Goal: Task Accomplishment & Management: Manage account settings

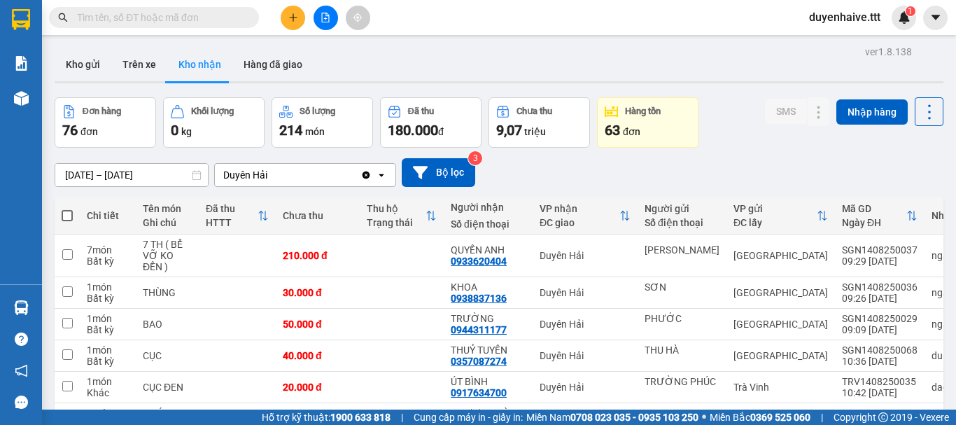
click at [287, 20] on button at bounding box center [293, 18] width 25 height 25
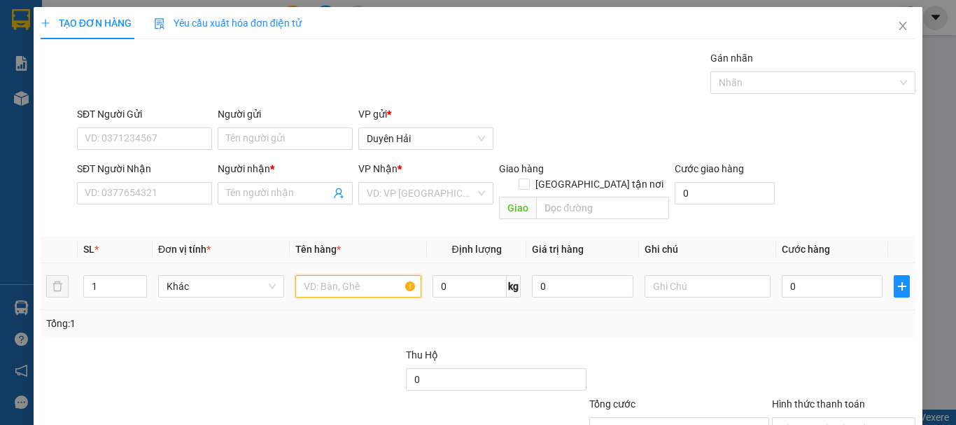
click at [340, 275] on input "text" at bounding box center [358, 286] width 126 height 22
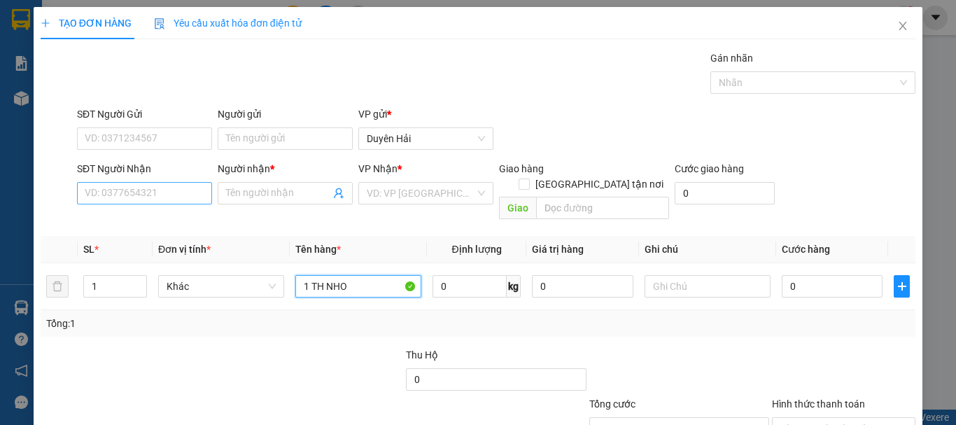
type input "1 TH NHO"
click at [151, 195] on input "SĐT Người Nhận" at bounding box center [144, 193] width 135 height 22
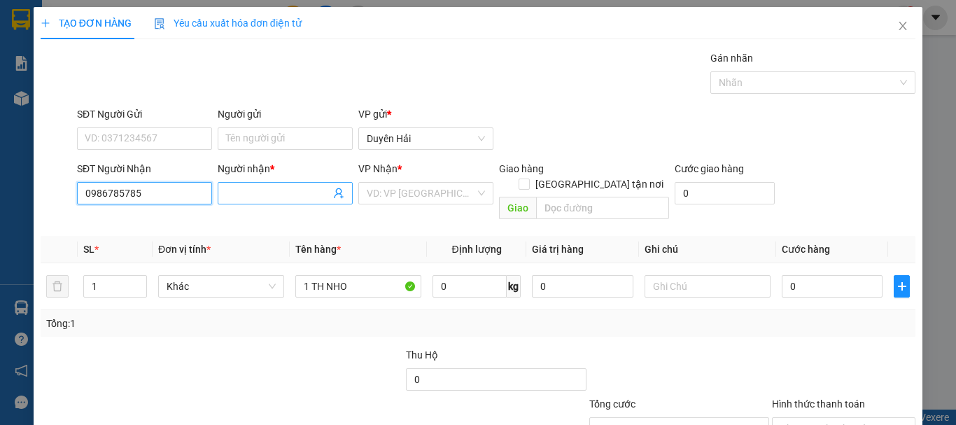
type input "0986785785"
click at [256, 189] on input "Người nhận *" at bounding box center [278, 193] width 104 height 15
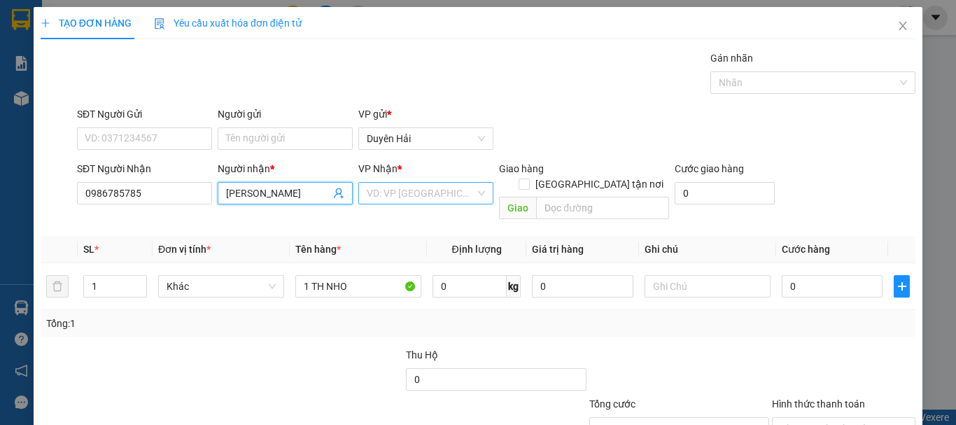
type input "[PERSON_NAME]"
click at [431, 194] on input "search" at bounding box center [421, 193] width 109 height 21
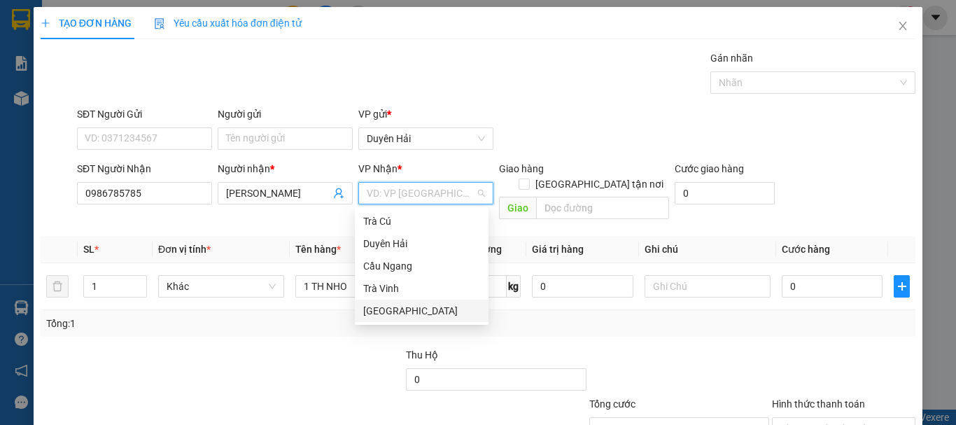
click at [403, 307] on div "[GEOGRAPHIC_DATA]" at bounding box center [421, 310] width 117 height 15
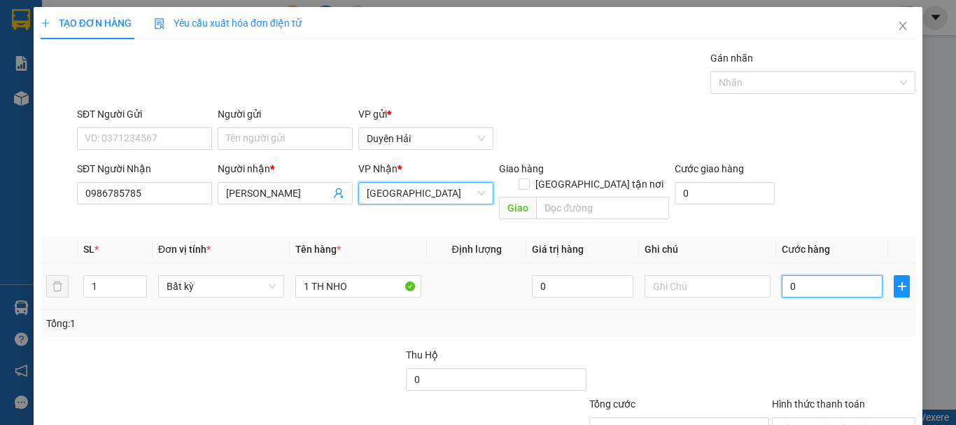
click at [782, 275] on input "0" at bounding box center [832, 286] width 101 height 22
type input "3"
type input "30"
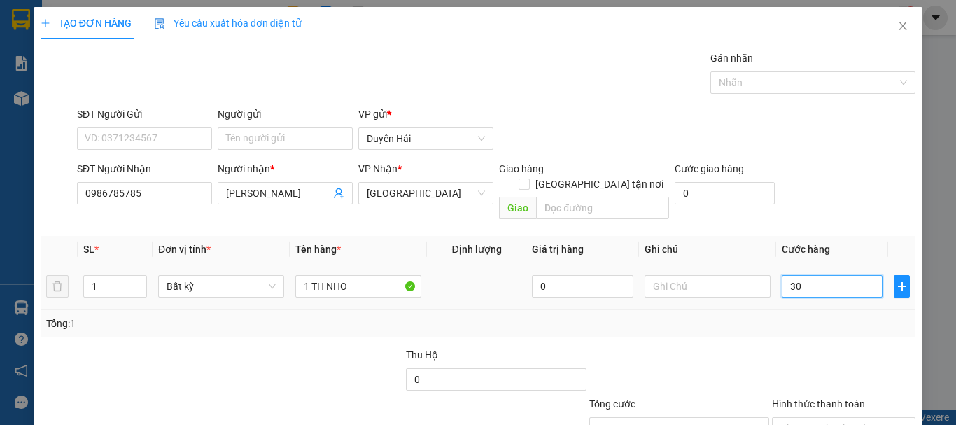
type input "30"
type input "30.000"
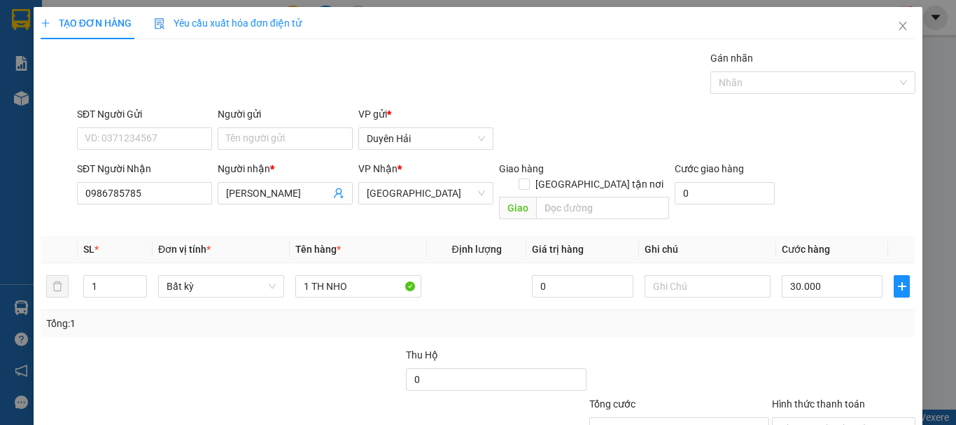
click at [800, 316] on div "Tổng: 1" at bounding box center [478, 323] width 864 height 15
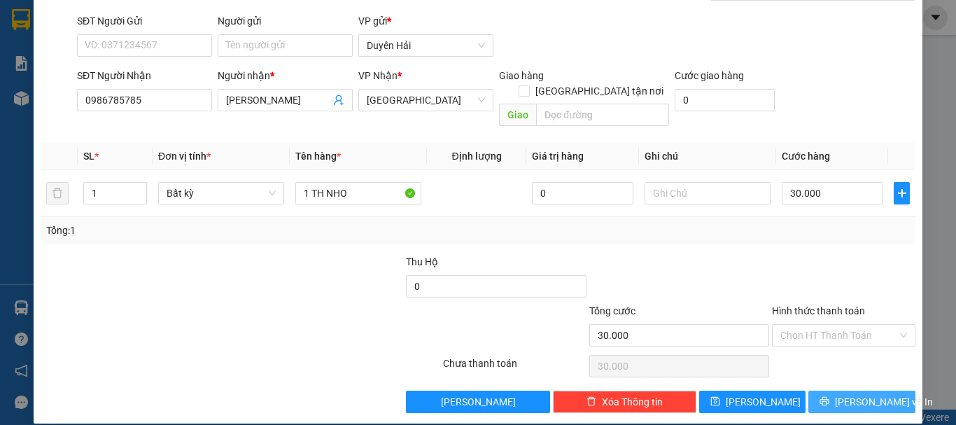
click at [843, 394] on span "[PERSON_NAME] và In" at bounding box center [884, 401] width 98 height 15
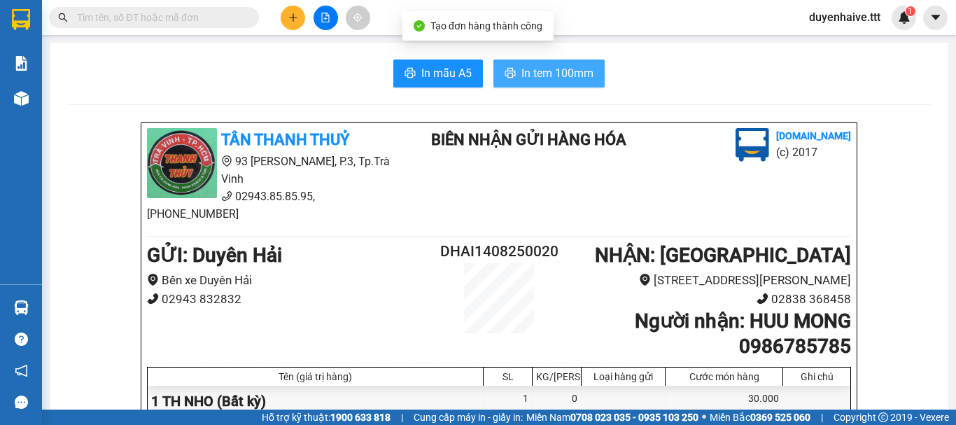
click at [541, 76] on span "In tem 100mm" at bounding box center [558, 73] width 72 height 18
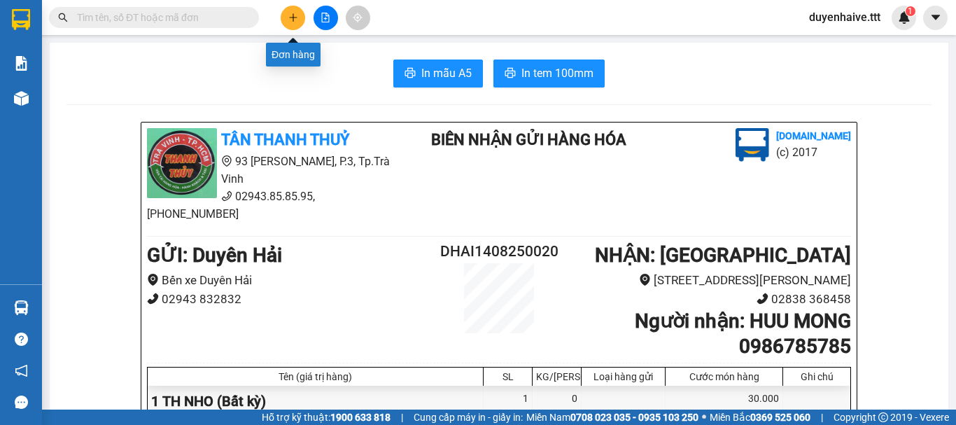
click at [292, 18] on icon "plus" at bounding box center [293, 18] width 10 height 10
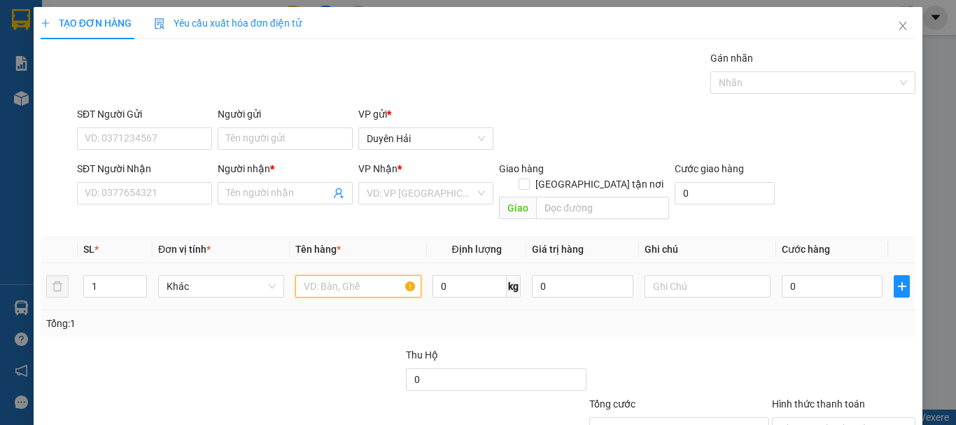
click at [334, 275] on input "text" at bounding box center [358, 286] width 126 height 22
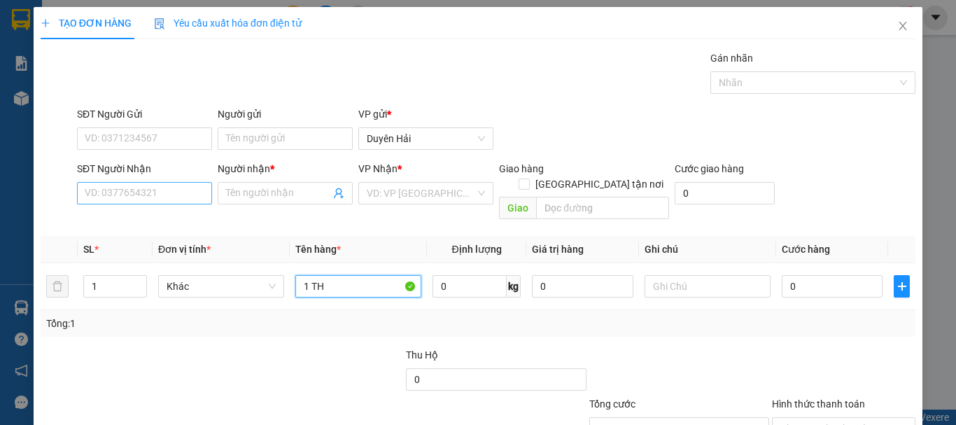
type input "1 TH"
click at [160, 186] on input "SĐT Người Nhận" at bounding box center [144, 193] width 135 height 22
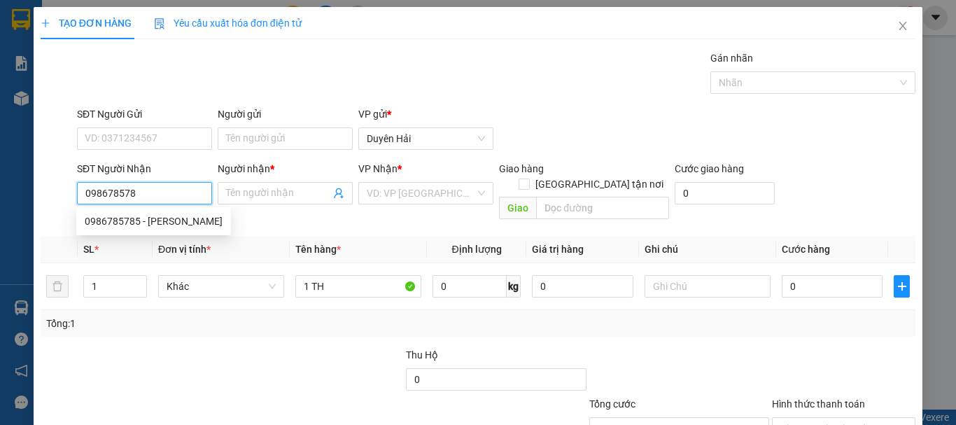
type input "0986785785"
click at [144, 225] on div "0986785785 - HUU MONG" at bounding box center [154, 221] width 138 height 15
type input "[PERSON_NAME]"
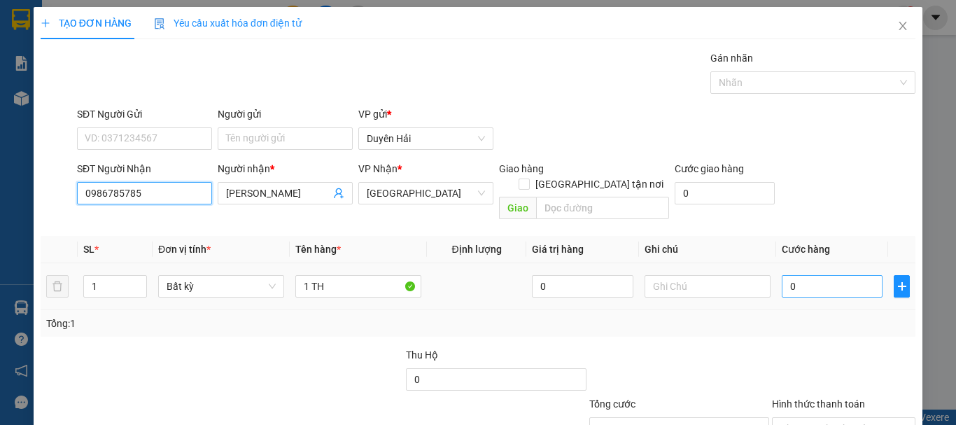
type input "0986785785"
click at [824, 275] on input "0" at bounding box center [832, 286] width 101 height 22
type input "3"
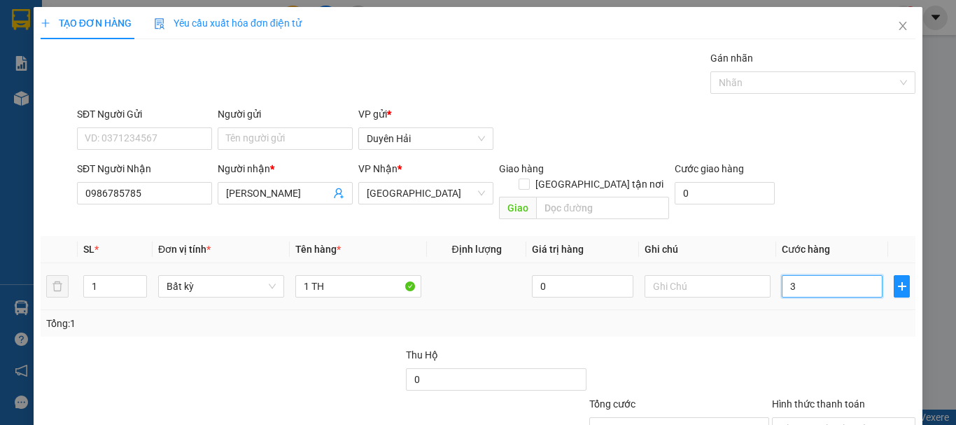
type input "30"
type input "30.000"
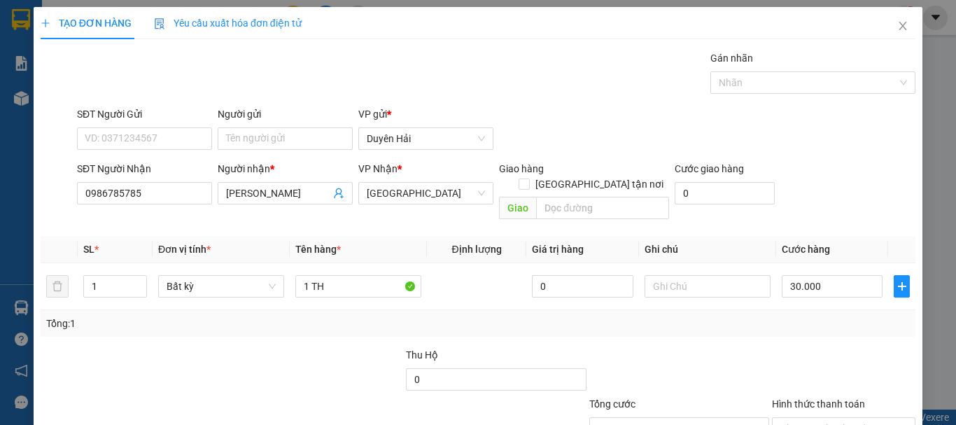
click at [821, 310] on div "Tổng: 1" at bounding box center [478, 323] width 875 height 27
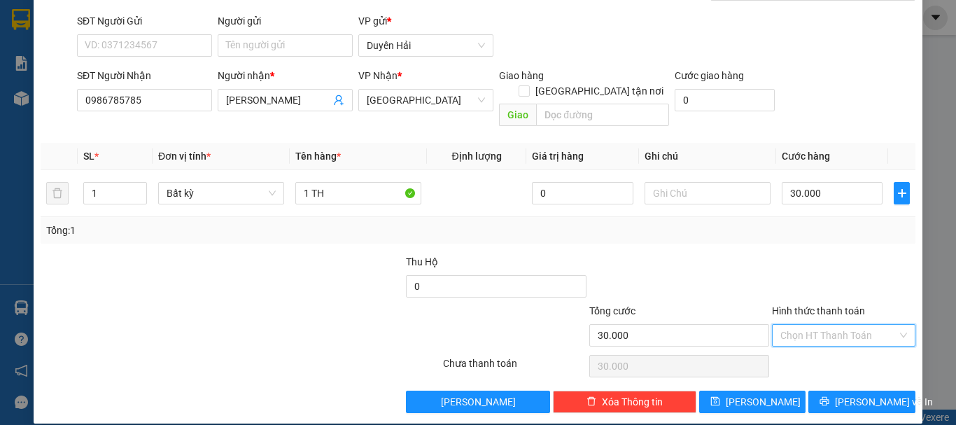
click at [815, 325] on input "Hình thức thanh toán" at bounding box center [839, 335] width 117 height 21
click at [819, 346] on div "Tại văn phòng" at bounding box center [835, 347] width 125 height 15
type input "0"
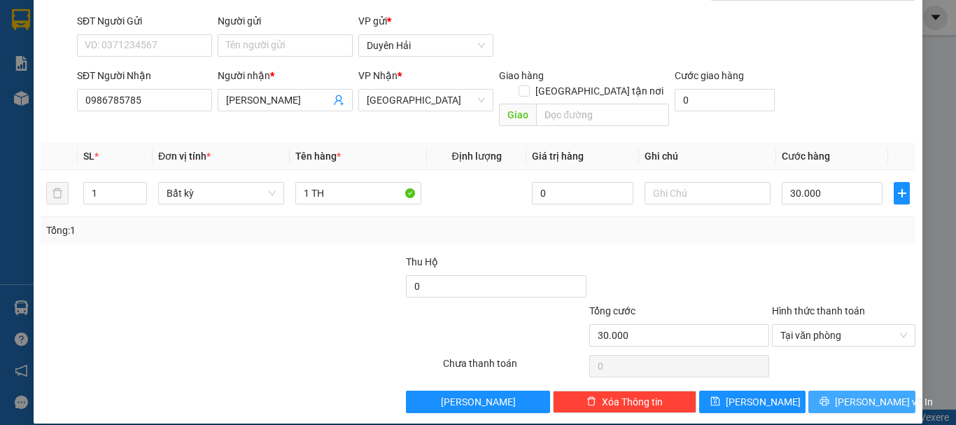
drag, startPoint x: 842, startPoint y: 382, endPoint x: 827, endPoint y: 393, distance: 19.0
click at [842, 394] on span "[PERSON_NAME] và In" at bounding box center [884, 401] width 98 height 15
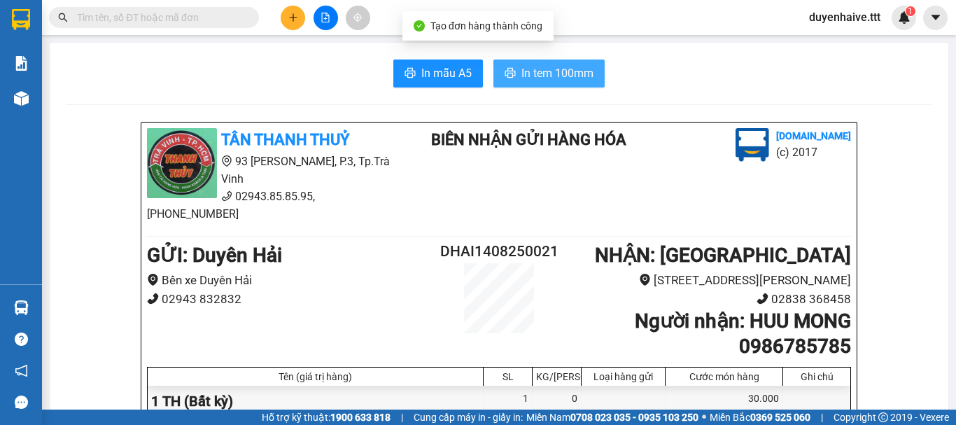
click at [522, 68] on span "In tem 100mm" at bounding box center [558, 73] width 72 height 18
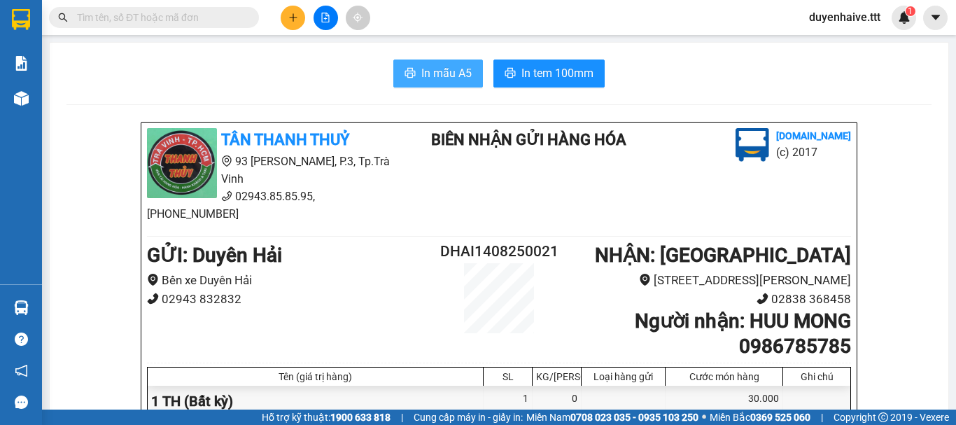
click at [424, 83] on button "In mẫu A5" at bounding box center [438, 74] width 90 height 28
click at [437, 70] on span "In mẫu A5" at bounding box center [446, 73] width 50 height 18
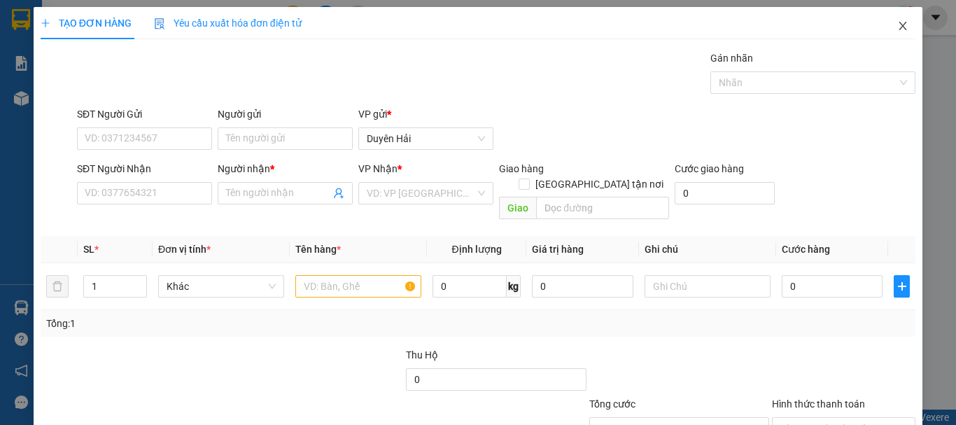
click at [898, 28] on icon "close" at bounding box center [903, 25] width 11 height 11
click at [886, 16] on span "Close" at bounding box center [903, 26] width 39 height 39
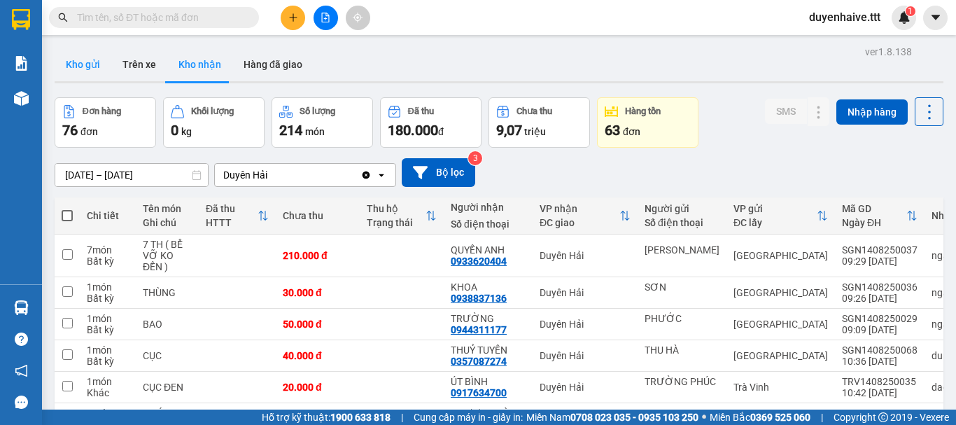
click at [92, 62] on button "Kho gửi" at bounding box center [83, 65] width 57 height 34
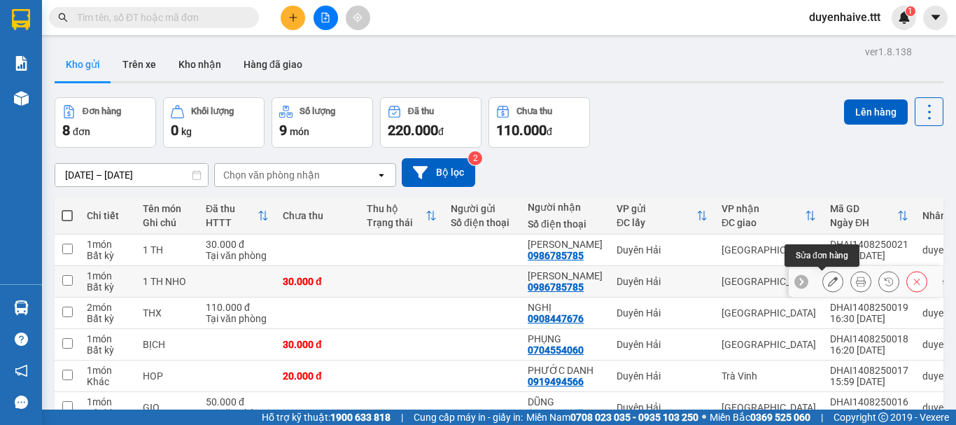
click at [823, 277] on button at bounding box center [833, 282] width 20 height 25
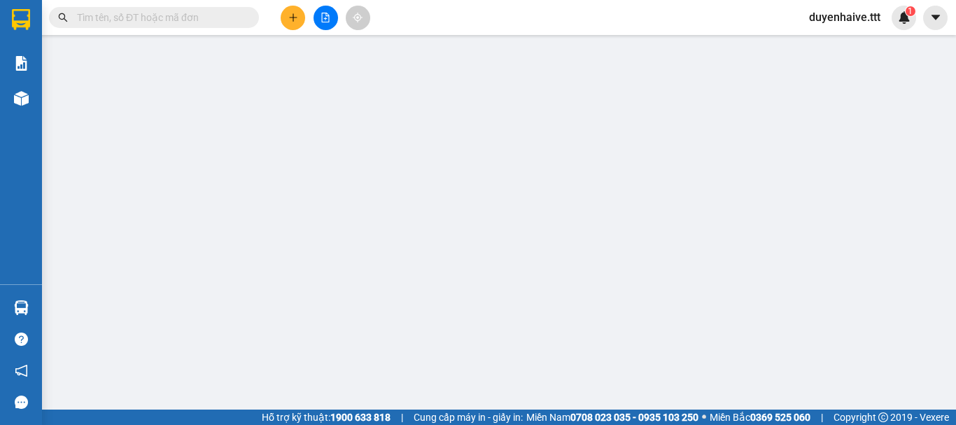
type input "0986785785"
type input "[PERSON_NAME]"
type input "30.000"
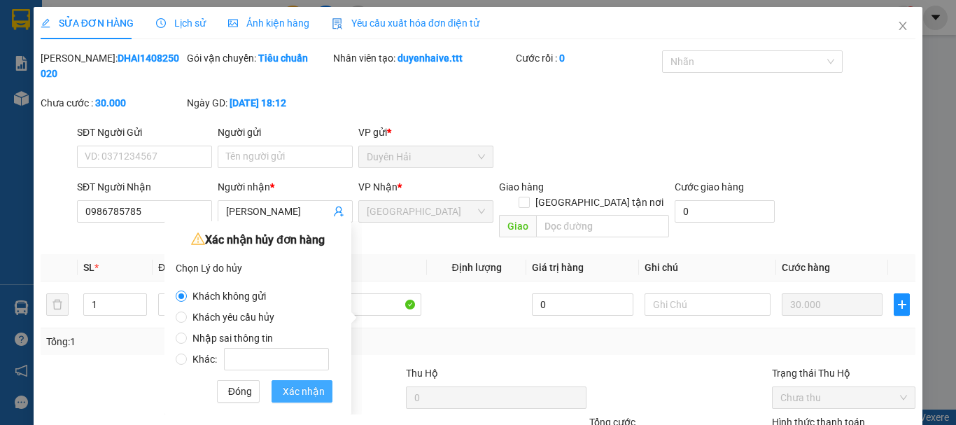
click at [313, 389] on span "Xác nhận" at bounding box center [304, 391] width 42 height 15
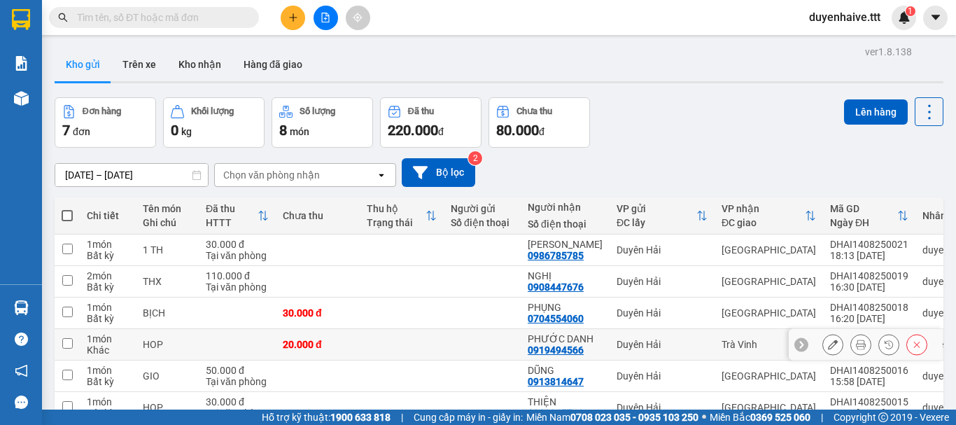
click at [69, 341] on input "checkbox" at bounding box center [67, 343] width 11 height 11
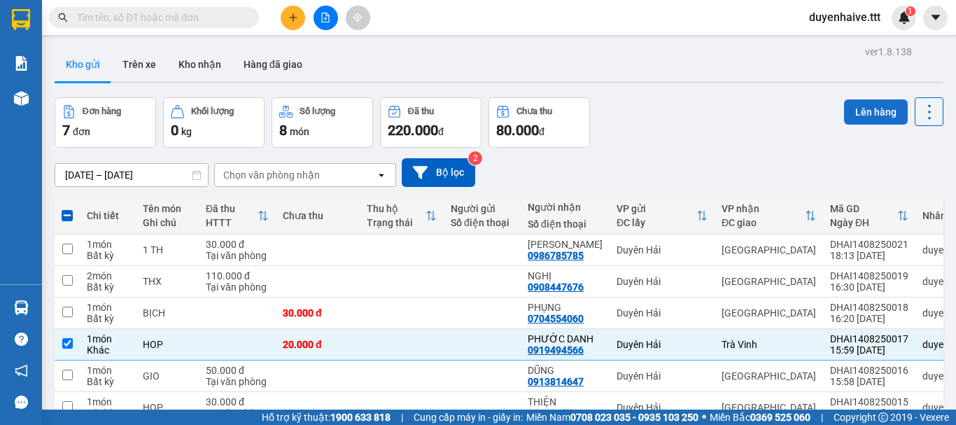
click at [856, 109] on button "Lên hàng" at bounding box center [876, 111] width 64 height 25
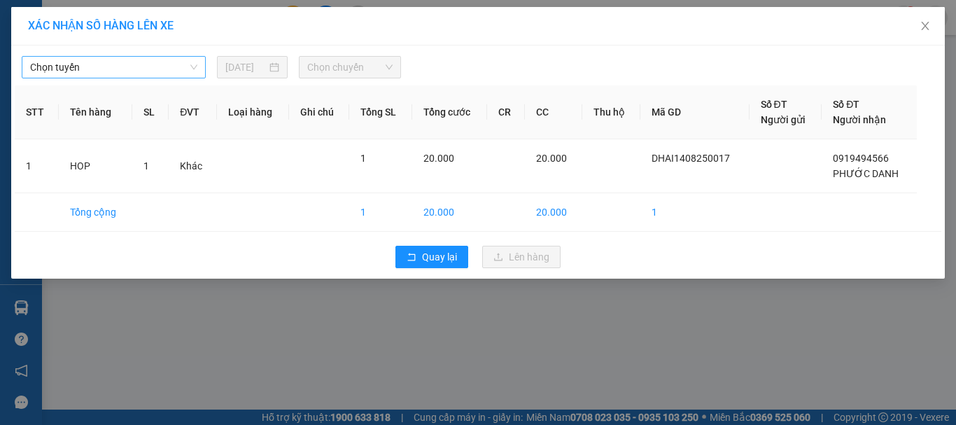
click at [102, 65] on span "Chọn tuyến" at bounding box center [113, 67] width 167 height 21
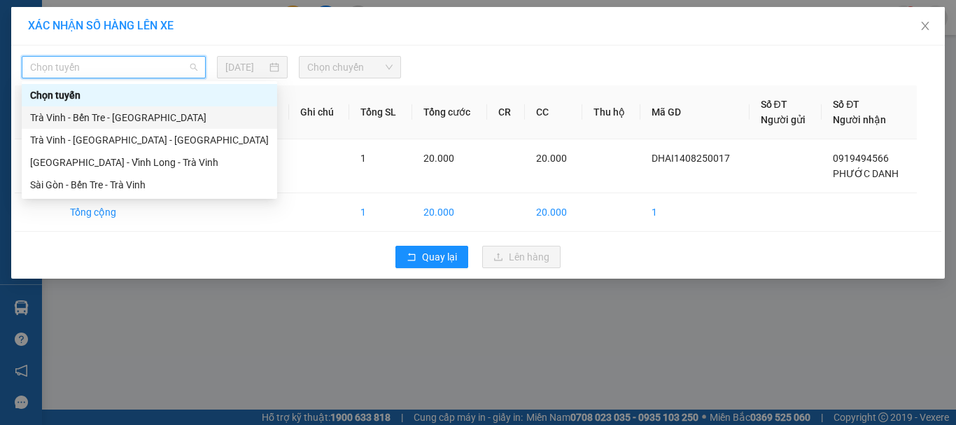
click at [67, 121] on div "Trà Vinh - Bến Tre - [GEOGRAPHIC_DATA]" at bounding box center [149, 117] width 239 height 15
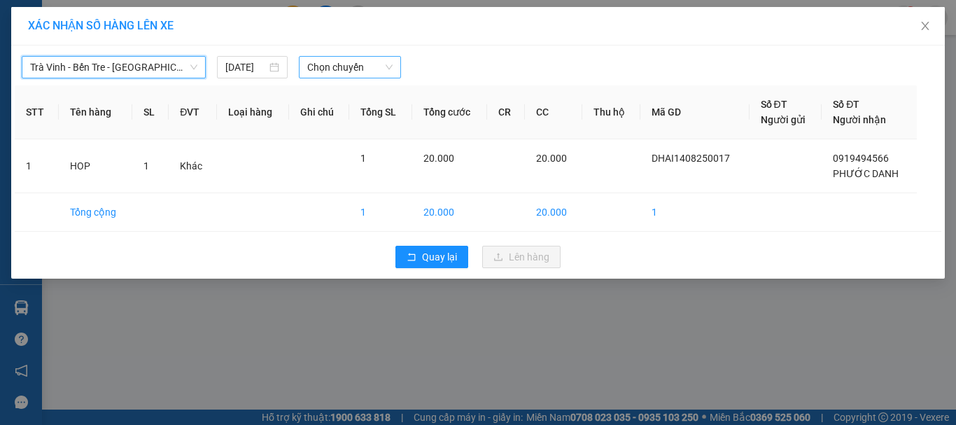
click at [355, 69] on span "Chọn chuyến" at bounding box center [350, 67] width 86 height 21
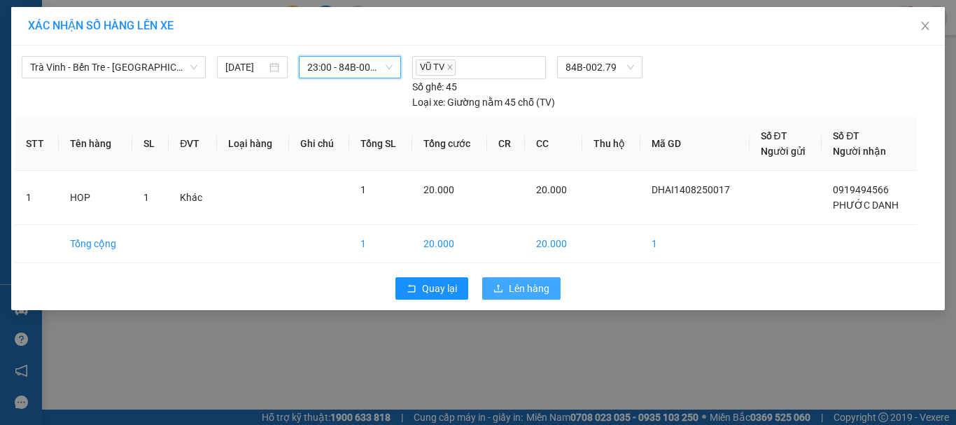
click at [523, 288] on span "Lên hàng" at bounding box center [529, 288] width 41 height 15
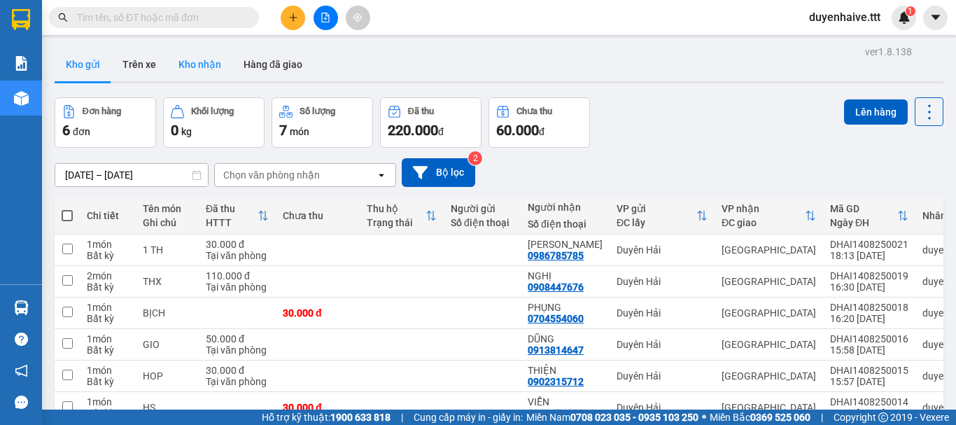
click at [200, 59] on button "Kho nhận" at bounding box center [199, 65] width 65 height 34
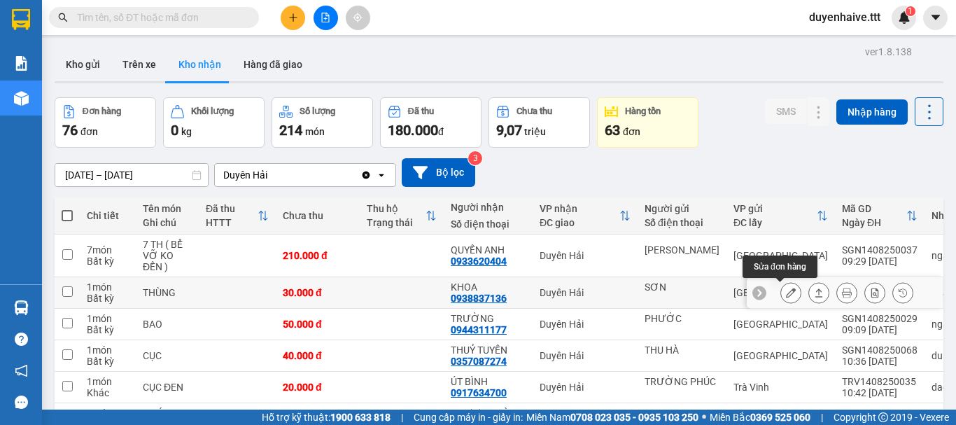
click at [781, 281] on button at bounding box center [791, 293] width 20 height 25
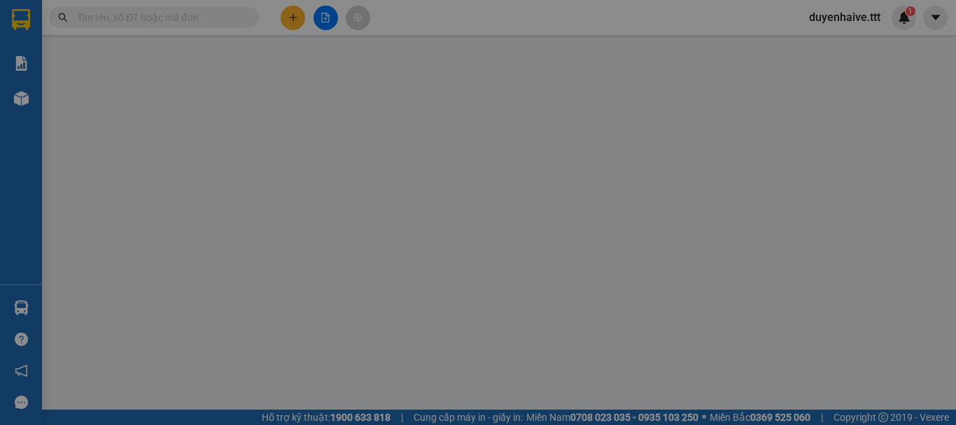
type input "SƠN"
type input "0938837136"
type input "KHOA"
type input "30.000"
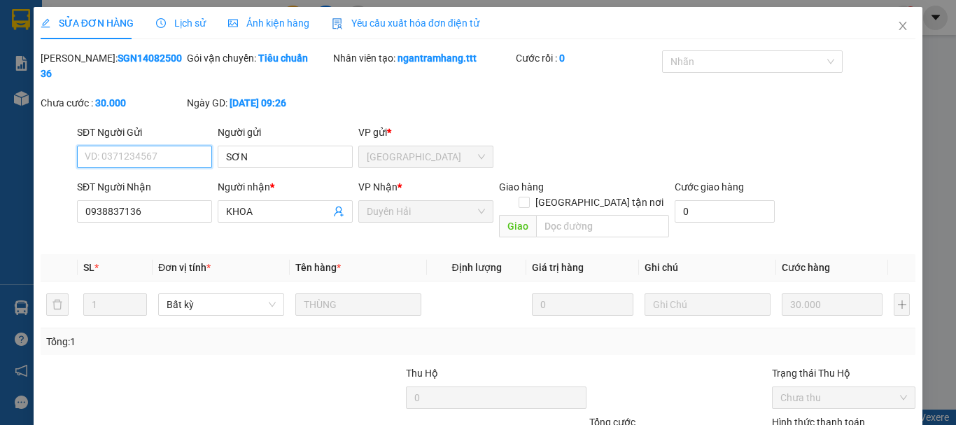
drag, startPoint x: 807, startPoint y: 346, endPoint x: 748, endPoint y: 354, distance: 59.3
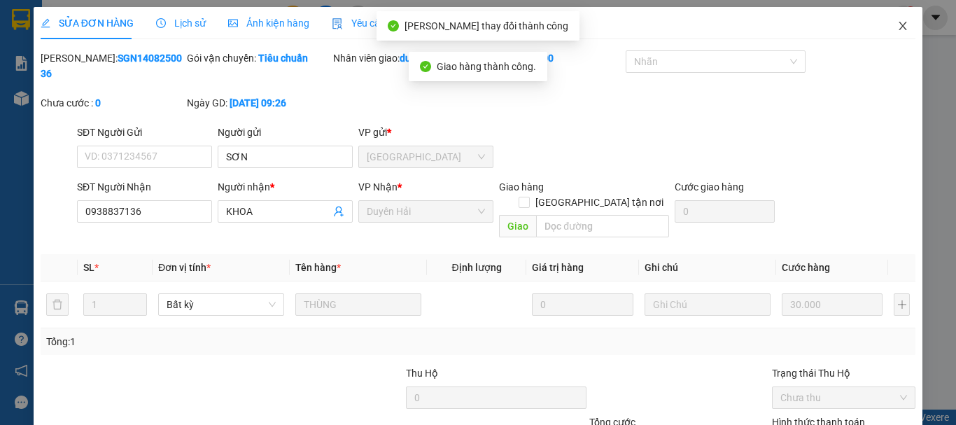
click at [898, 24] on icon "close" at bounding box center [903, 25] width 11 height 11
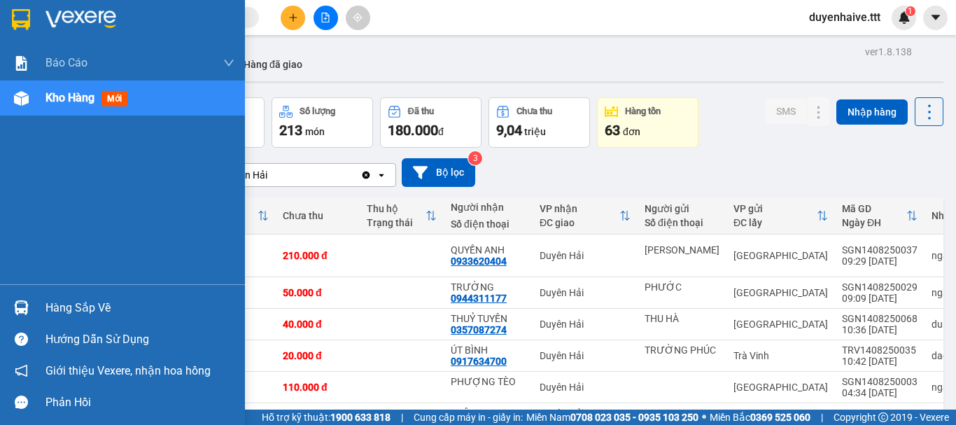
click at [66, 307] on div "Hàng sắp về" at bounding box center [140, 308] width 189 height 21
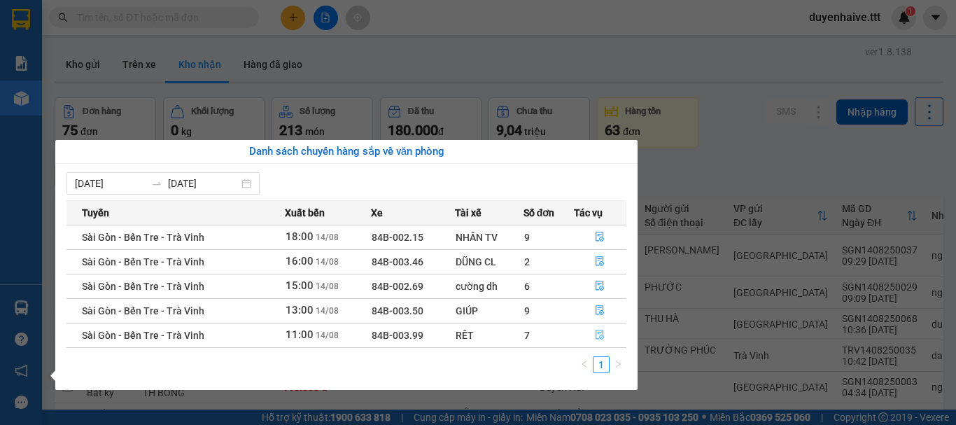
click at [602, 333] on icon "file-done" at bounding box center [600, 335] width 10 height 10
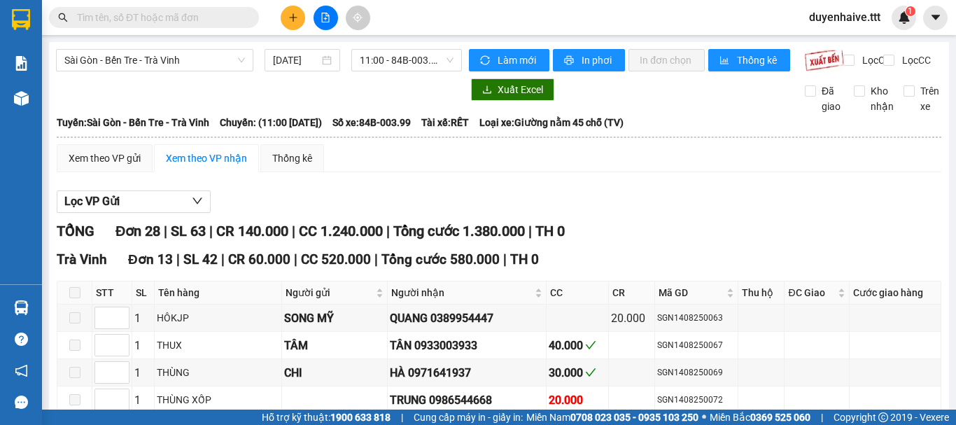
checkbox input "true"
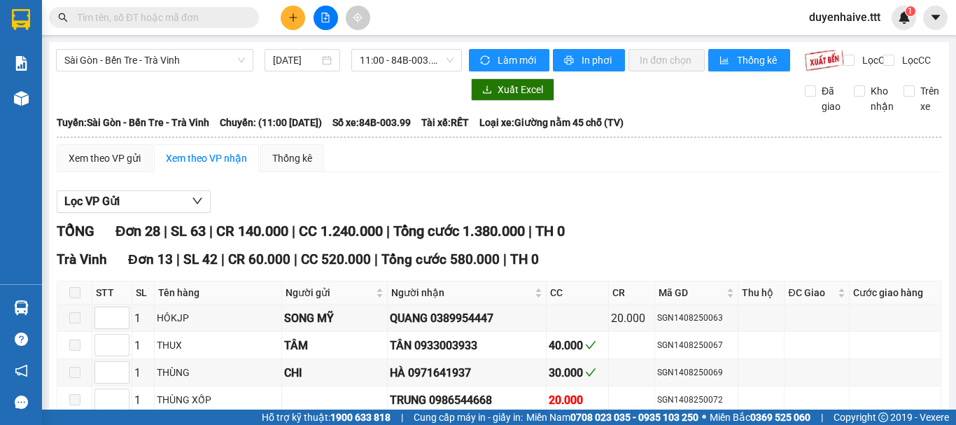
checkbox input "true"
click at [151, 19] on input "text" at bounding box center [159, 17] width 165 height 15
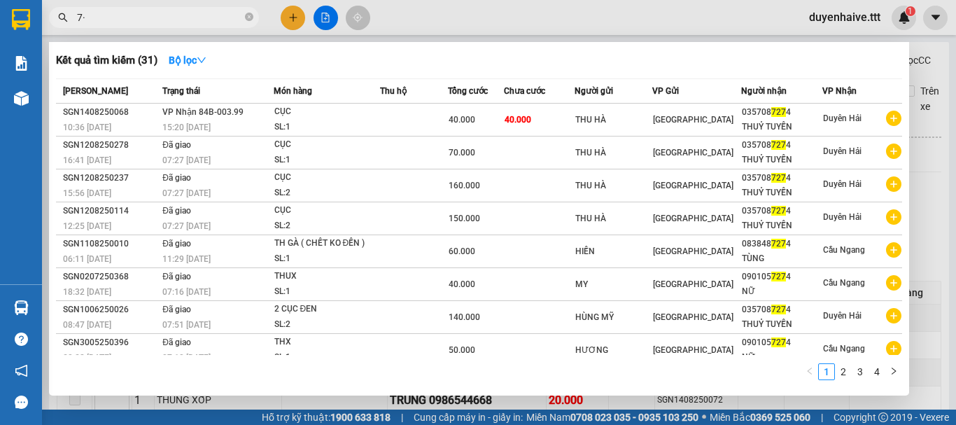
type input "7"
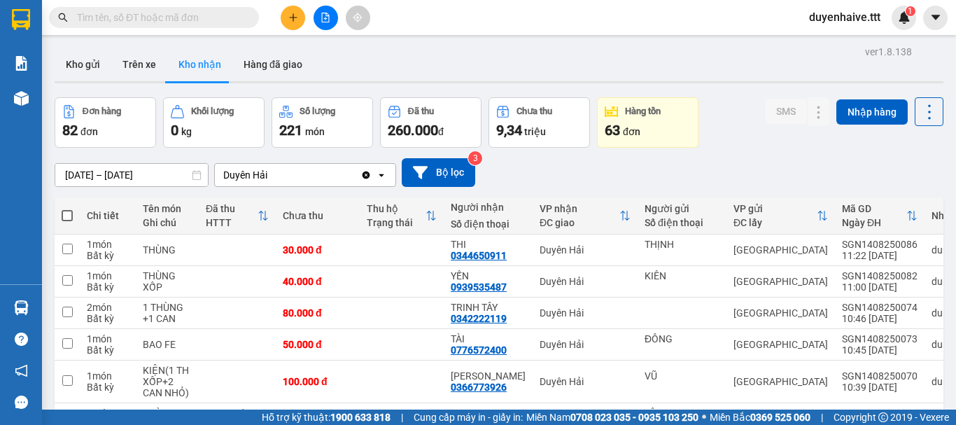
click at [293, 20] on icon "plus" at bounding box center [293, 18] width 10 height 10
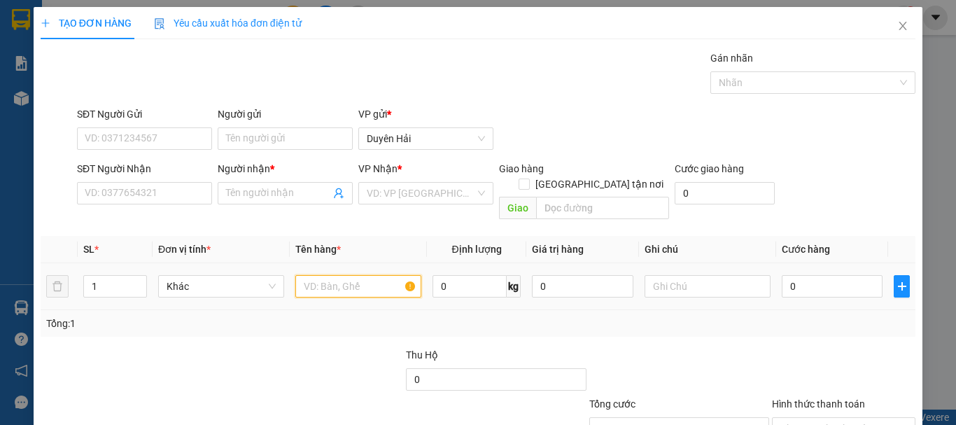
click at [315, 275] on input "text" at bounding box center [358, 286] width 126 height 22
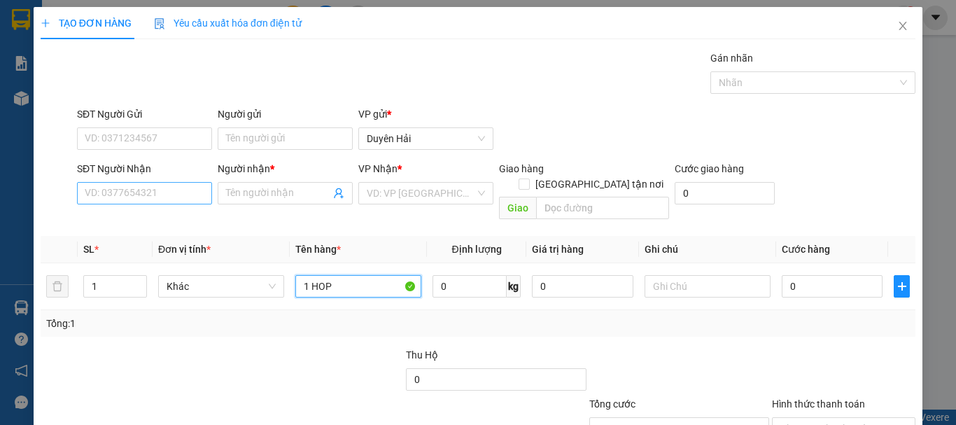
type input "1 HOP"
click at [132, 197] on input "SĐT Người Nhận" at bounding box center [144, 193] width 135 height 22
type input "0909646"
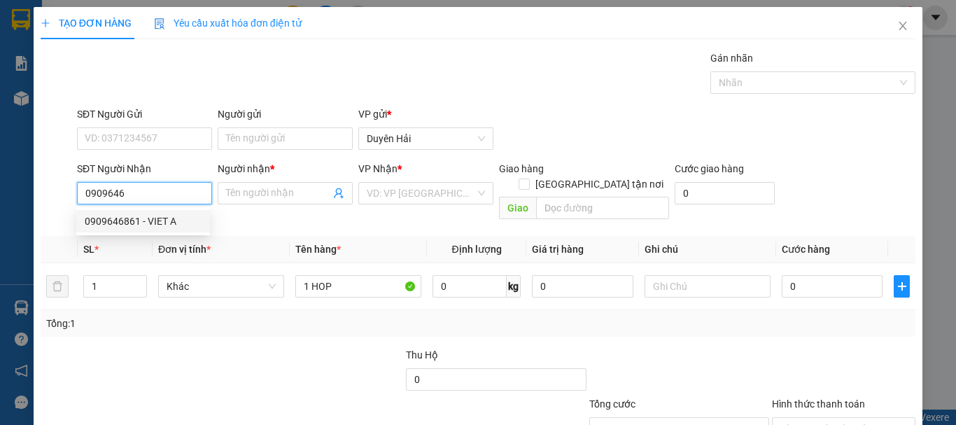
click at [124, 214] on div "0909646861 - VIET A" at bounding box center [143, 221] width 117 height 15
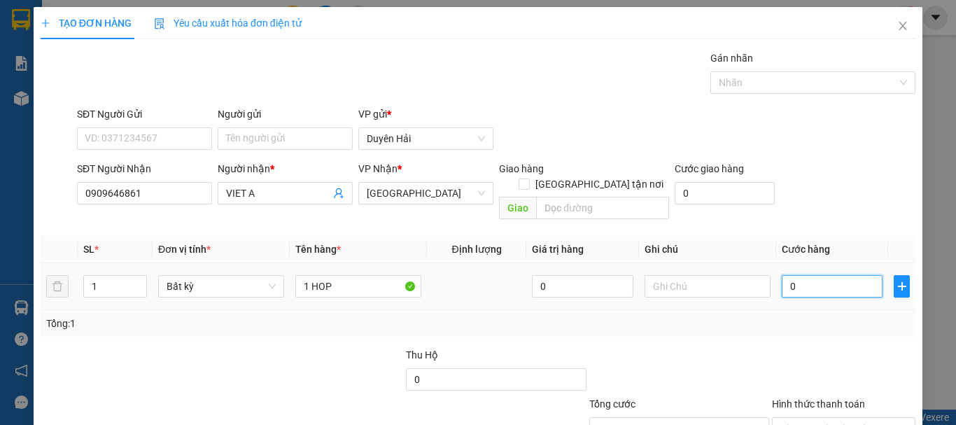
click at [816, 275] on input "0" at bounding box center [832, 286] width 101 height 22
drag, startPoint x: 798, startPoint y: 302, endPoint x: 795, endPoint y: 320, distance: 17.9
click at [797, 316] on div "Tổng: 1" at bounding box center [478, 323] width 864 height 15
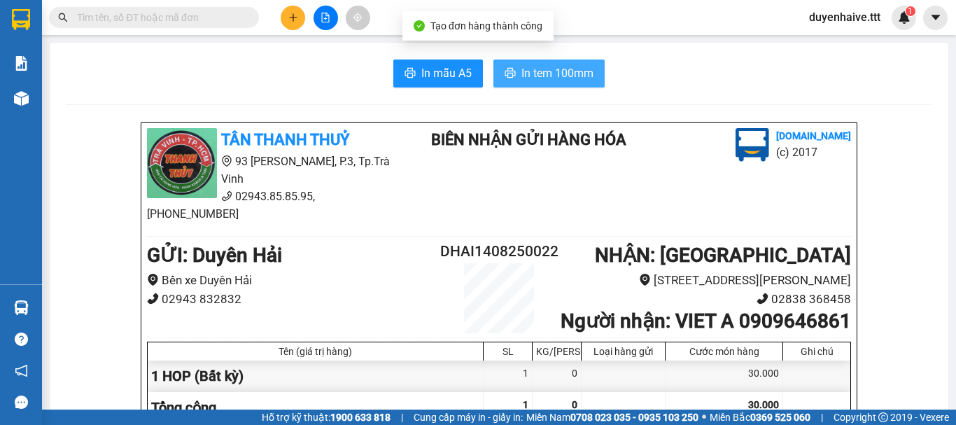
click at [540, 78] on span "In tem 100mm" at bounding box center [558, 73] width 72 height 18
click at [535, 77] on span "In tem 100mm" at bounding box center [558, 73] width 72 height 18
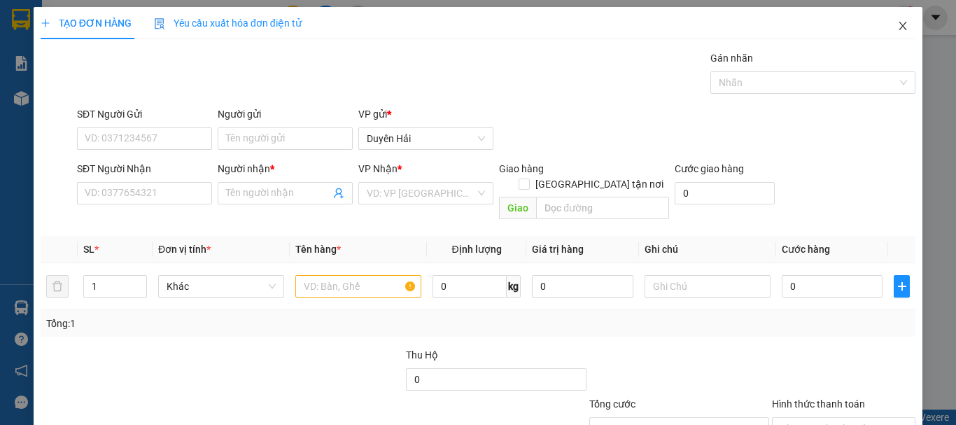
click at [898, 22] on icon "close" at bounding box center [903, 25] width 11 height 11
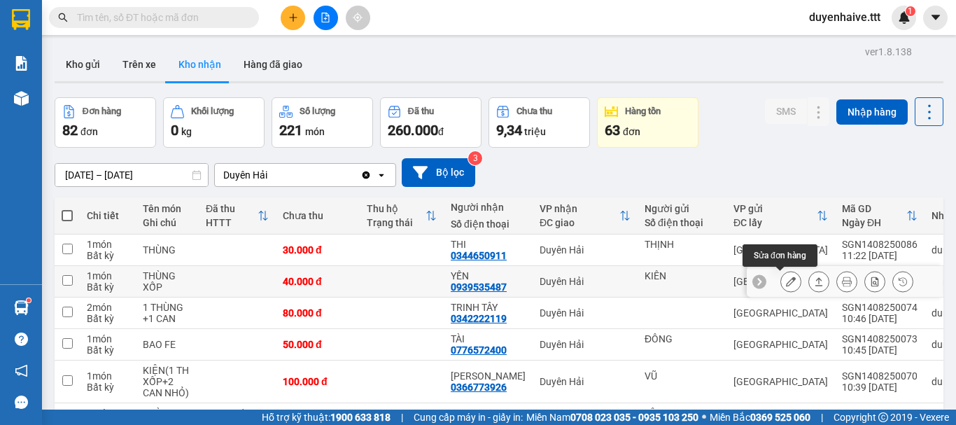
click at [786, 277] on icon at bounding box center [791, 282] width 10 height 10
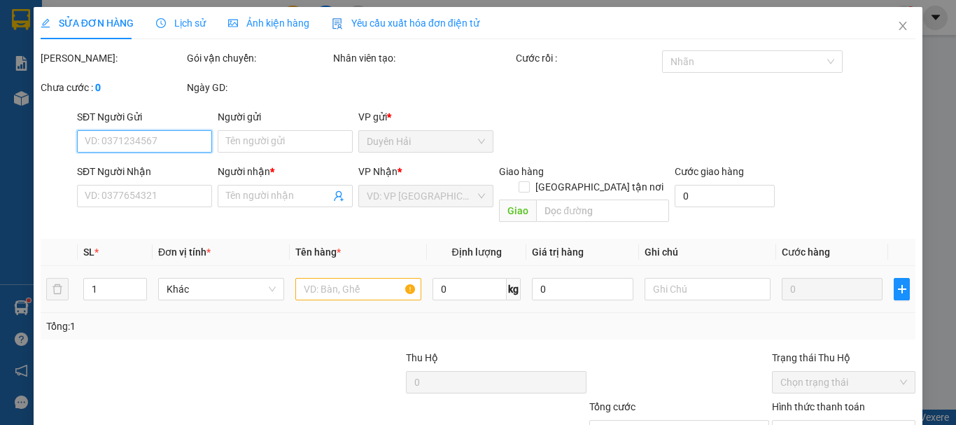
type input "KIÊN"
type input "0939535487"
type input "YẾN"
type input "40.000"
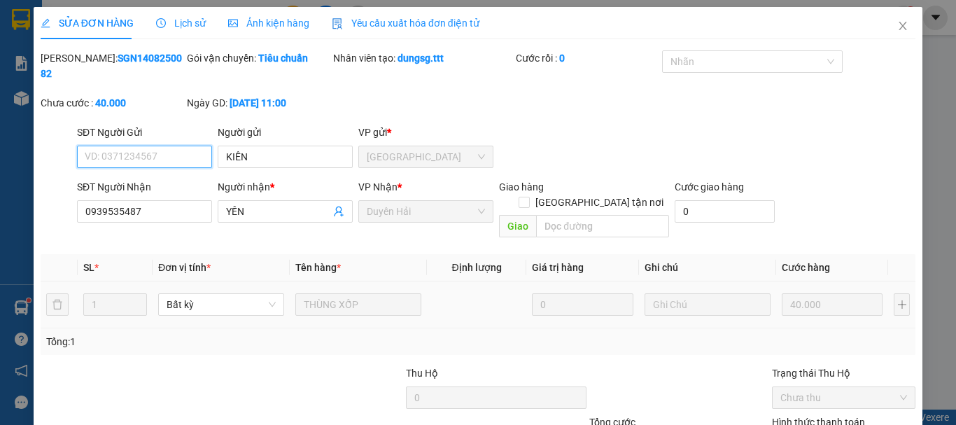
type input "0"
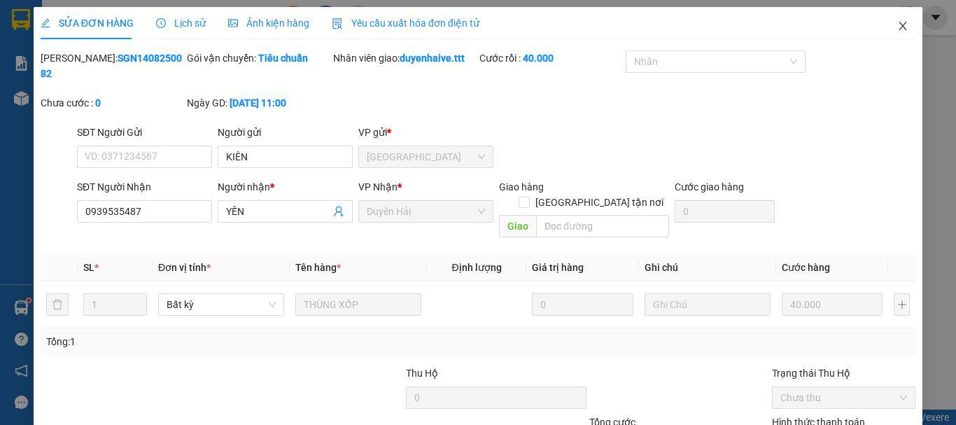
click at [898, 22] on icon "close" at bounding box center [903, 25] width 11 height 11
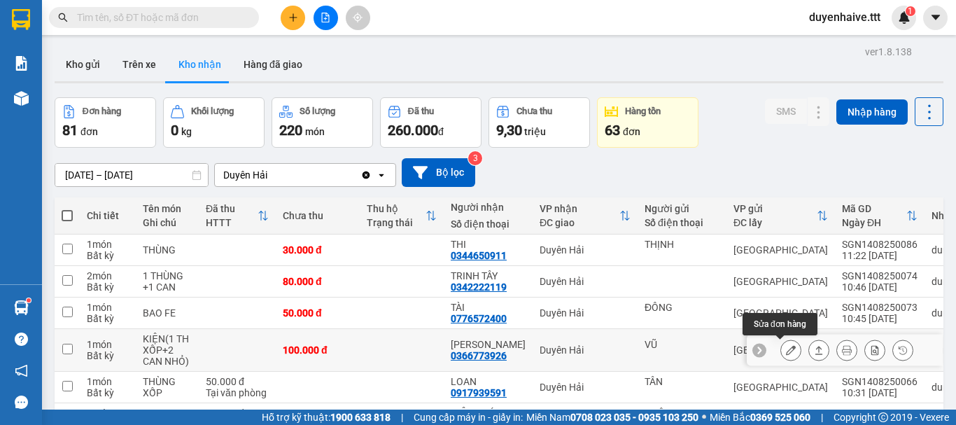
click at [786, 347] on icon at bounding box center [791, 350] width 10 height 10
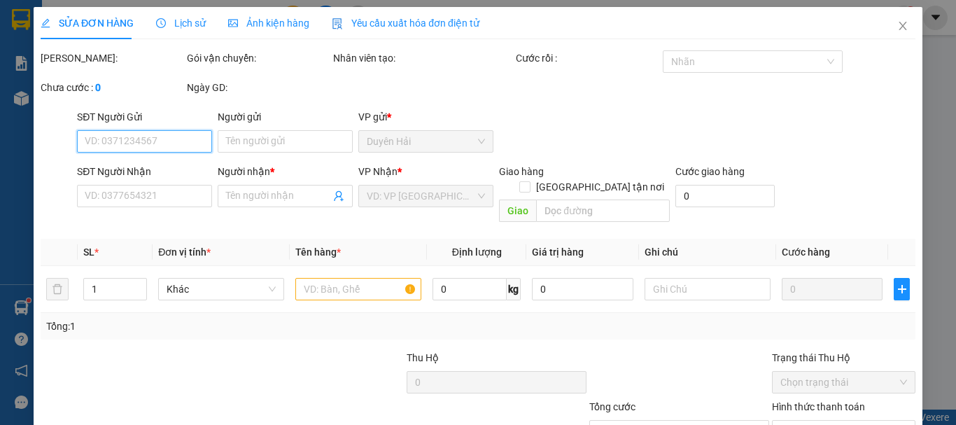
type input "VŨ"
type input "0366773926"
type input "[PERSON_NAME]"
type input "100.000"
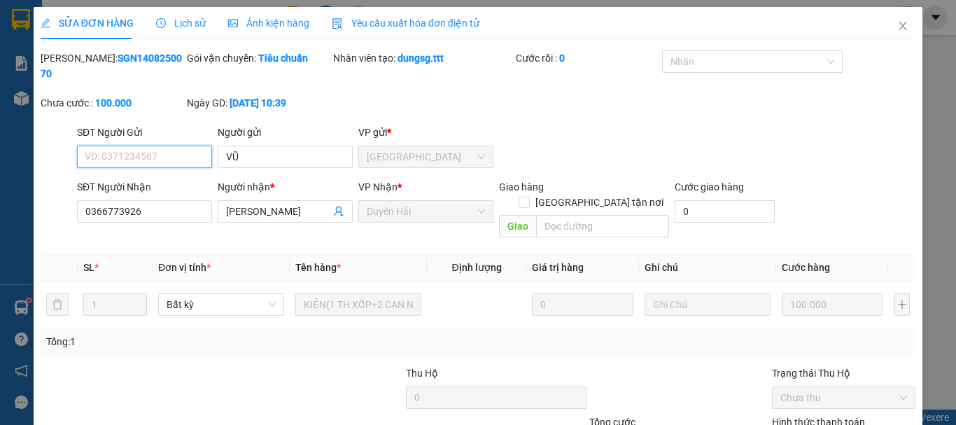
drag, startPoint x: 527, startPoint y: 389, endPoint x: 538, endPoint y: 390, distance: 11.3
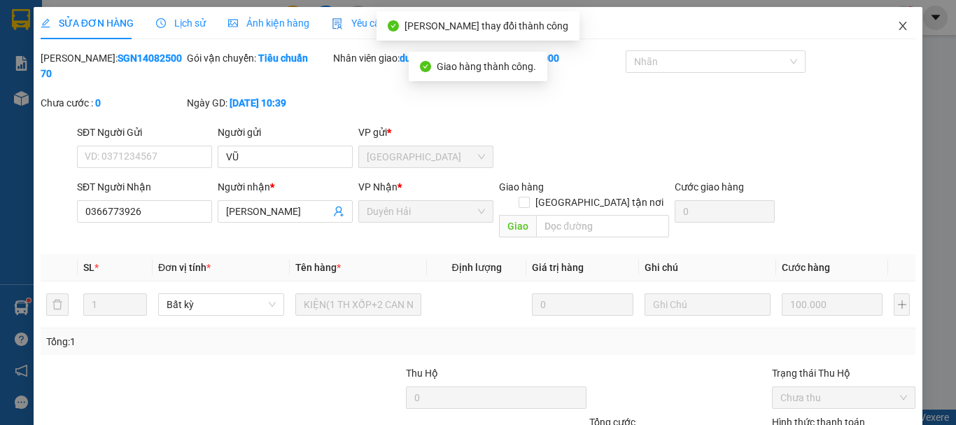
click at [898, 23] on icon "close" at bounding box center [903, 25] width 11 height 11
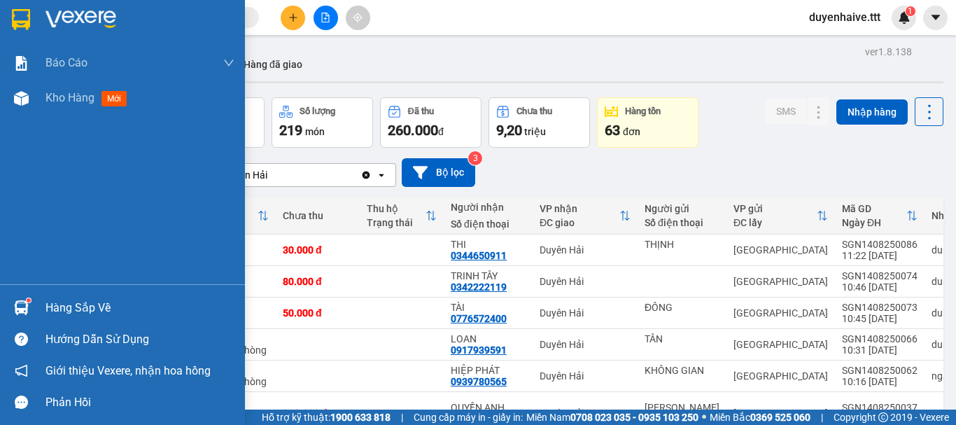
click at [76, 312] on div "Hàng sắp về" at bounding box center [140, 308] width 189 height 21
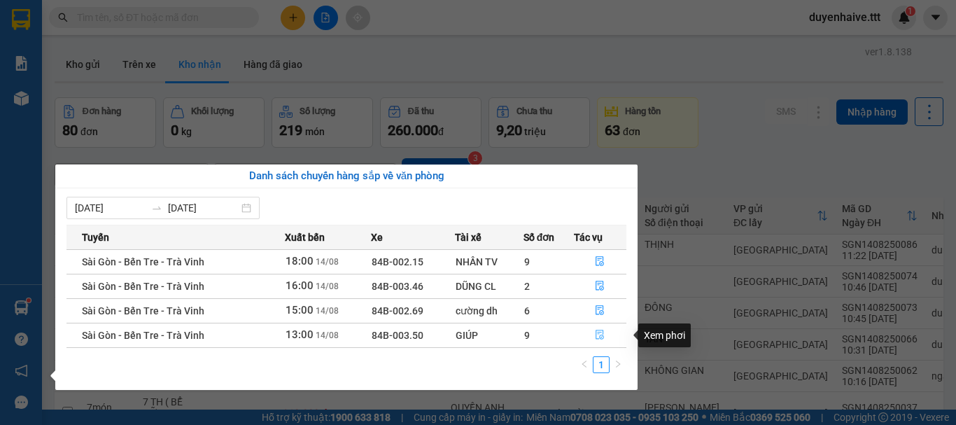
click at [601, 335] on icon "file-done" at bounding box center [601, 335] width 8 height 10
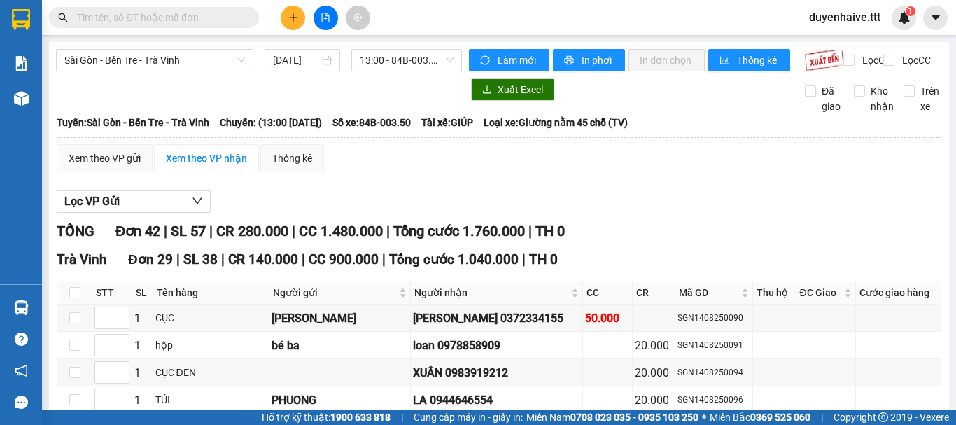
checkbox input "true"
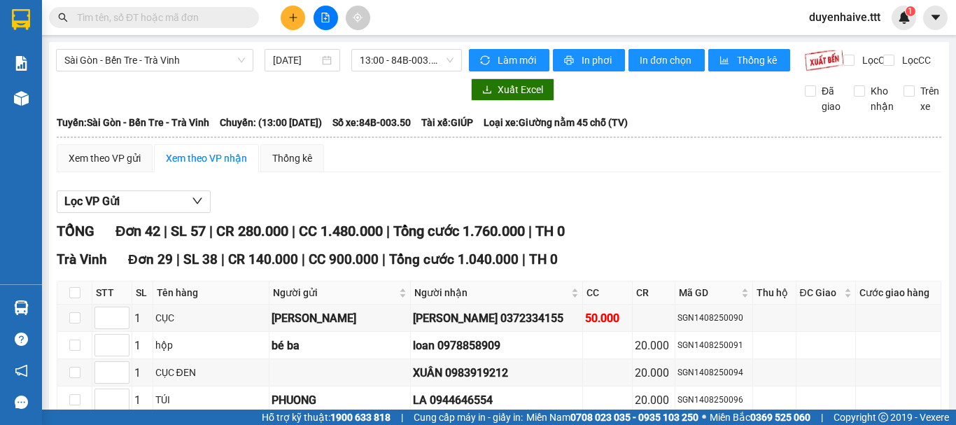
checkbox input "true"
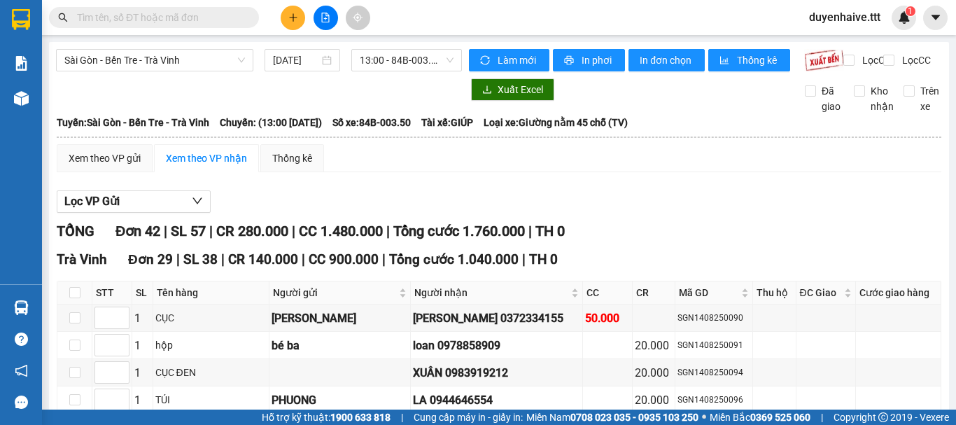
checkbox input "true"
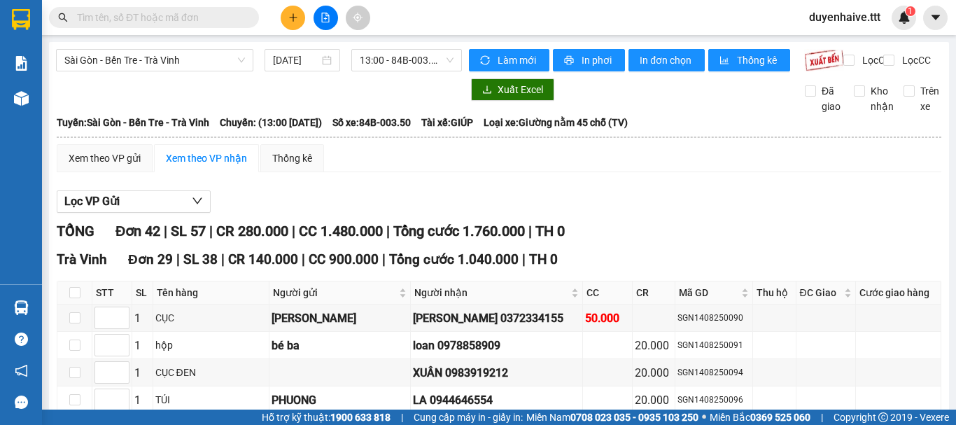
checkbox input "true"
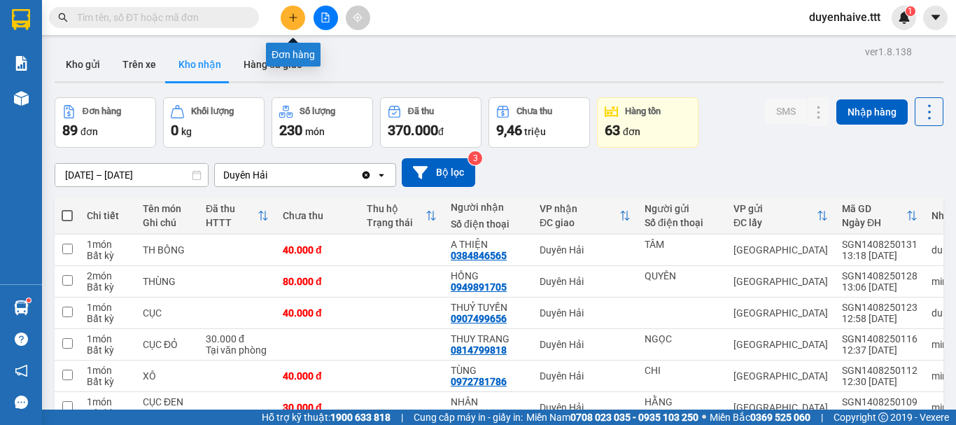
click at [294, 22] on button at bounding box center [293, 18] width 25 height 25
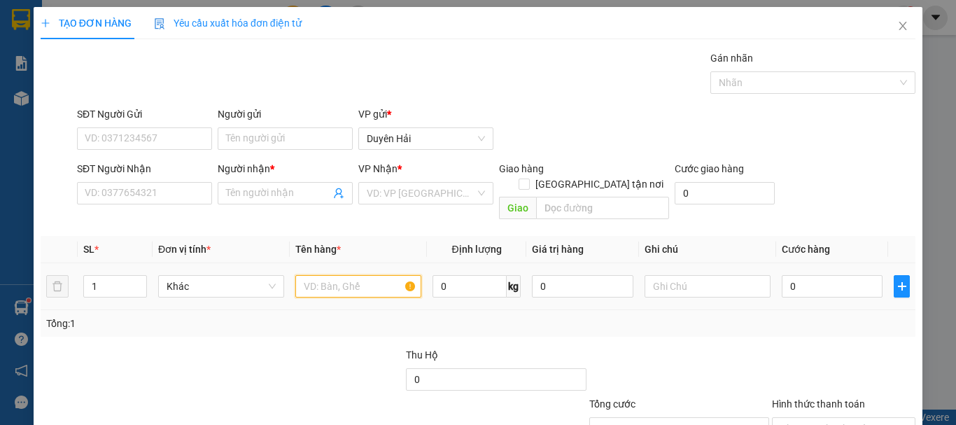
click at [344, 275] on input "text" at bounding box center [358, 286] width 126 height 22
type input "1 TH"
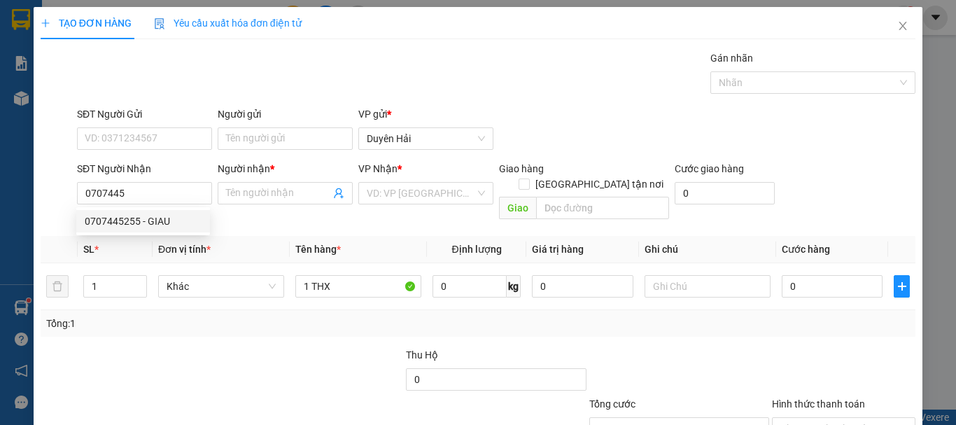
click at [118, 221] on div "0707445255 - GIAU" at bounding box center [143, 221] width 117 height 15
type input "0707445255"
type input "GIAU"
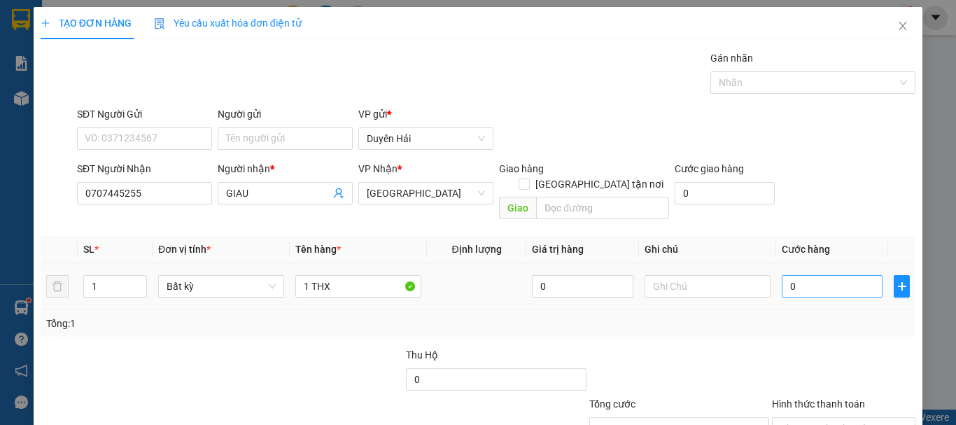
type input "0707445255"
click at [827, 275] on input "0" at bounding box center [832, 286] width 101 height 22
type input "6"
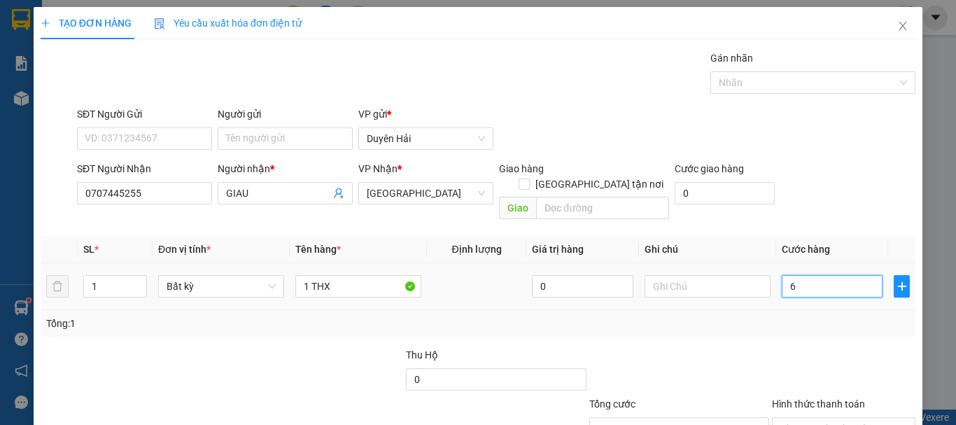
type input "60"
type input "60.000"
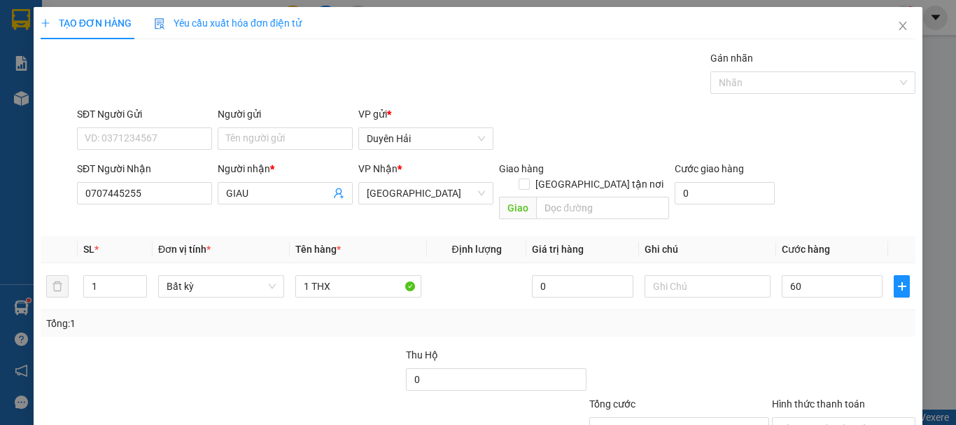
type input "60.000"
click at [812, 328] on div "Transit Pickup Surcharge Ids Transit Deliver Surcharge Ids Transit Deliver Surc…" at bounding box center [478, 278] width 875 height 456
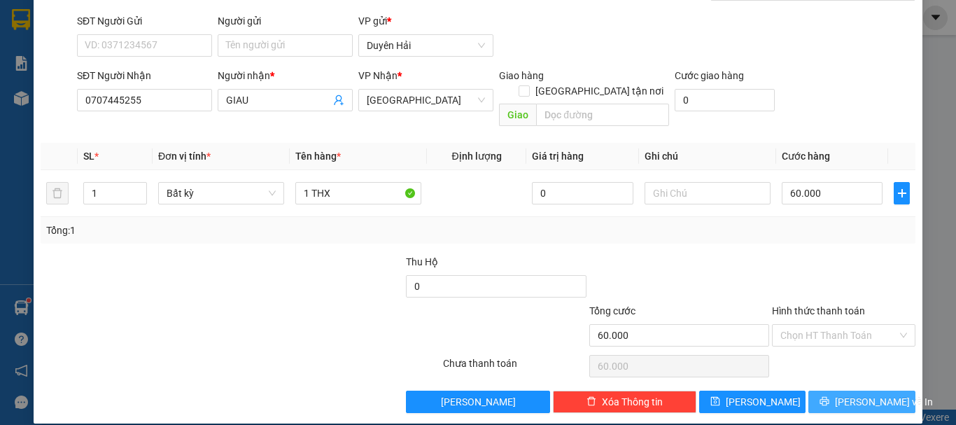
click at [846, 394] on span "[PERSON_NAME] và In" at bounding box center [884, 401] width 98 height 15
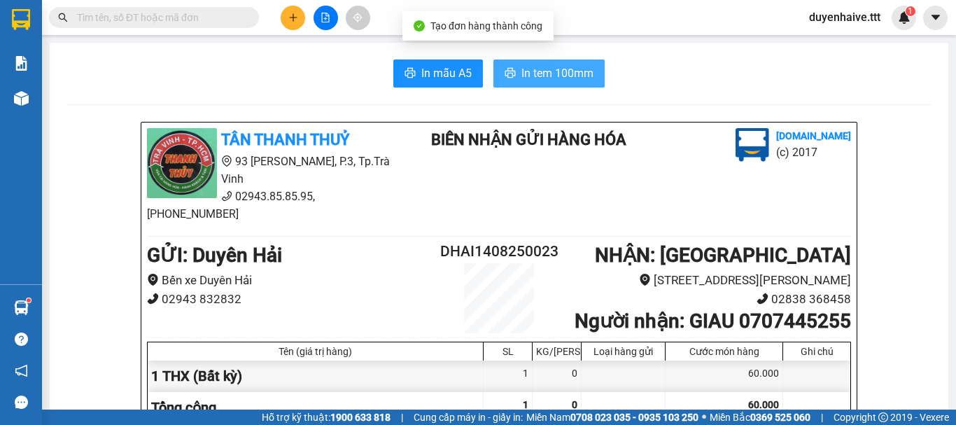
click at [571, 80] on span "In tem 100mm" at bounding box center [558, 73] width 72 height 18
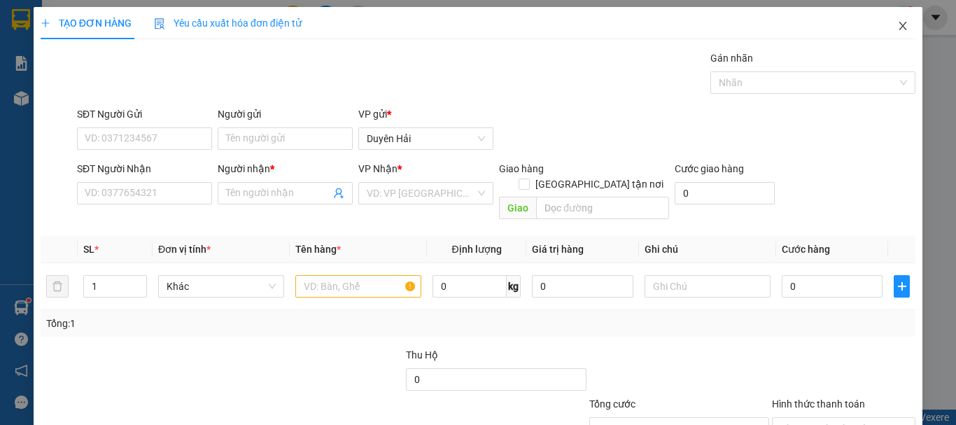
click at [898, 22] on icon "close" at bounding box center [903, 25] width 11 height 11
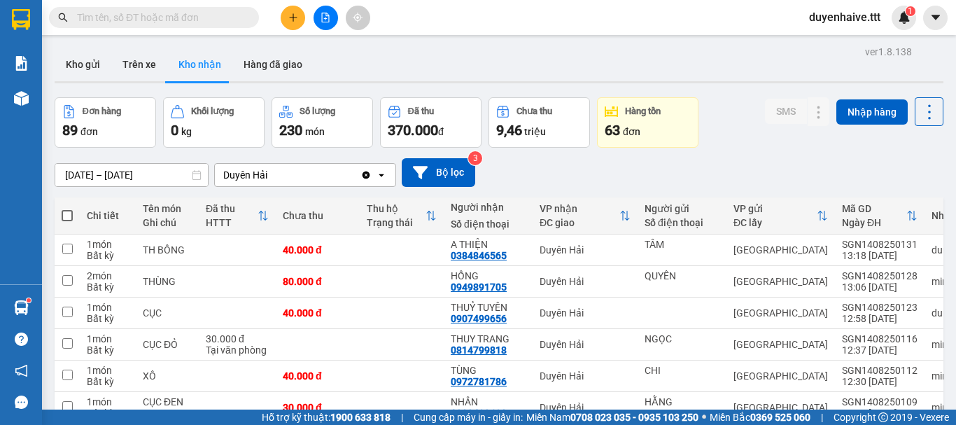
click at [141, 7] on span at bounding box center [154, 17] width 210 height 21
click at [144, 19] on input "text" at bounding box center [159, 17] width 165 height 15
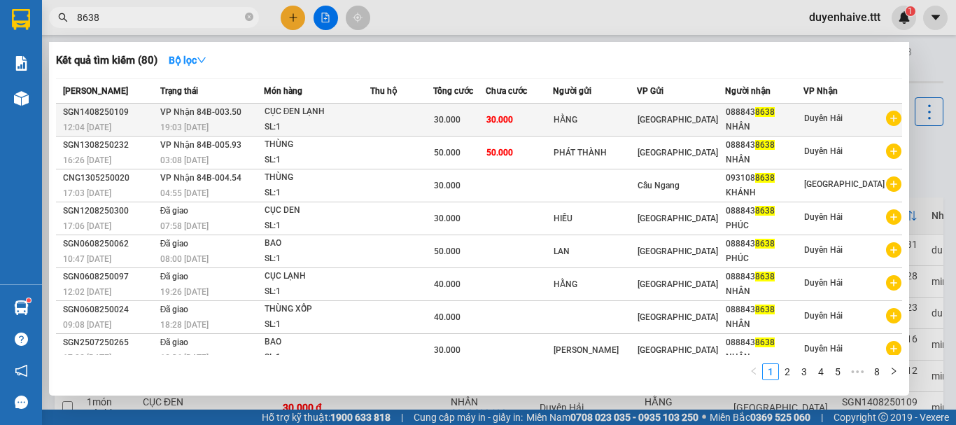
type input "8638"
click at [606, 122] on div "HẰNG" at bounding box center [595, 120] width 82 height 15
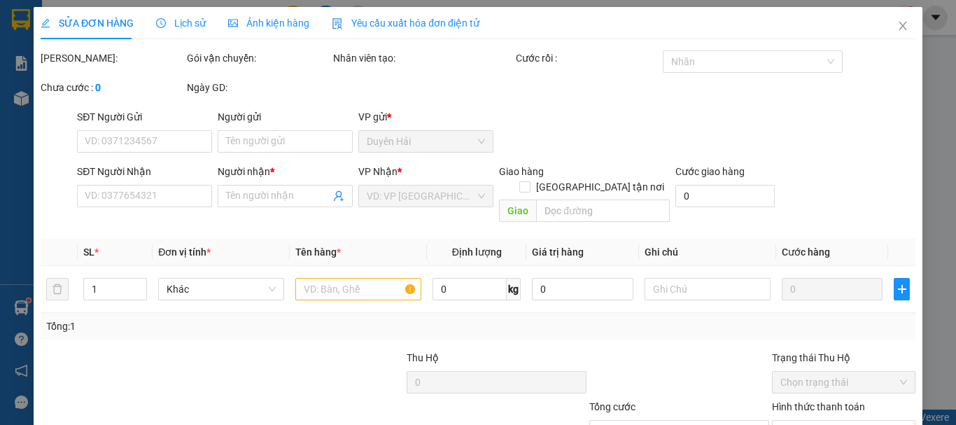
type input "HẰNG"
type input "0888438638"
type input "NHÂN"
type input "30.000"
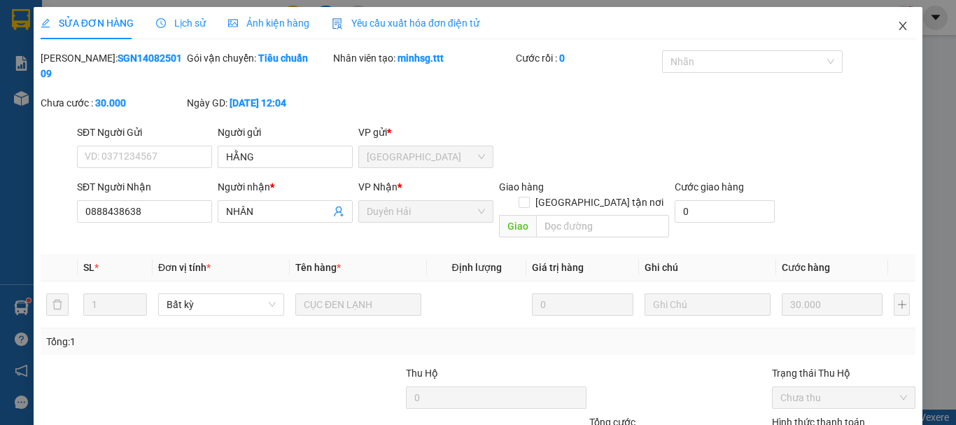
click at [900, 25] on icon "close" at bounding box center [904, 26] width 8 height 8
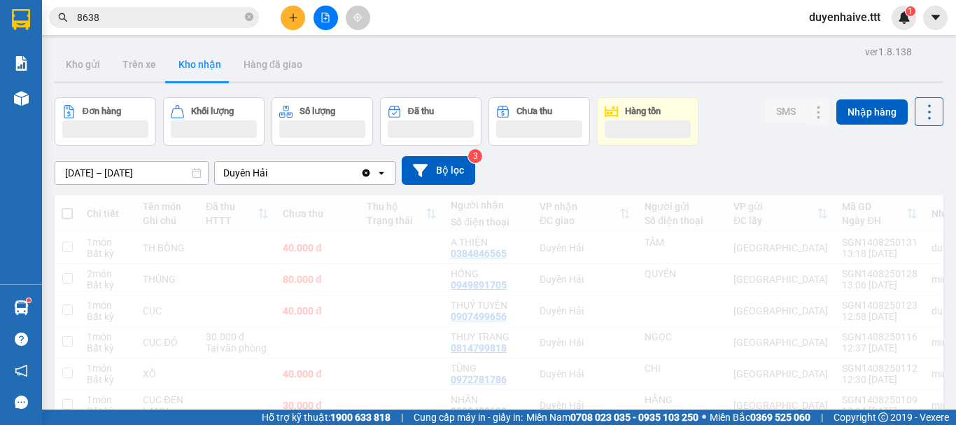
click at [151, 18] on input "8638" at bounding box center [159, 17] width 165 height 15
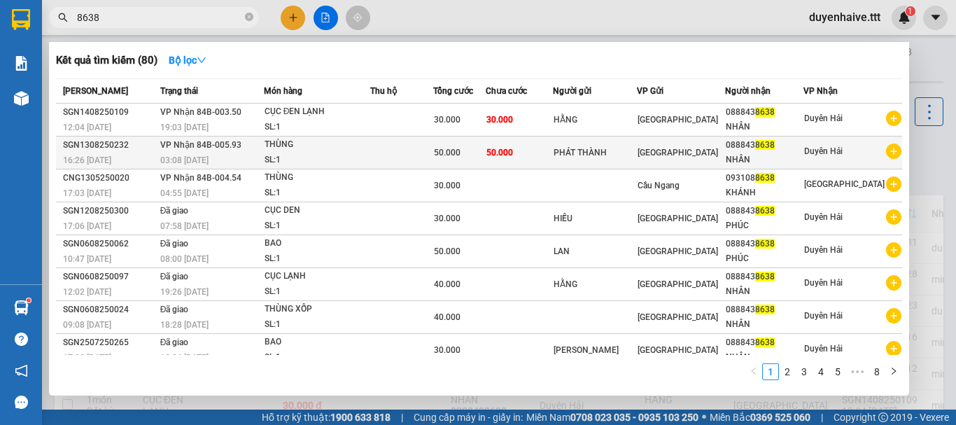
scroll to position [70, 0]
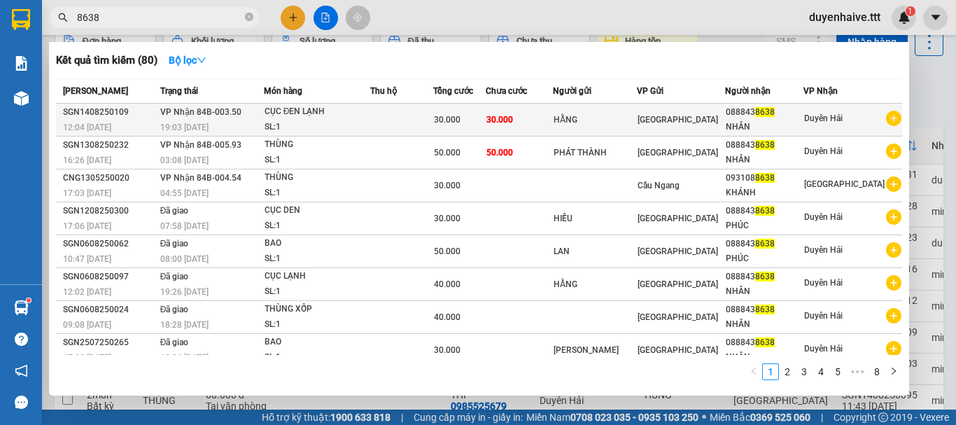
click at [544, 109] on td "30.000" at bounding box center [519, 120] width 67 height 33
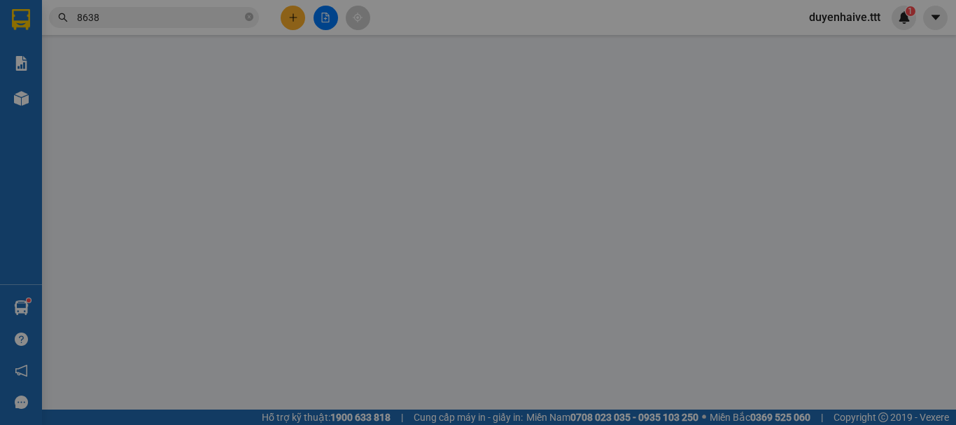
type input "HẰNG"
type input "0888438638"
type input "NHÂN"
type input "30.000"
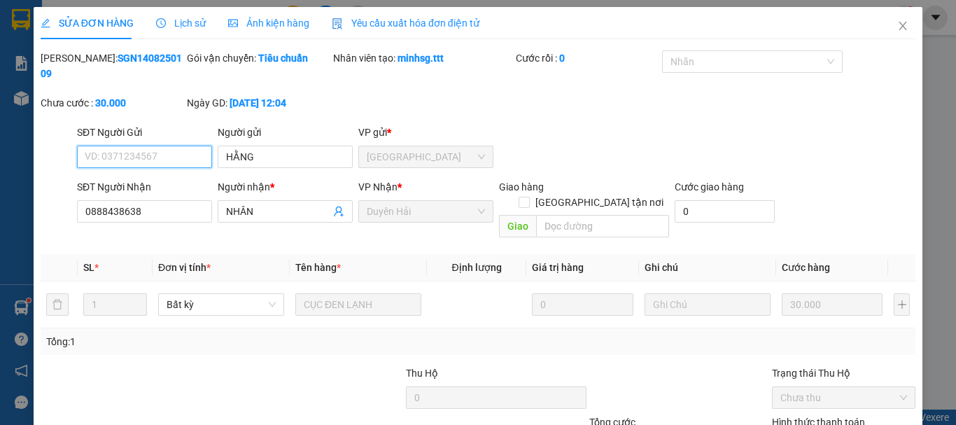
scroll to position [96, 0]
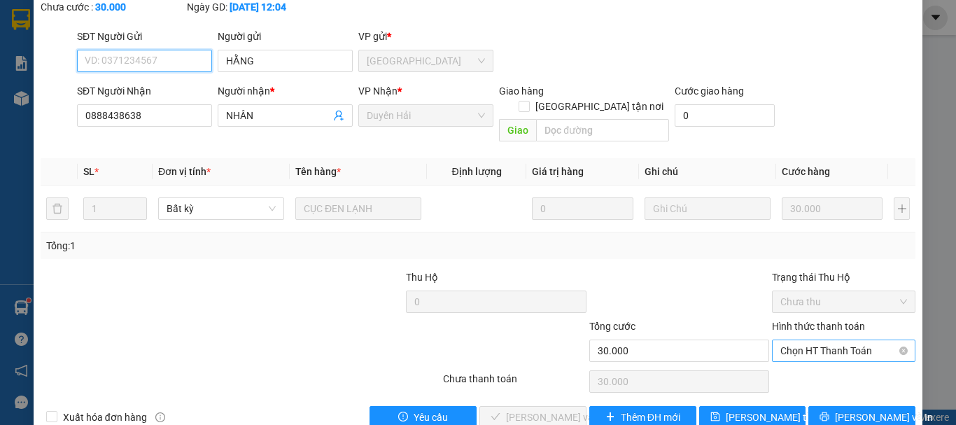
click at [820, 340] on span "Chọn HT Thanh Toán" at bounding box center [844, 350] width 127 height 21
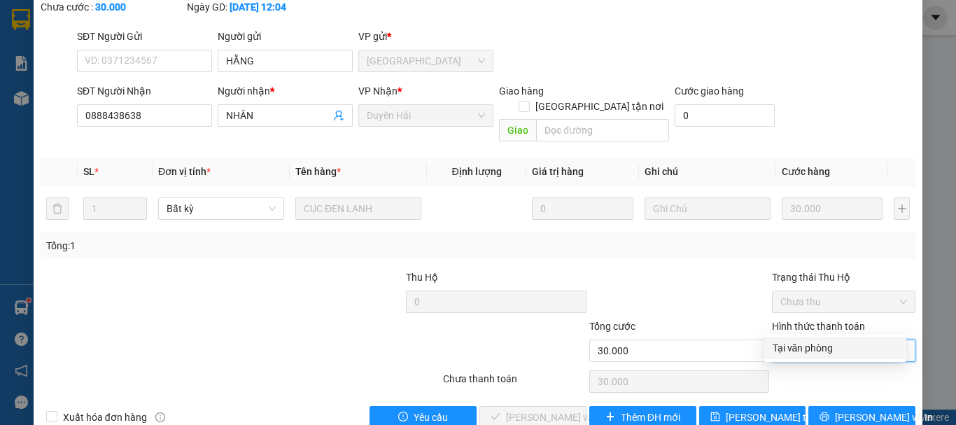
click at [817, 342] on div "Tại văn phòng" at bounding box center [835, 347] width 125 height 15
type input "0"
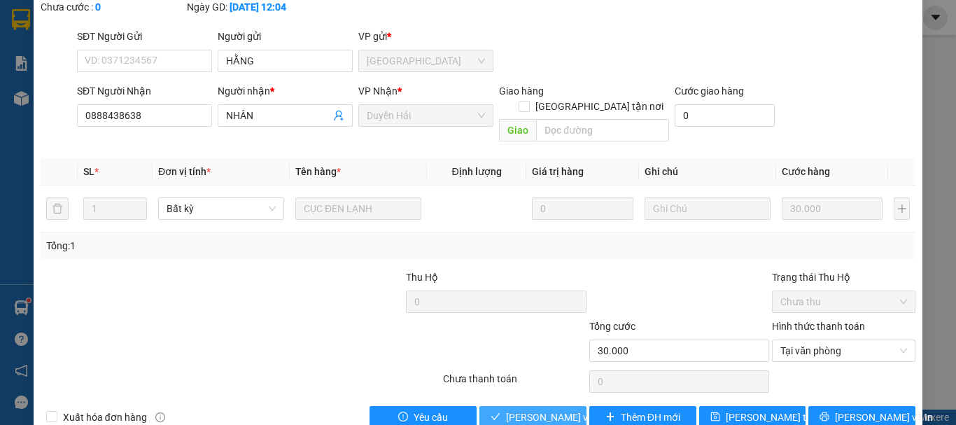
click at [528, 410] on span "Lưu và Giao hàng" at bounding box center [573, 417] width 134 height 15
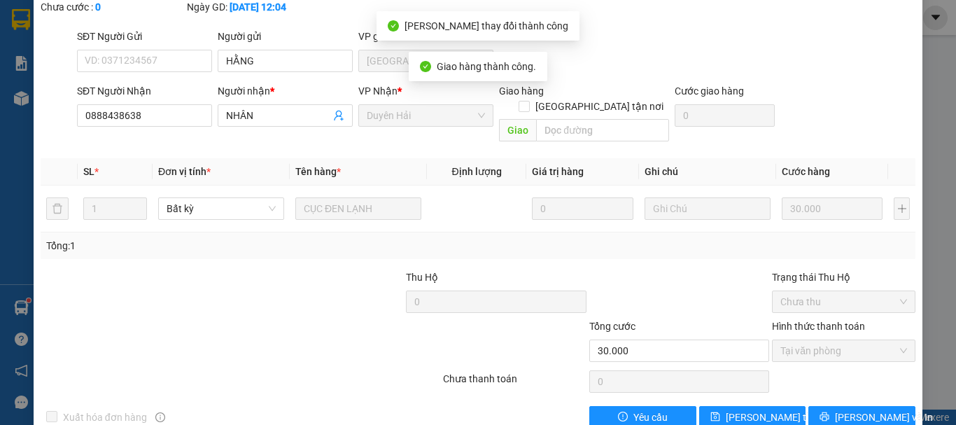
scroll to position [0, 0]
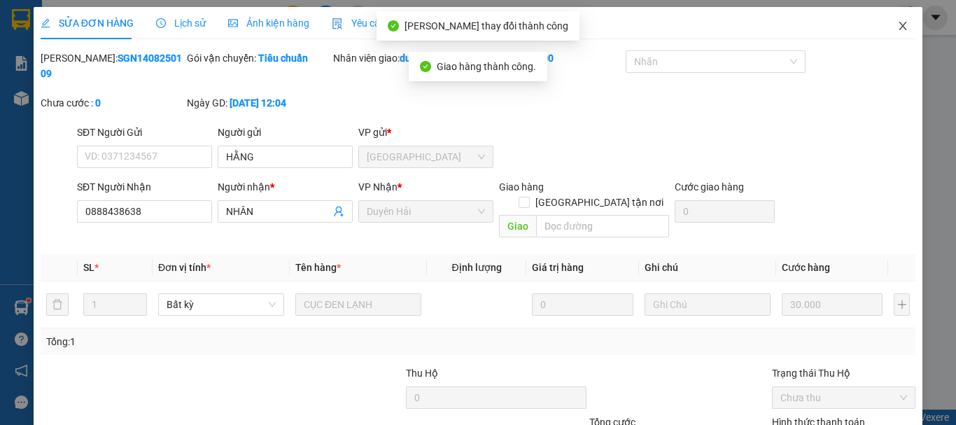
click at [900, 24] on icon "close" at bounding box center [904, 26] width 8 height 8
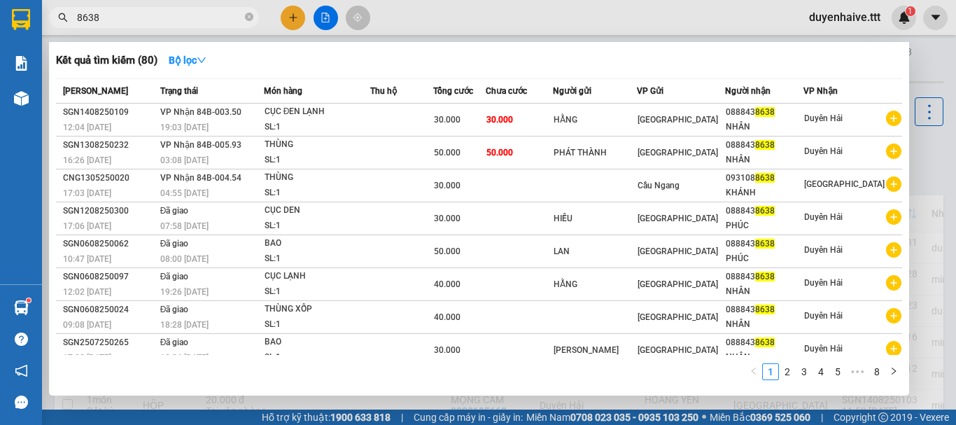
click at [164, 12] on input "8638" at bounding box center [159, 17] width 165 height 15
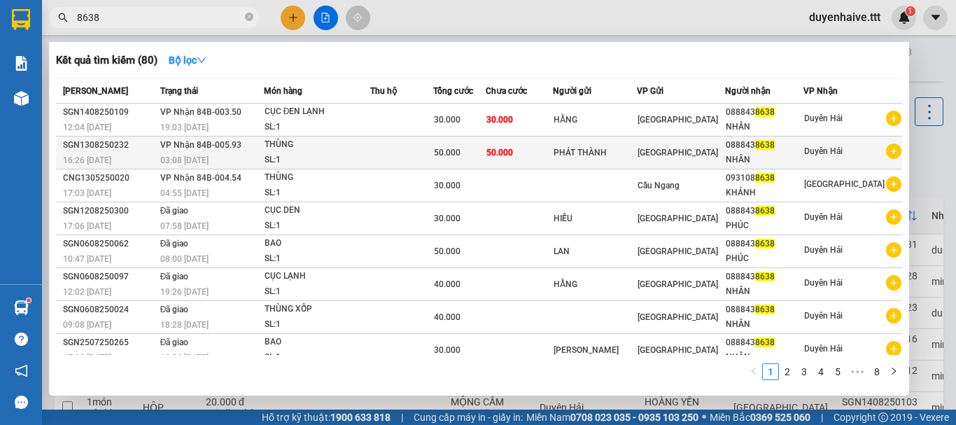
click at [553, 160] on td "50.000" at bounding box center [519, 153] width 67 height 33
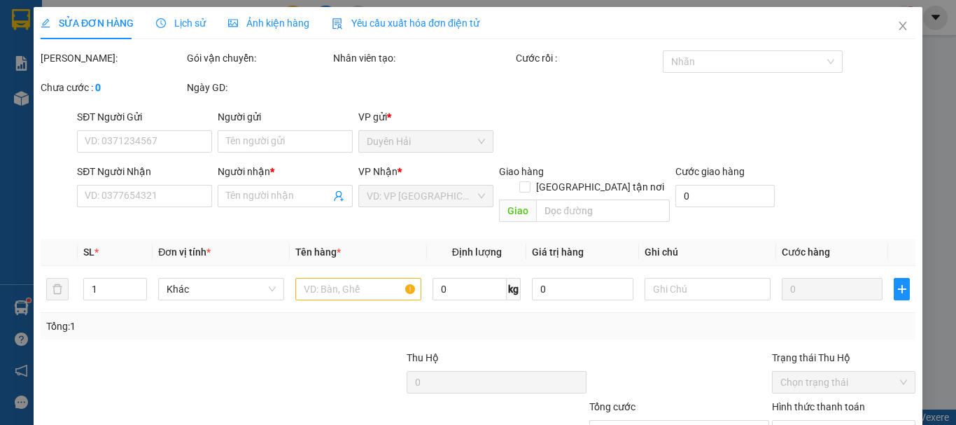
type input "PHÁT THÀNH"
type input "0888438638"
type input "NHÂN"
type input "50.000"
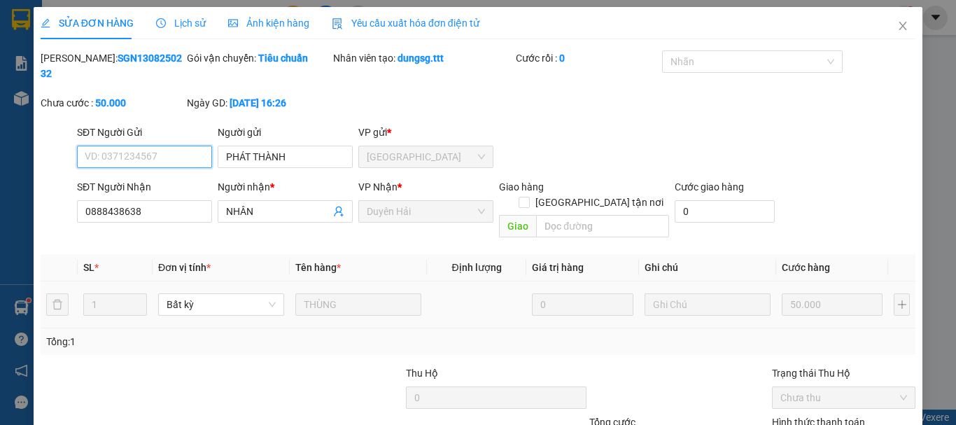
scroll to position [96, 0]
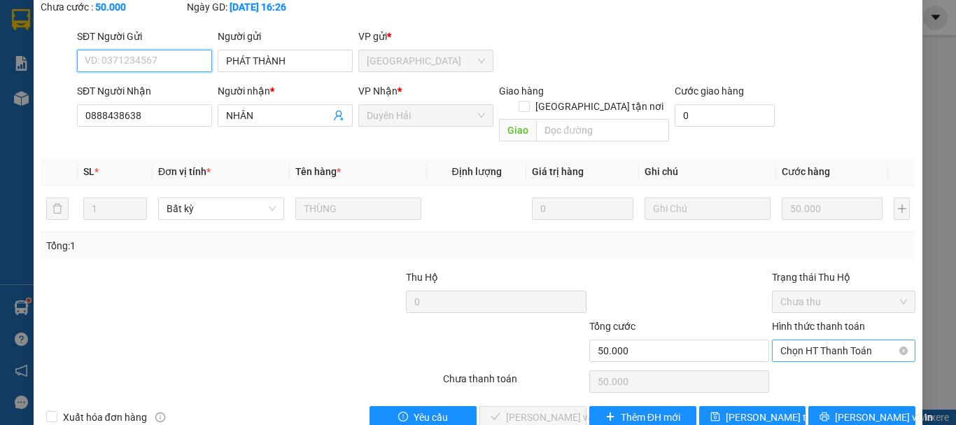
click at [794, 340] on span "Chọn HT Thanh Toán" at bounding box center [844, 350] width 127 height 21
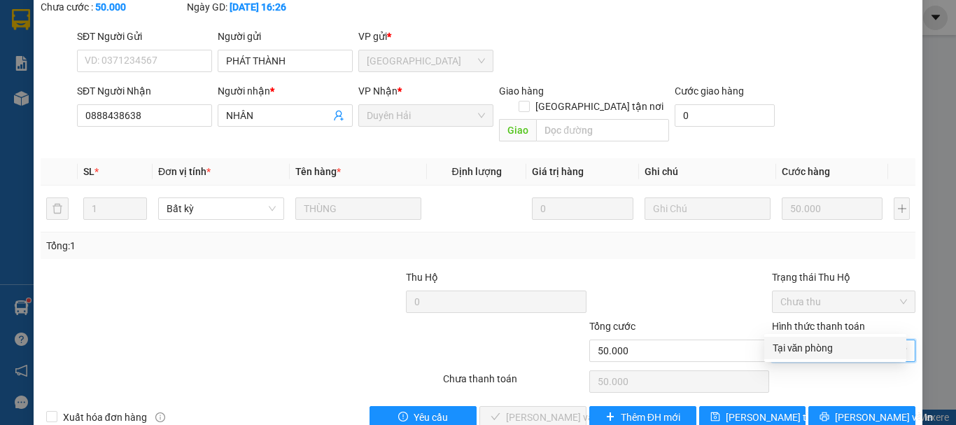
click at [814, 356] on div "Tại văn phòng" at bounding box center [836, 348] width 142 height 22
type input "0"
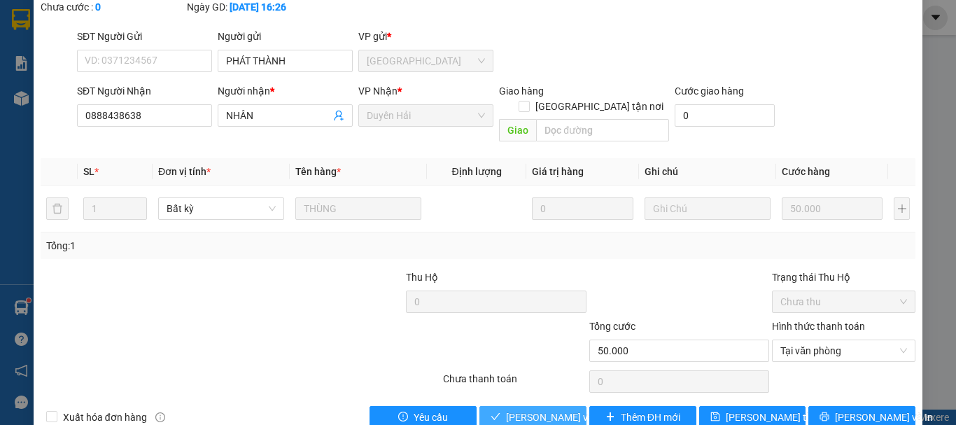
click at [520, 406] on button "Lưu và Giao hàng" at bounding box center [533, 417] width 107 height 22
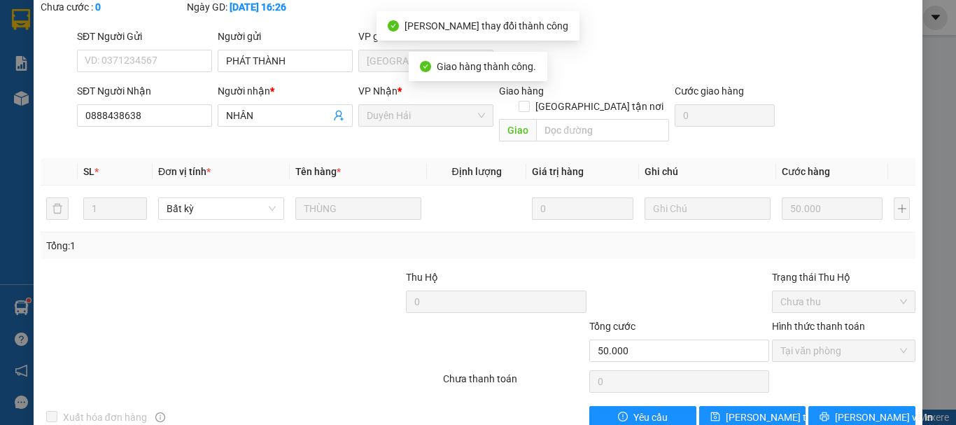
scroll to position [0, 0]
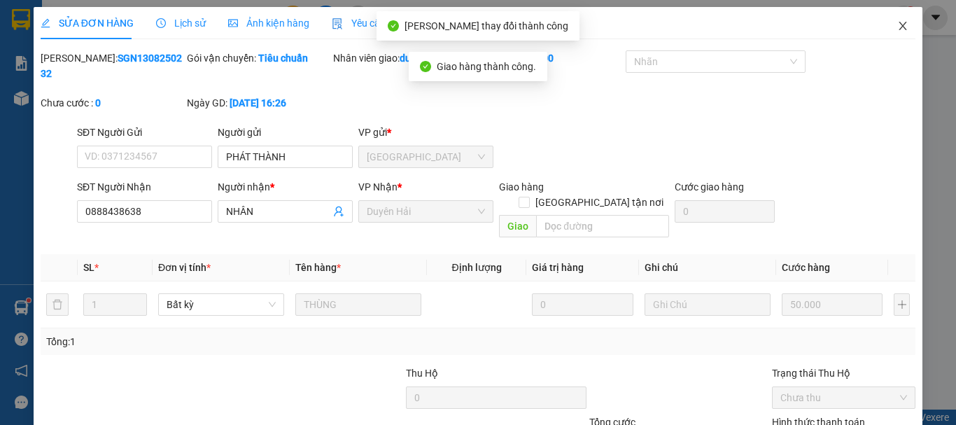
click at [898, 23] on icon "close" at bounding box center [903, 25] width 11 height 11
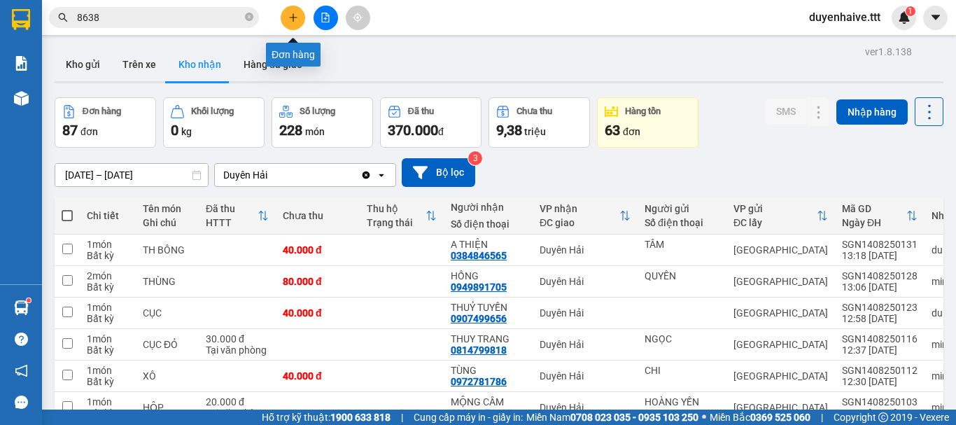
click at [291, 14] on icon "plus" at bounding box center [293, 18] width 10 height 10
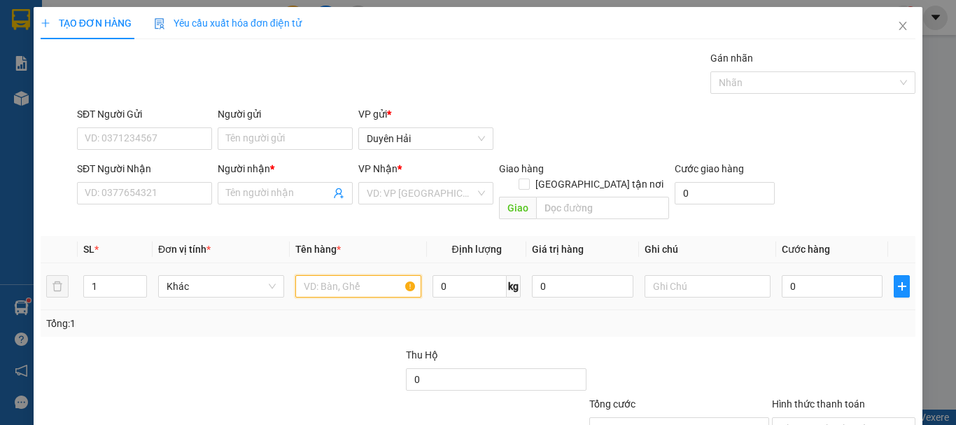
click at [319, 275] on input "text" at bounding box center [358, 286] width 126 height 22
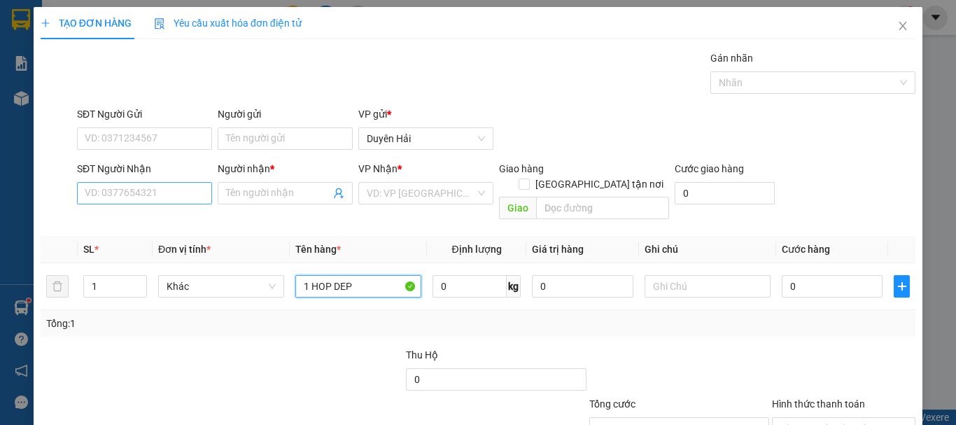
type input "1 HOP DEP"
click at [160, 193] on input "SĐT Người Nhận" at bounding box center [144, 193] width 135 height 22
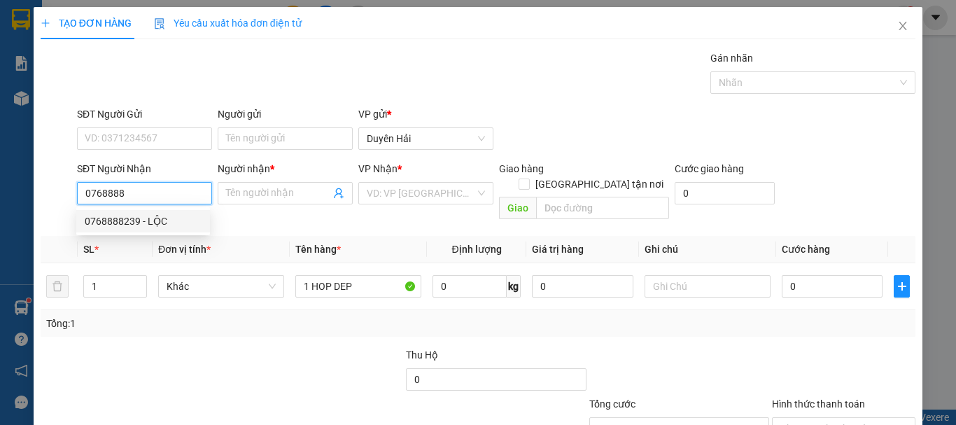
click at [124, 224] on div "0768888239 - LỘC" at bounding box center [143, 221] width 117 height 15
type input "0768888239"
type input "LỘC"
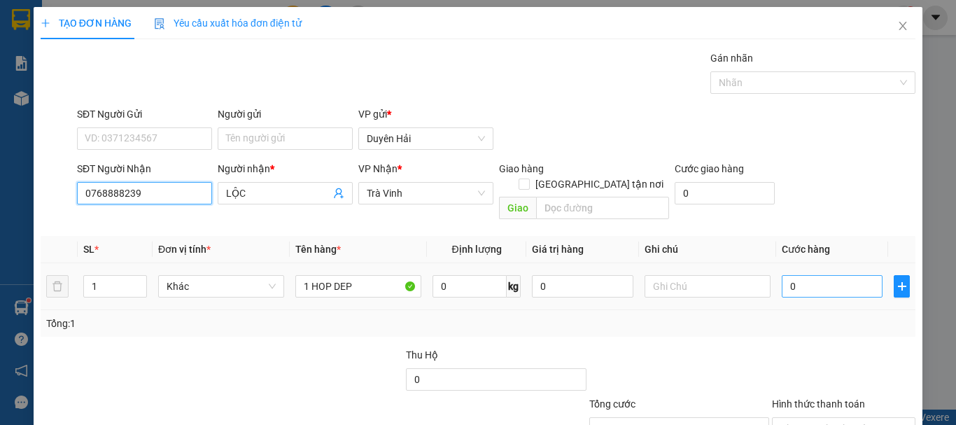
type input "0768888239"
click at [827, 275] on input "0" at bounding box center [832, 286] width 101 height 22
type input "2"
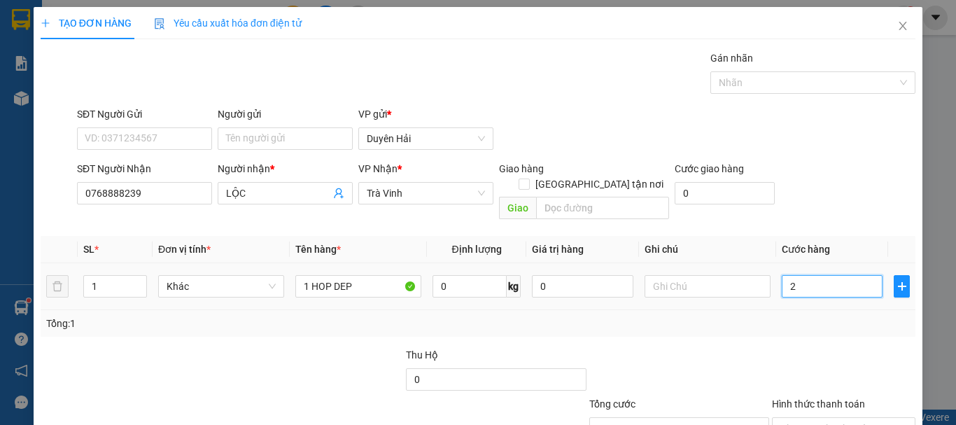
type input "20"
type input "20.000"
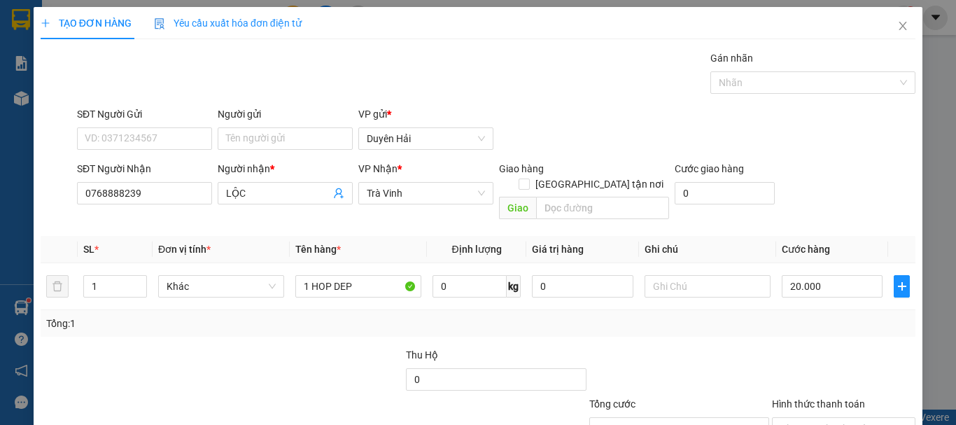
click at [813, 316] on div "Tổng: 1" at bounding box center [478, 323] width 864 height 15
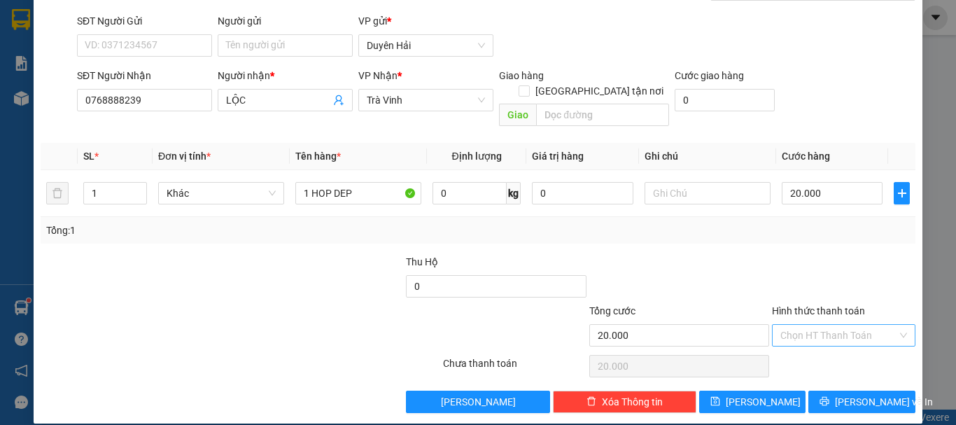
click at [798, 325] on input "Hình thức thanh toán" at bounding box center [839, 335] width 117 height 21
click at [817, 349] on div "Tại văn phòng" at bounding box center [835, 347] width 125 height 15
type input "0"
click at [821, 391] on button "[PERSON_NAME] và In" at bounding box center [862, 402] width 107 height 22
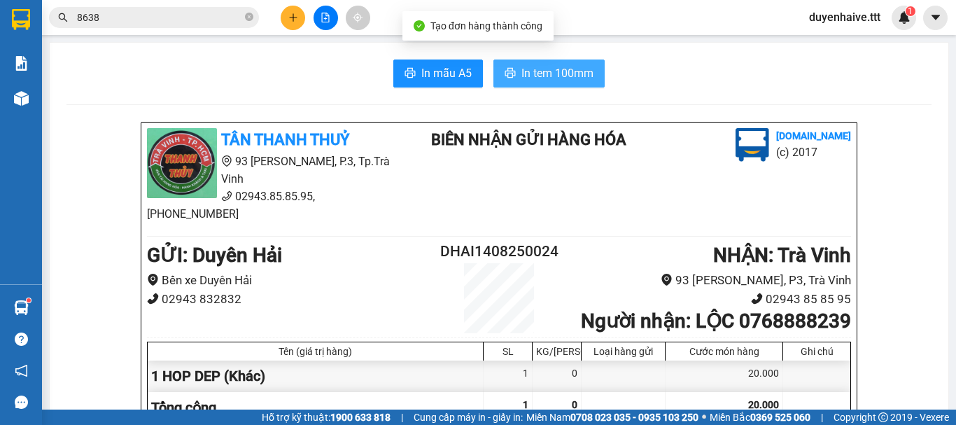
click at [558, 72] on span "In tem 100mm" at bounding box center [558, 73] width 72 height 18
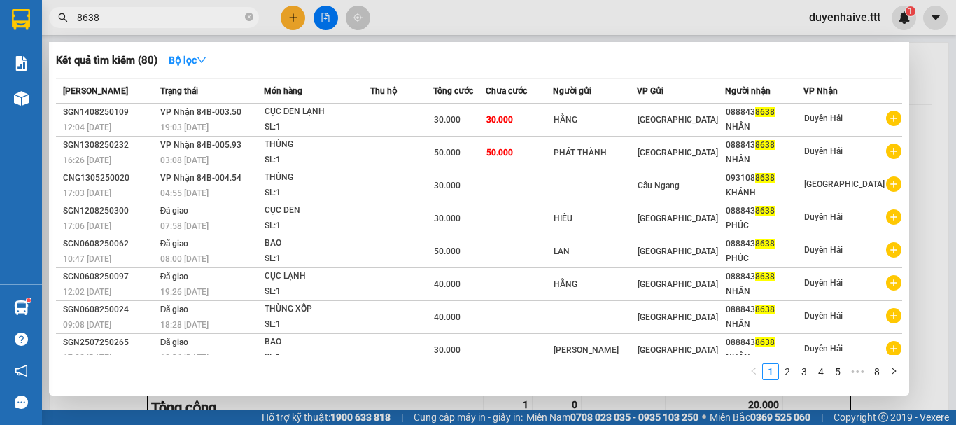
click at [139, 18] on input "8638" at bounding box center [159, 17] width 165 height 15
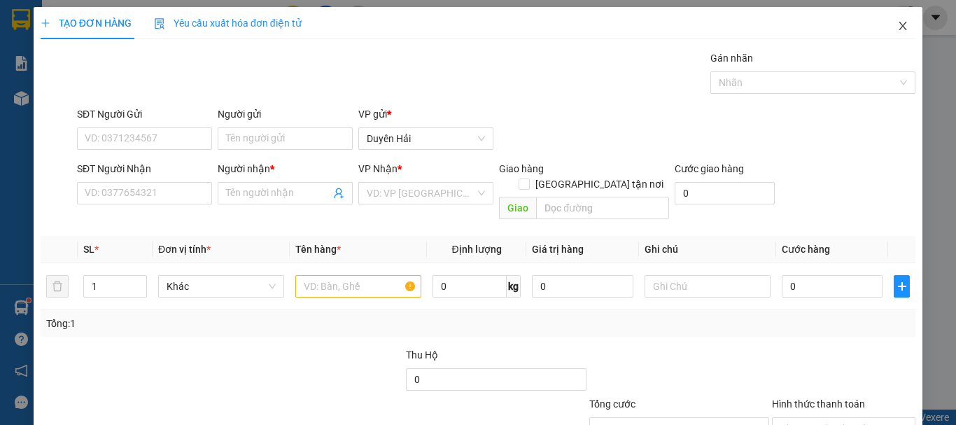
click at [898, 24] on icon "close" at bounding box center [903, 25] width 11 height 11
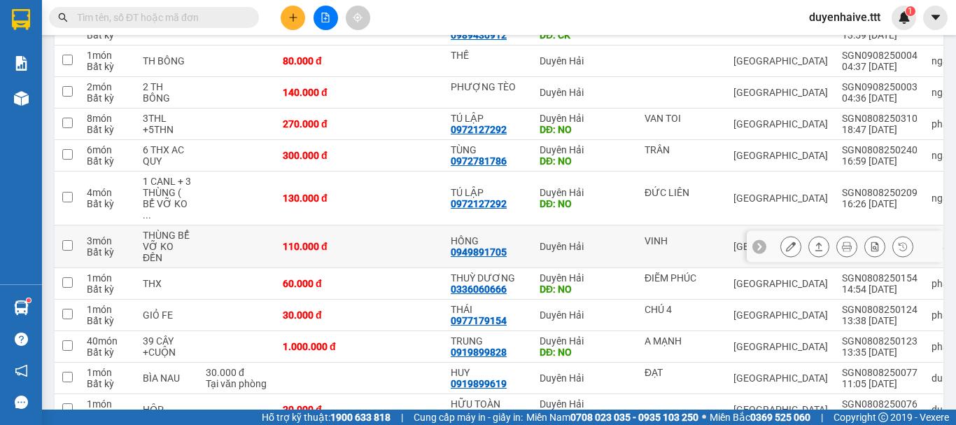
scroll to position [1750, 0]
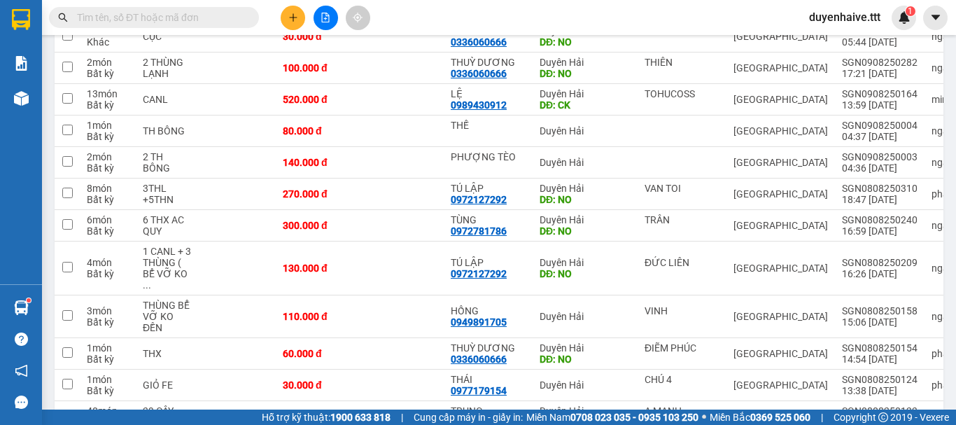
click at [197, 20] on input "text" at bounding box center [159, 17] width 165 height 15
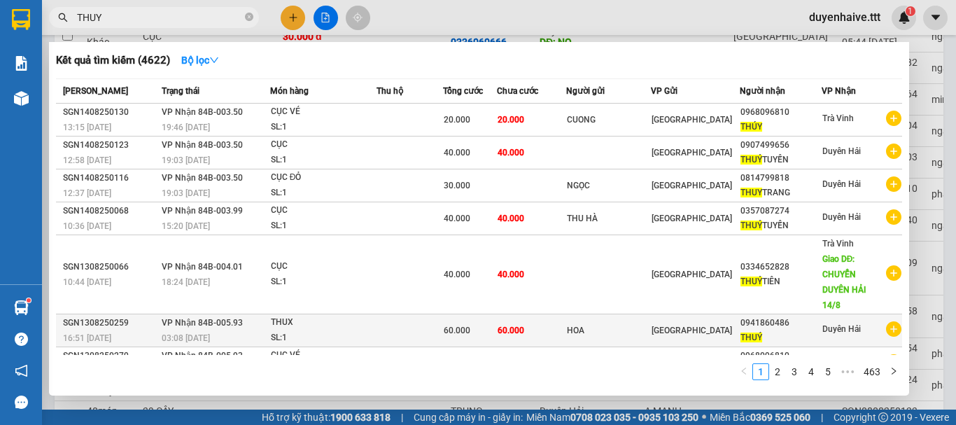
type input "THUY"
click at [464, 323] on div "60.000" at bounding box center [470, 330] width 53 height 15
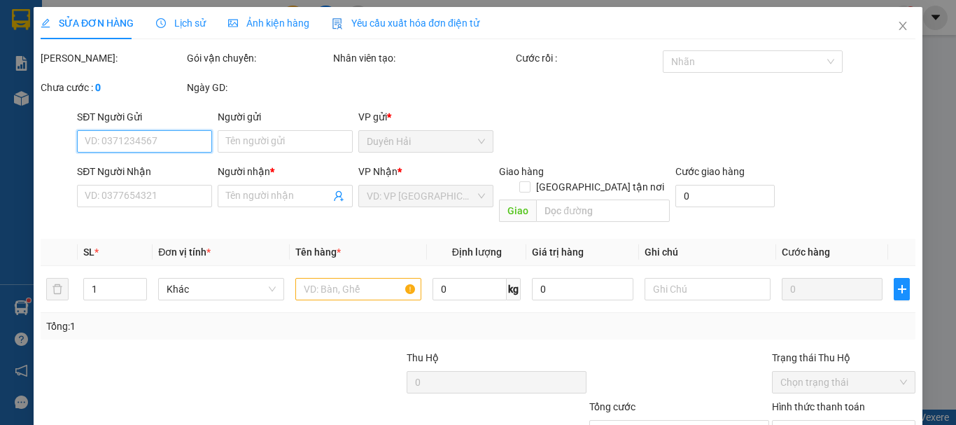
type input "HOA"
type input "0941860486"
type input "THUÝ"
type input "60.000"
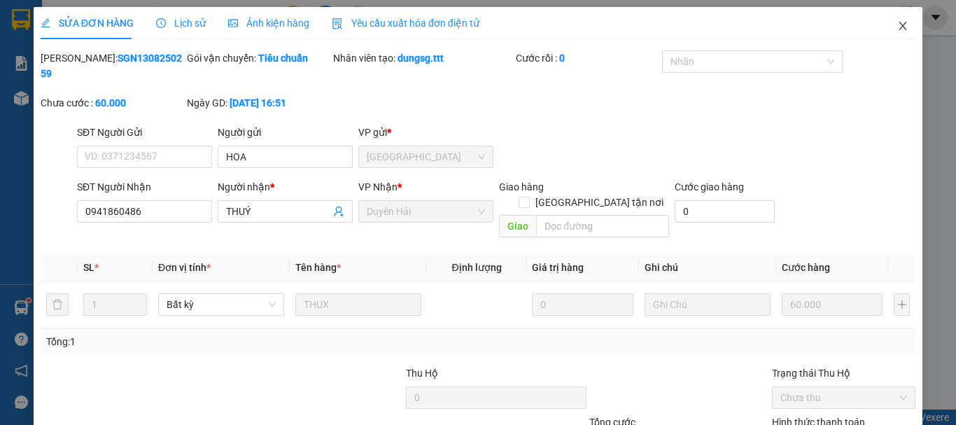
click at [898, 22] on icon "close" at bounding box center [903, 25] width 11 height 11
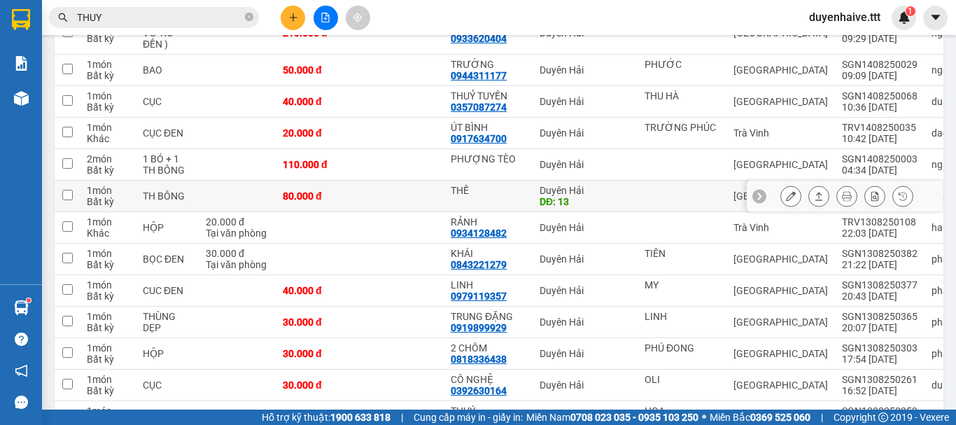
scroll to position [702, 0]
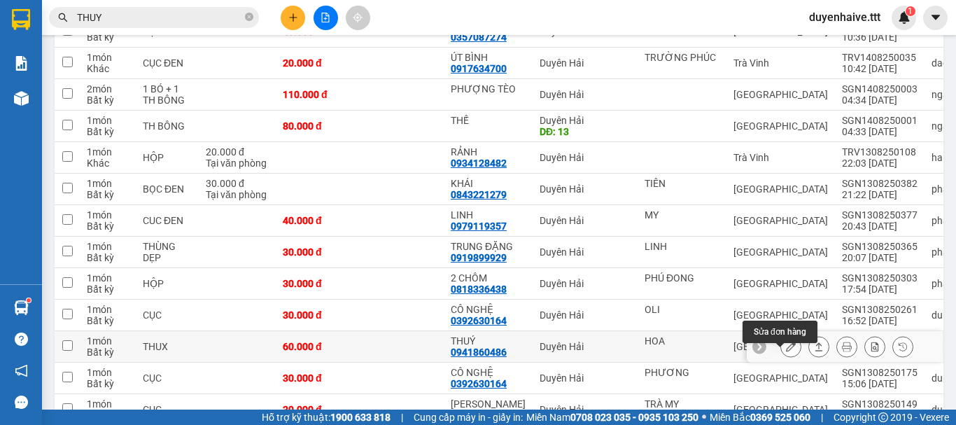
click at [786, 351] on icon at bounding box center [791, 347] width 10 height 10
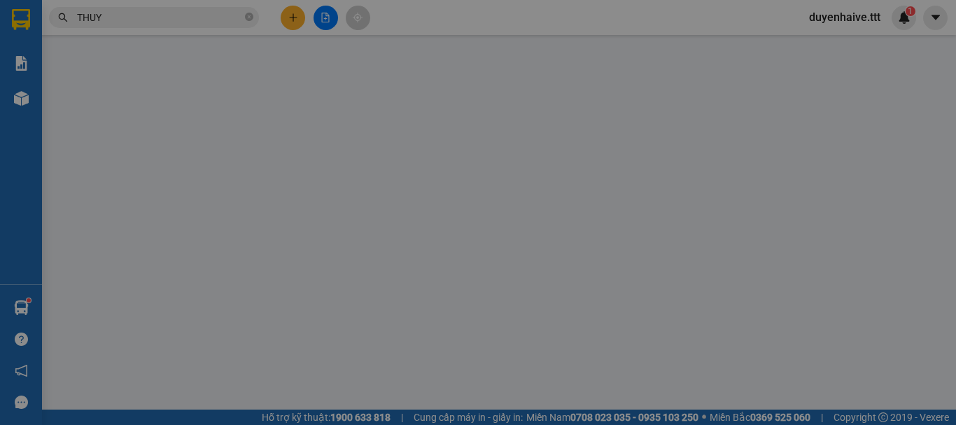
type input "HOA"
type input "0941860486"
type input "THUÝ"
type input "60.000"
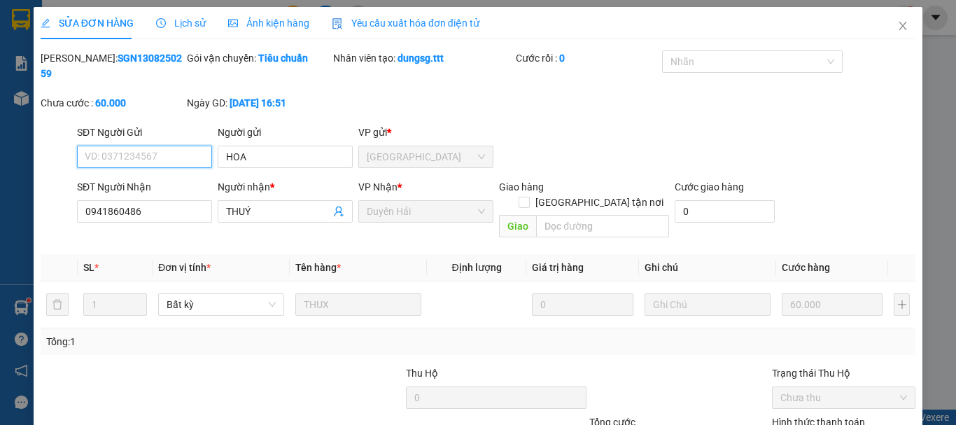
scroll to position [70, 0]
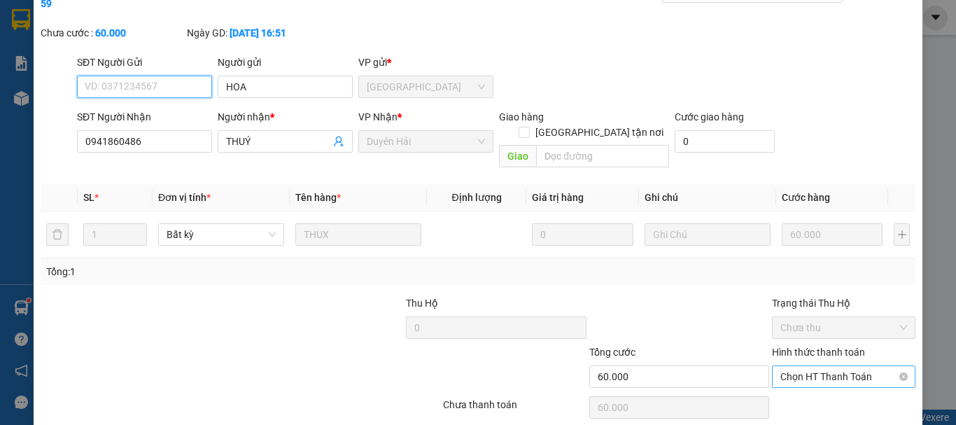
click at [817, 366] on span "Chọn HT Thanh Toán" at bounding box center [844, 376] width 127 height 21
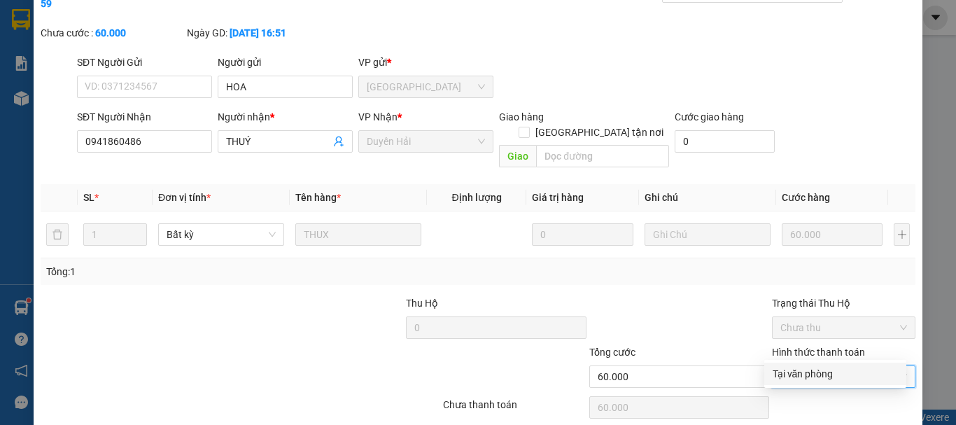
click at [827, 372] on div "Tại văn phòng" at bounding box center [835, 373] width 125 height 15
type input "0"
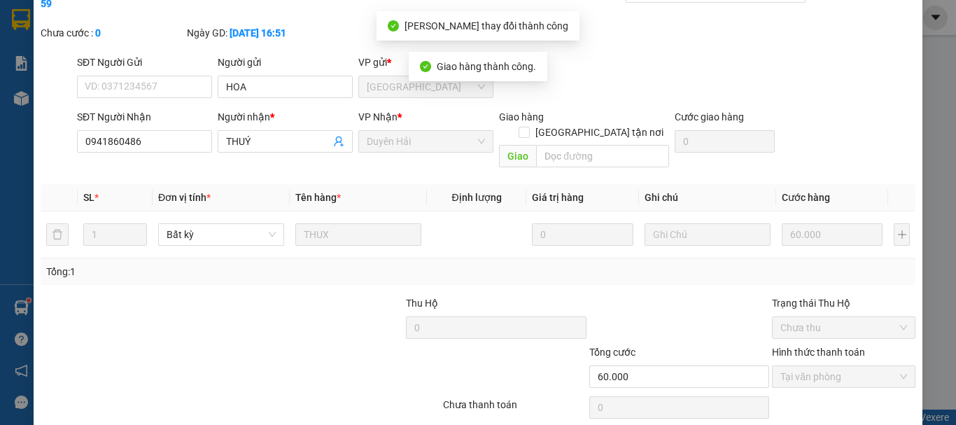
scroll to position [0, 0]
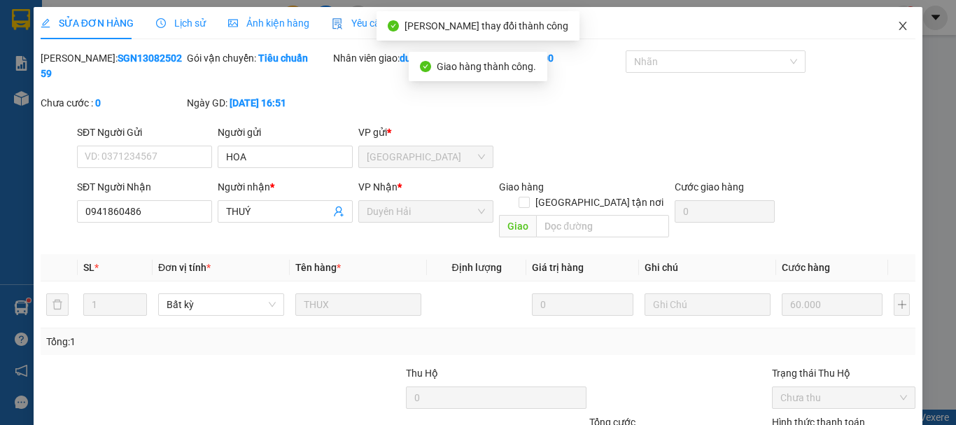
click at [898, 22] on icon "close" at bounding box center [903, 25] width 11 height 11
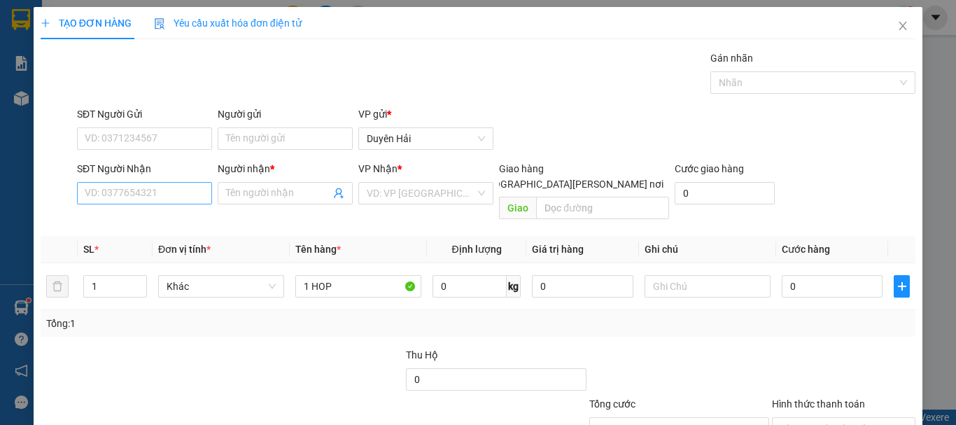
type input "1 HOP"
click at [174, 197] on input "SĐT Người Nhận" at bounding box center [144, 193] width 135 height 22
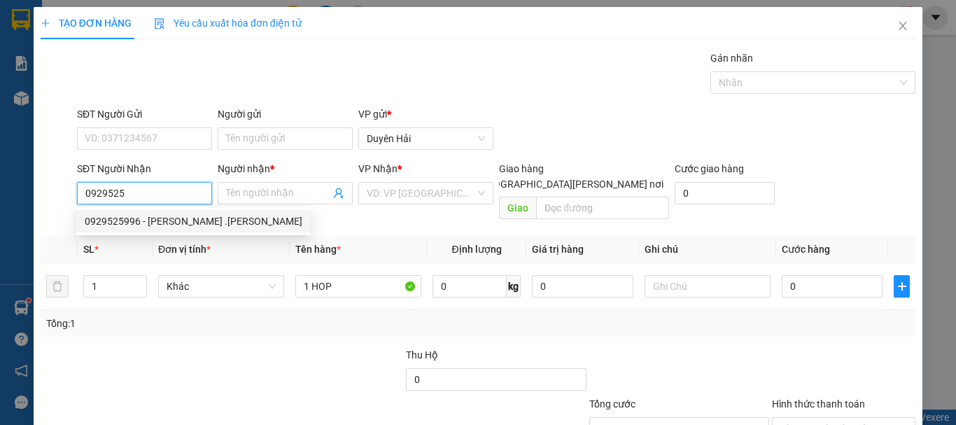
click at [145, 215] on div "0929525996 - PHƯƠNG .DUC" at bounding box center [194, 221] width 218 height 15
type input "0929525996"
type input "PHƯƠNG .DUC"
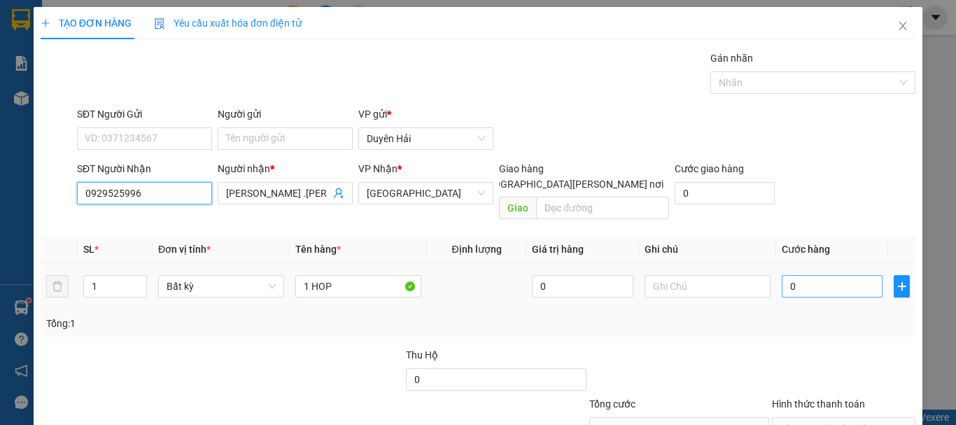
type input "0929525996"
click at [825, 278] on input "0" at bounding box center [832, 286] width 101 height 22
type input "3"
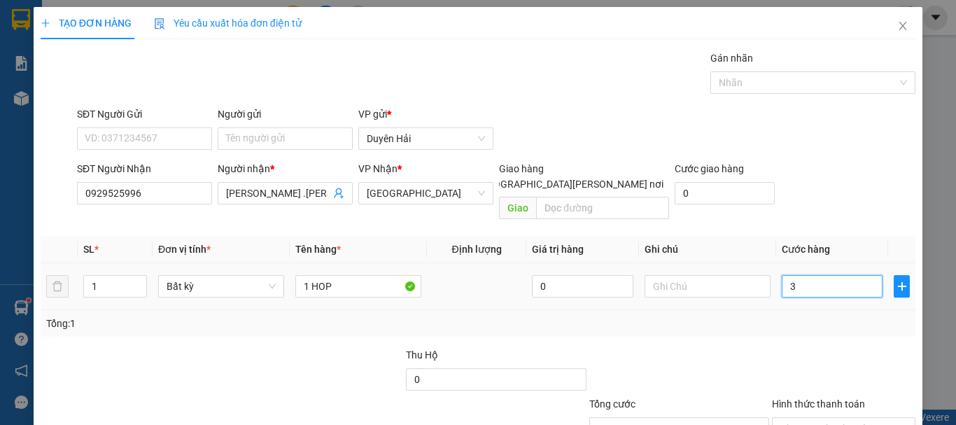
type input "30"
type input "30.000"
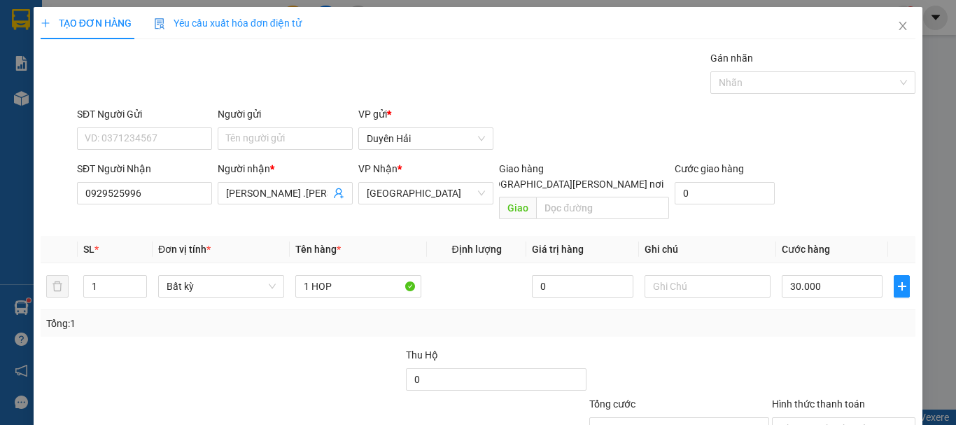
drag, startPoint x: 816, startPoint y: 304, endPoint x: 815, endPoint y: 312, distance: 8.5
click at [816, 316] on div "Tổng: 1" at bounding box center [478, 323] width 864 height 15
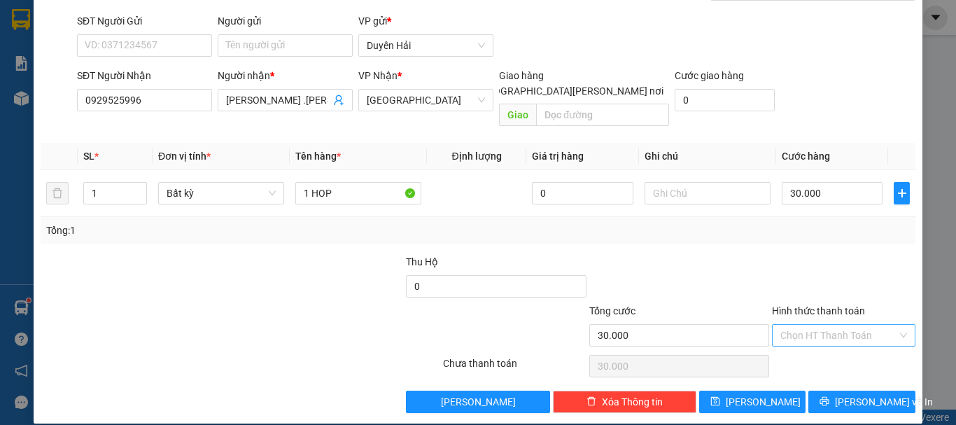
click at [814, 326] on input "Hình thức thanh toán" at bounding box center [839, 335] width 117 height 21
click at [818, 344] on div "Tại văn phòng" at bounding box center [835, 347] width 125 height 15
type input "0"
click at [848, 394] on span "[PERSON_NAME] và In" at bounding box center [884, 401] width 98 height 15
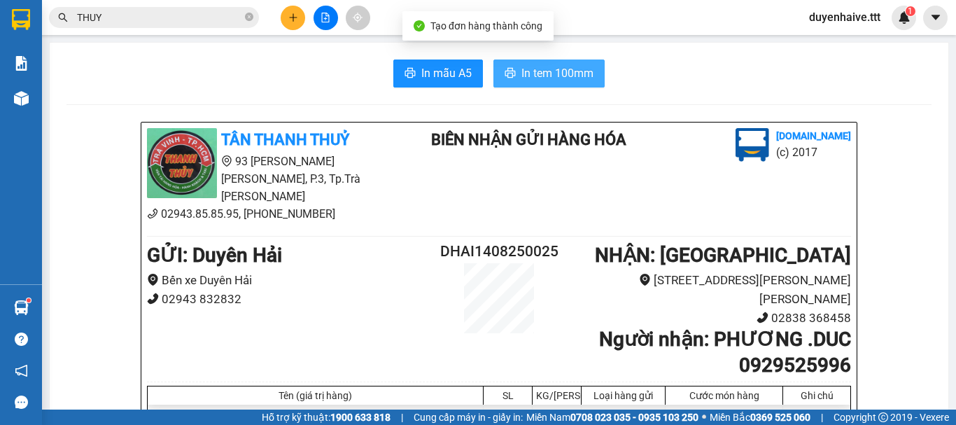
click at [566, 78] on span "In tem 100mm" at bounding box center [558, 73] width 72 height 18
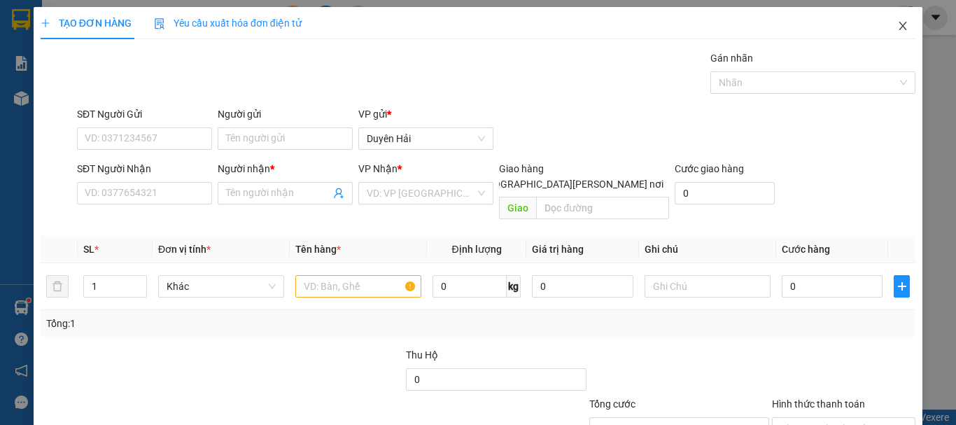
click at [900, 26] on icon "close" at bounding box center [904, 26] width 8 height 8
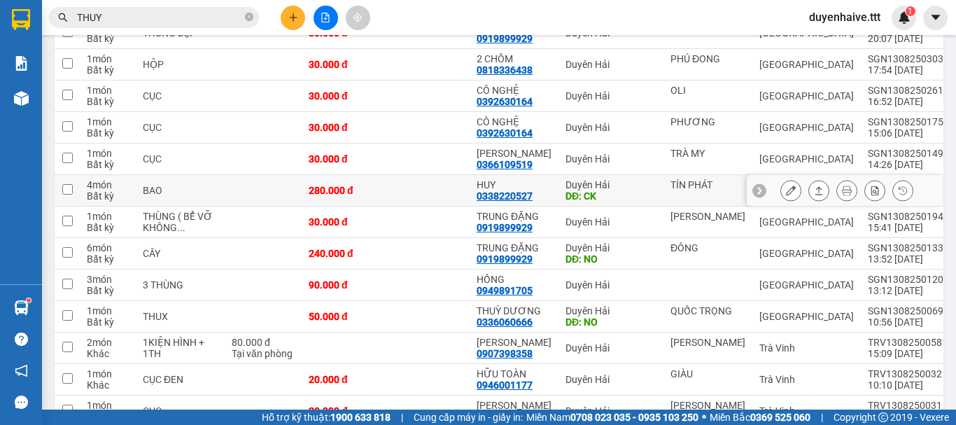
scroll to position [700, 0]
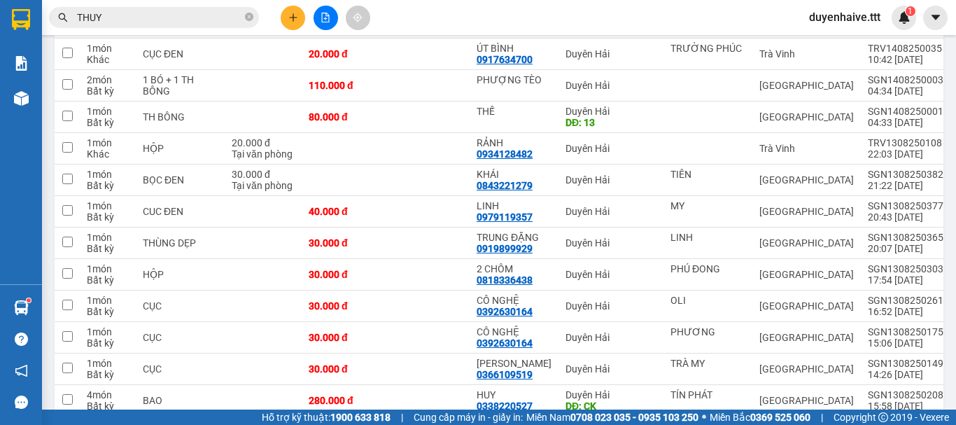
click at [155, 19] on input "THUY" at bounding box center [159, 17] width 165 height 15
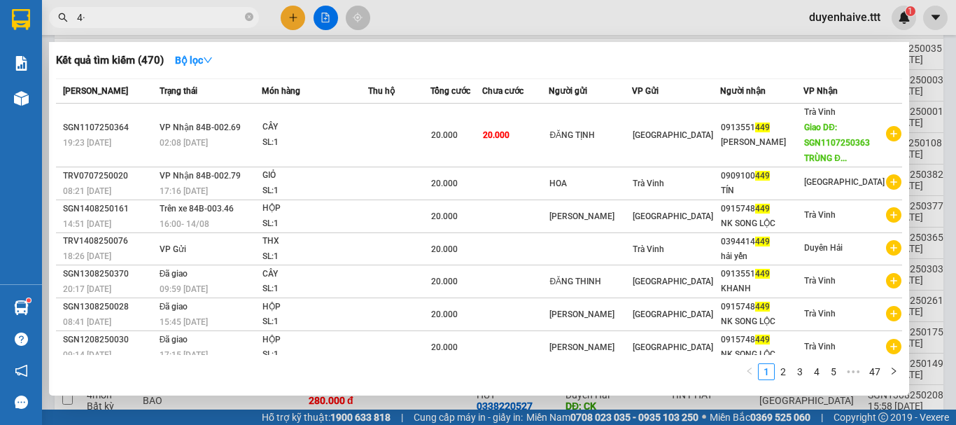
type input "4"
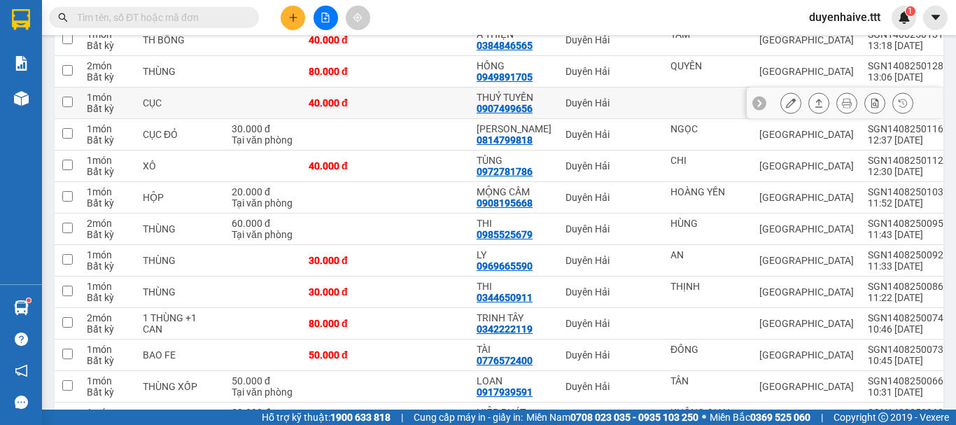
scroll to position [70, 0]
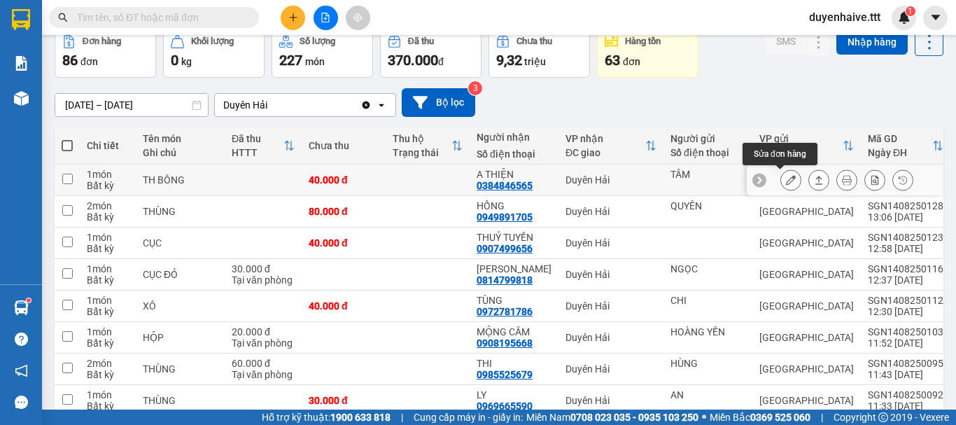
click at [786, 183] on icon at bounding box center [791, 180] width 10 height 10
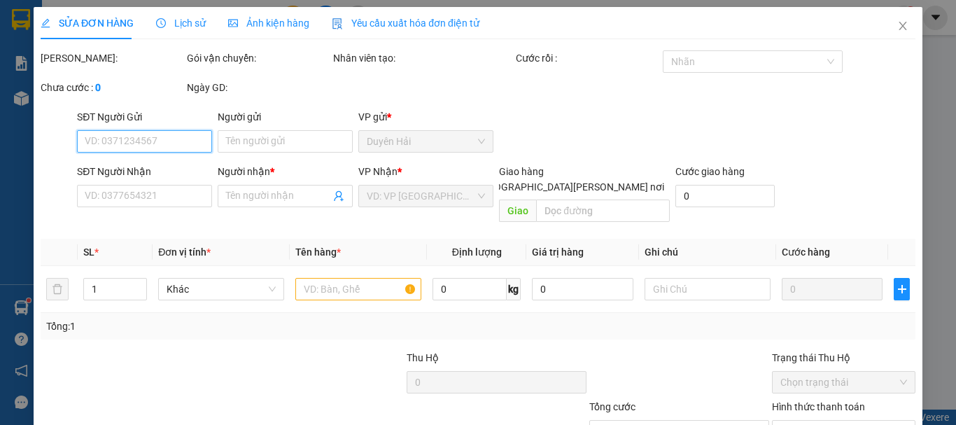
type input "TÂM"
type input "0384846565"
type input "A THIỆN"
type input "40.000"
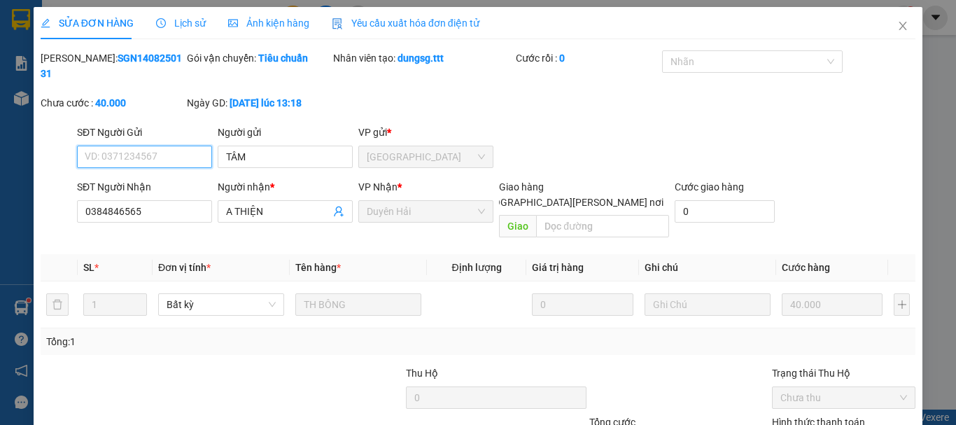
scroll to position [70, 0]
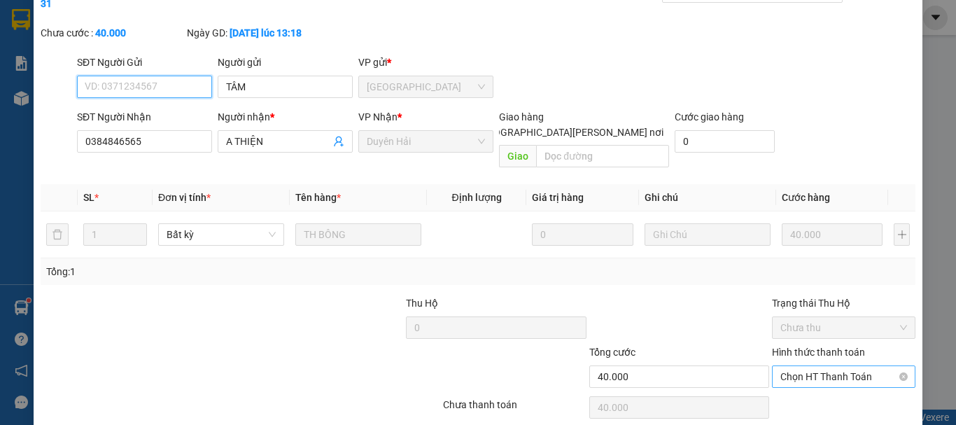
click at [818, 366] on span "Chọn HT Thanh Toán" at bounding box center [844, 376] width 127 height 21
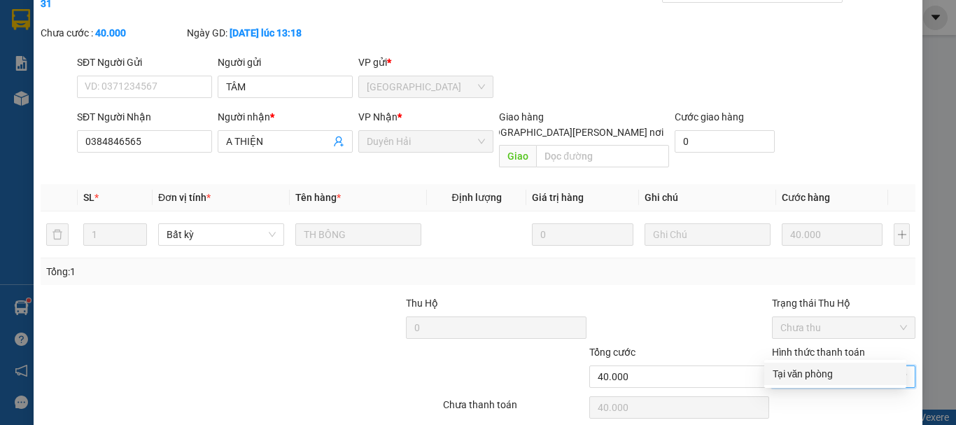
click at [806, 372] on div "Tại văn phòng" at bounding box center [835, 373] width 125 height 15
type input "0"
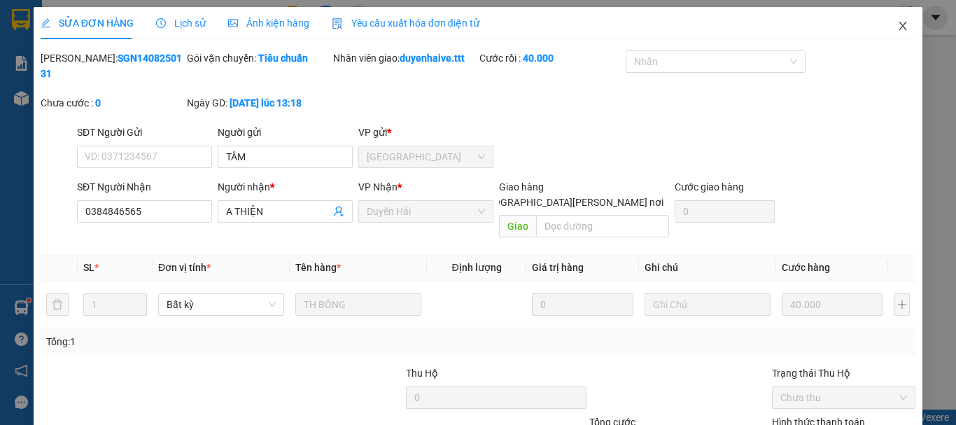
click at [898, 22] on icon "close" at bounding box center [903, 25] width 11 height 11
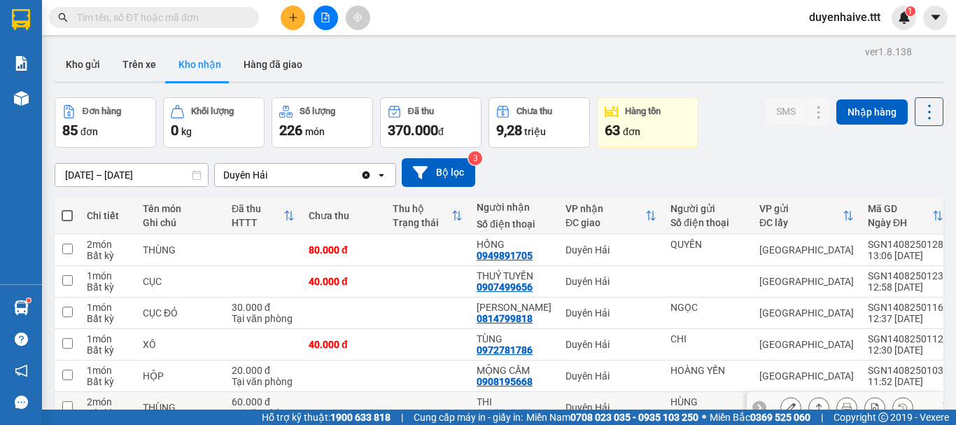
scroll to position [140, 0]
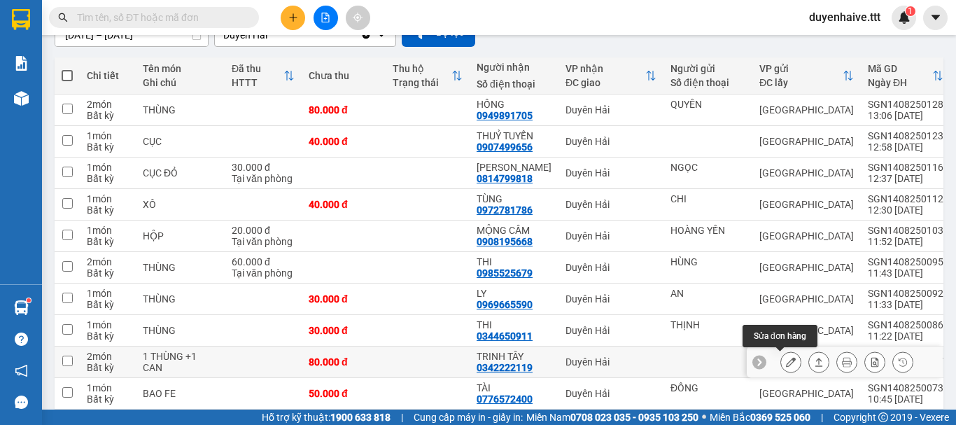
click at [786, 359] on icon at bounding box center [791, 362] width 10 height 10
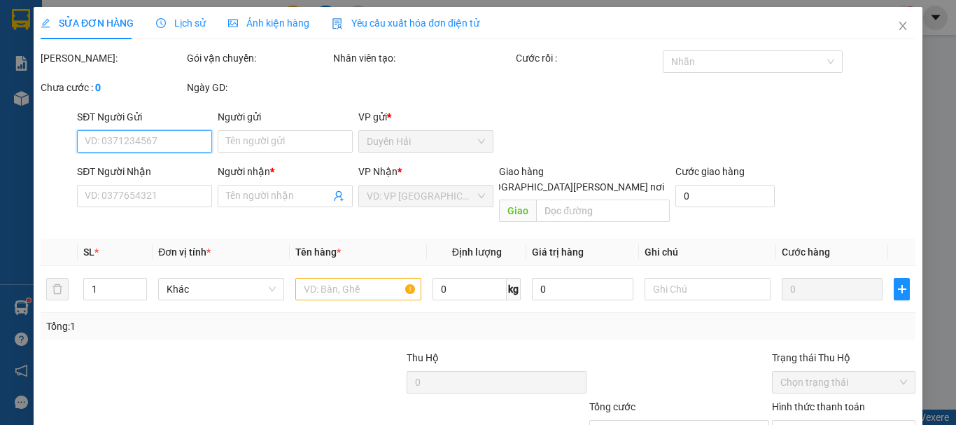
type input "0342222119"
type input "TRINH TÂY"
type input "80.000"
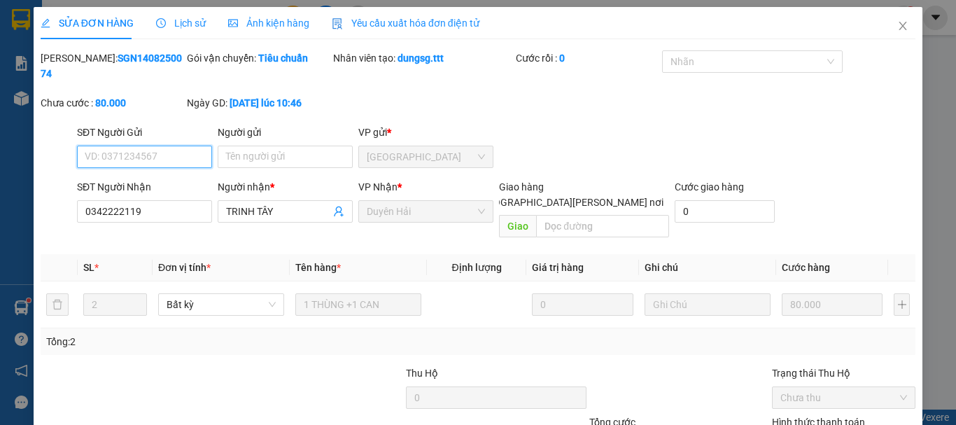
scroll to position [96, 0]
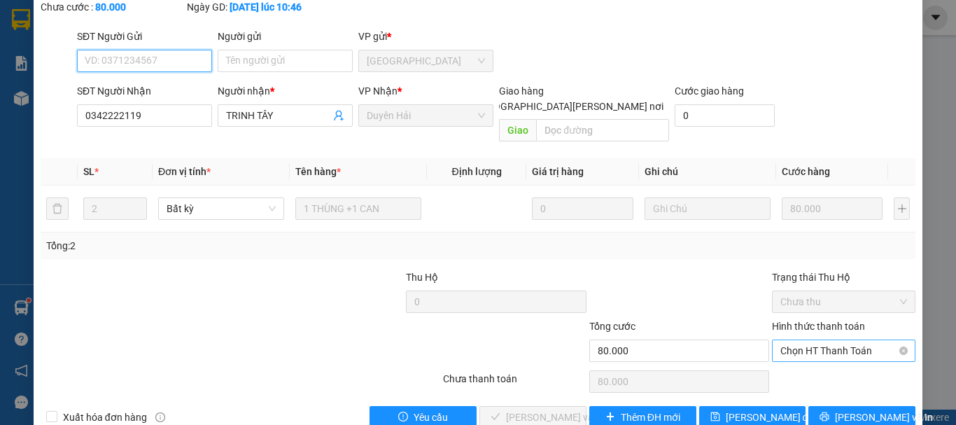
click at [819, 340] on span "Chọn HT Thanh Toán" at bounding box center [844, 350] width 127 height 21
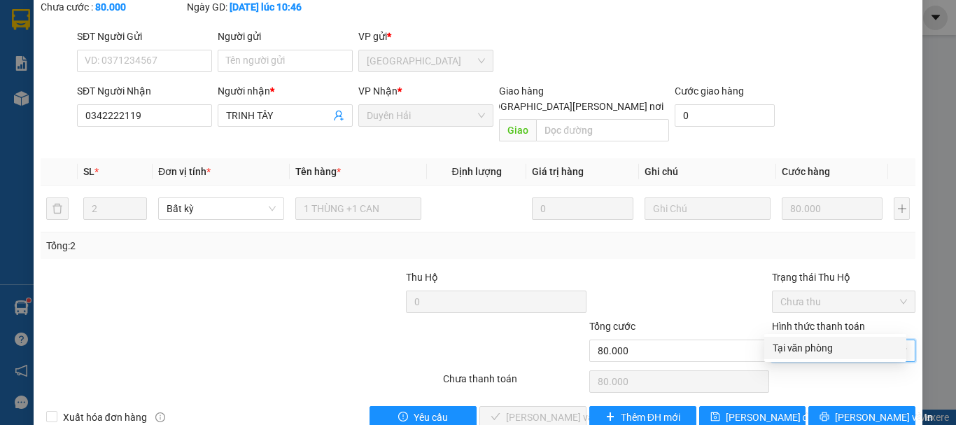
click at [817, 341] on div "Tại văn phòng" at bounding box center [835, 347] width 125 height 15
type input "0"
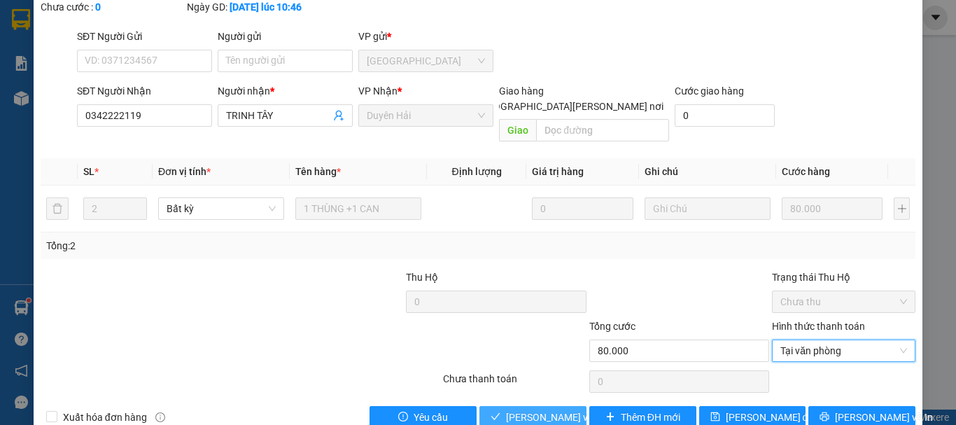
click at [529, 410] on span "Lưu và Giao hàng" at bounding box center [600, 417] width 189 height 15
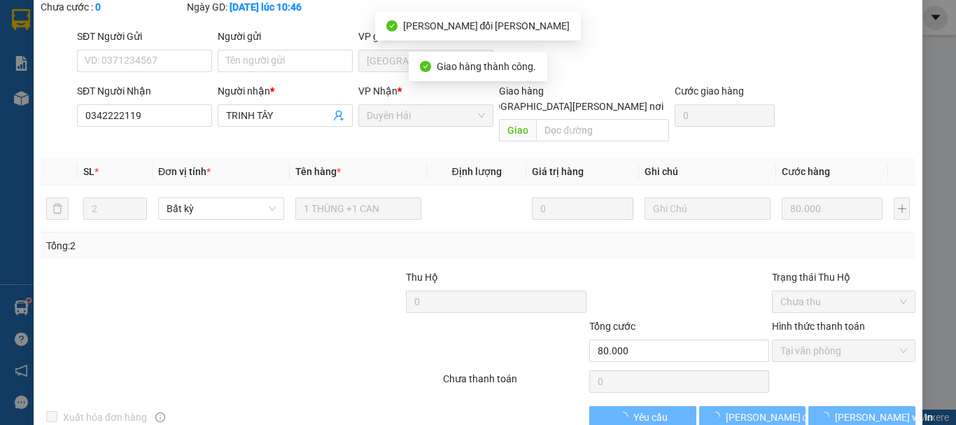
scroll to position [0, 0]
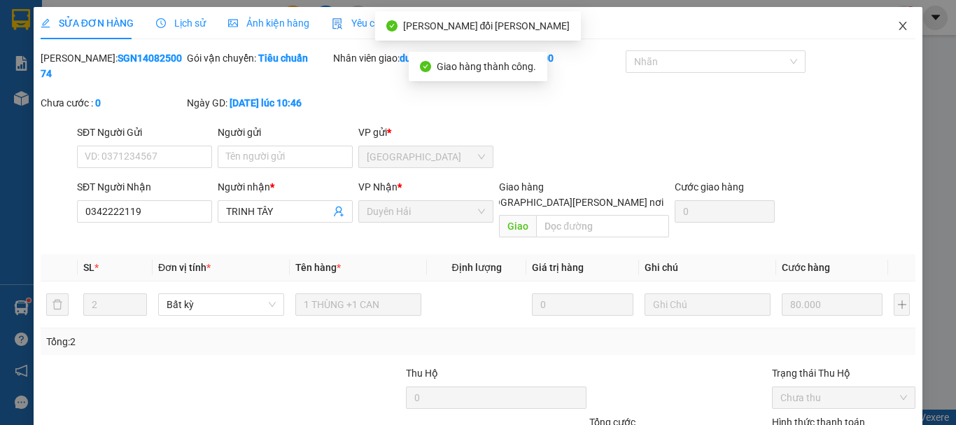
click at [891, 18] on span "Close" at bounding box center [903, 26] width 39 height 39
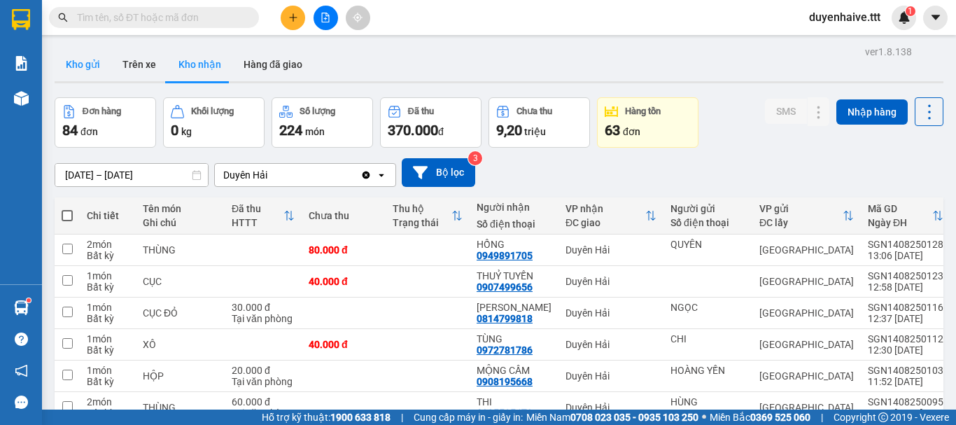
click at [75, 54] on button "Kho gửi" at bounding box center [83, 65] width 57 height 34
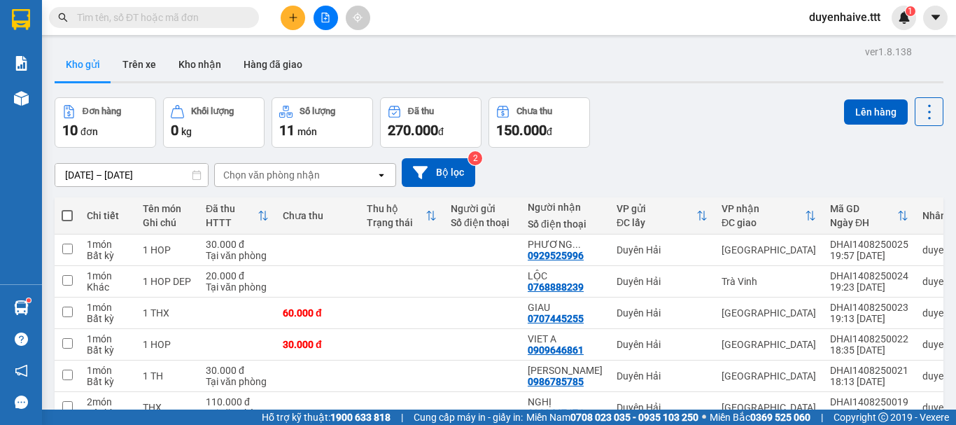
scroll to position [203, 0]
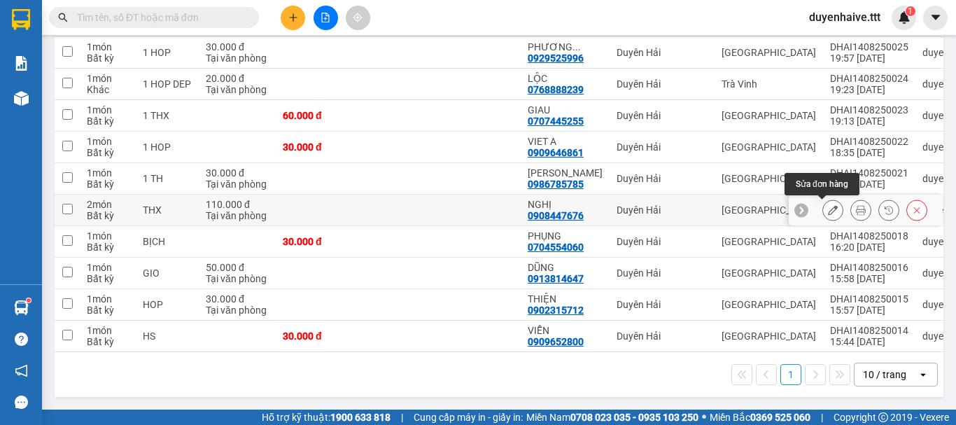
click at [823, 202] on button at bounding box center [833, 210] width 20 height 25
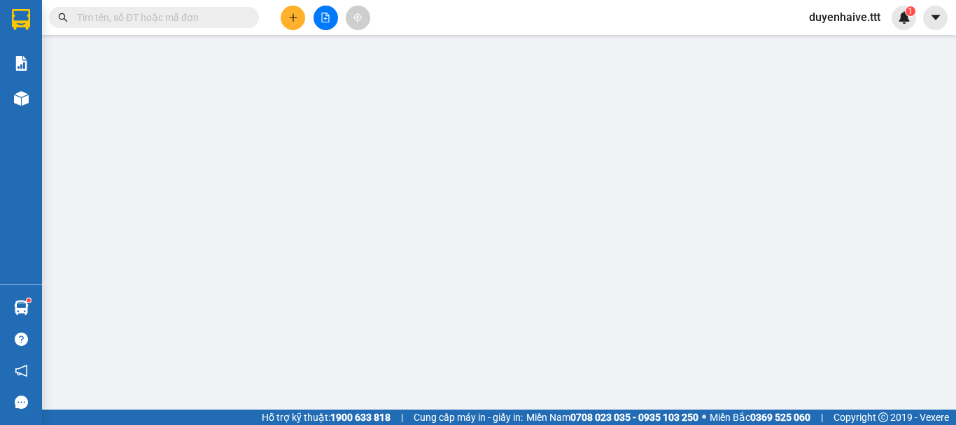
type input "0908447676"
type input "NGHỊ"
type input "110.000"
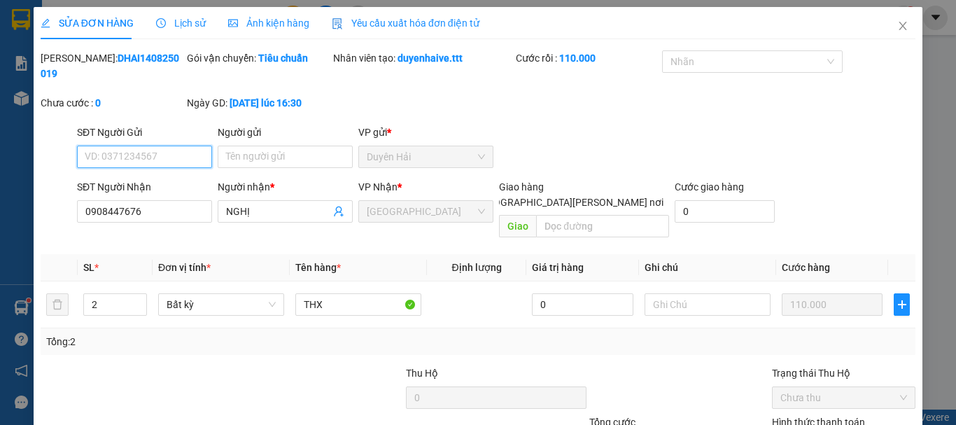
scroll to position [96, 0]
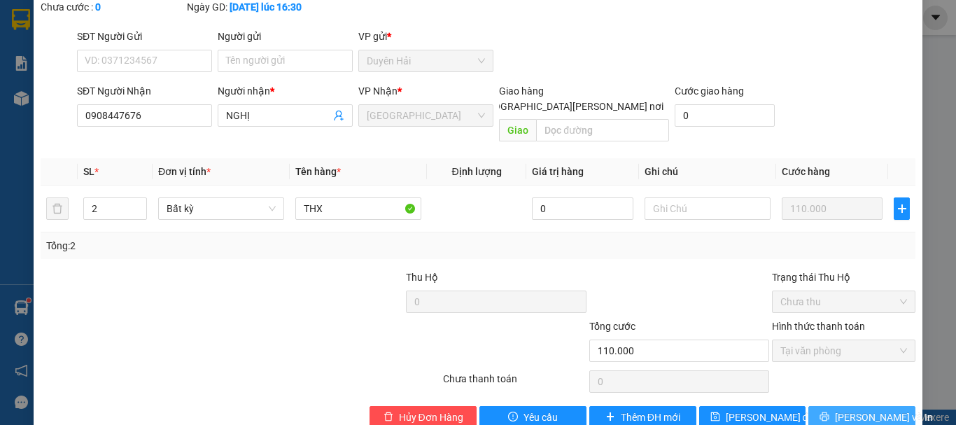
click at [858, 410] on span "[PERSON_NAME] và In" at bounding box center [884, 417] width 98 height 15
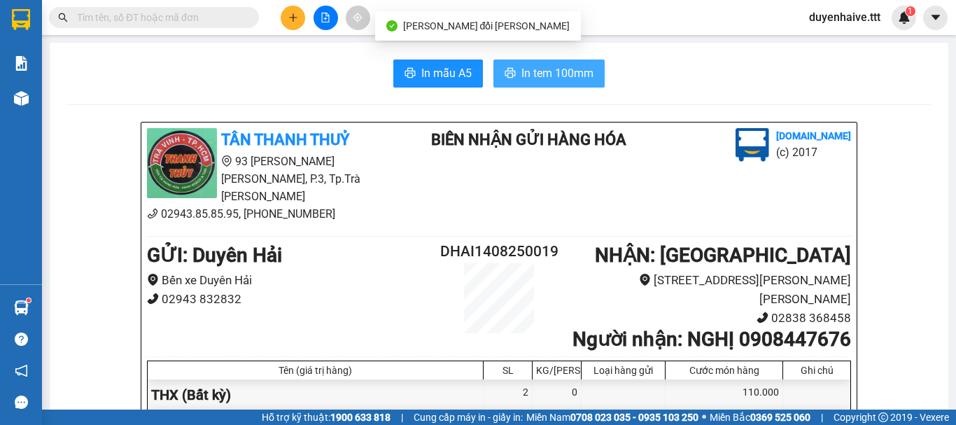
click at [545, 76] on span "In tem 100mm" at bounding box center [558, 73] width 72 height 18
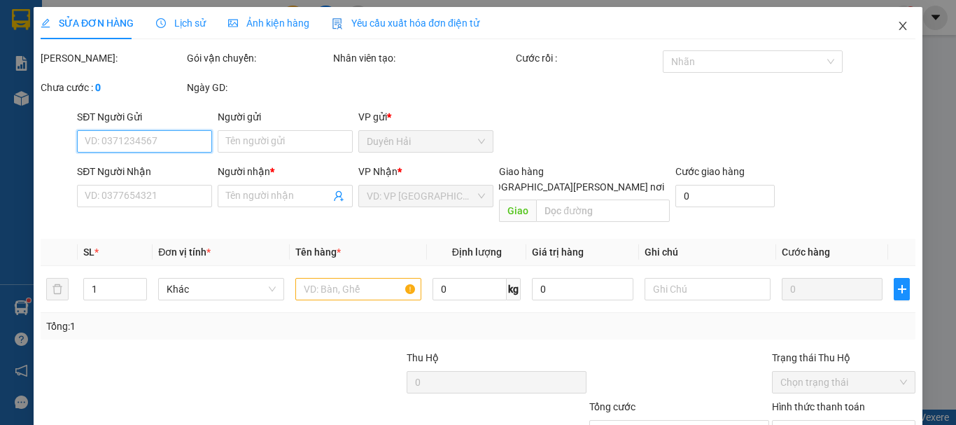
type input "0908447676"
type input "NGHỊ"
type input "110.000"
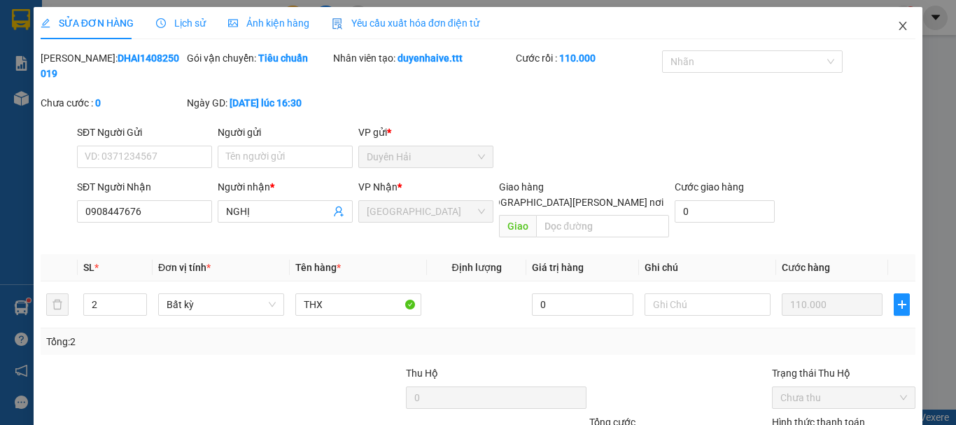
click at [900, 23] on icon "close" at bounding box center [904, 26] width 8 height 8
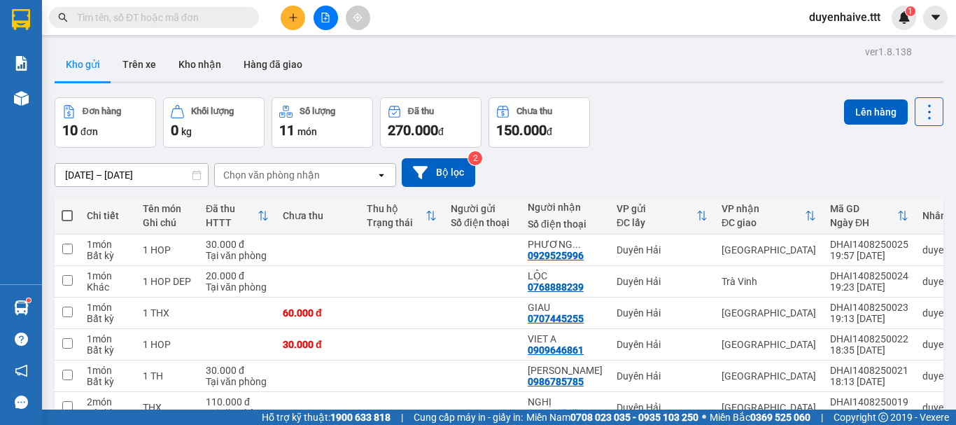
click at [190, 20] on input "text" at bounding box center [159, 17] width 165 height 15
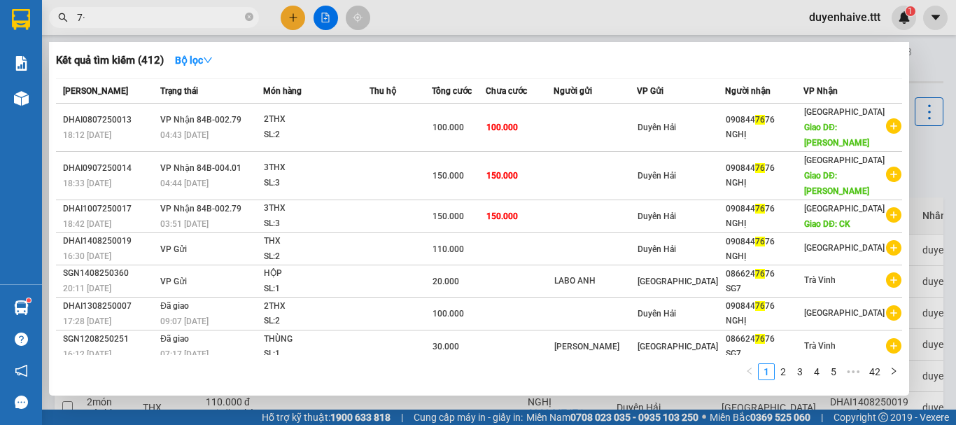
type input "7"
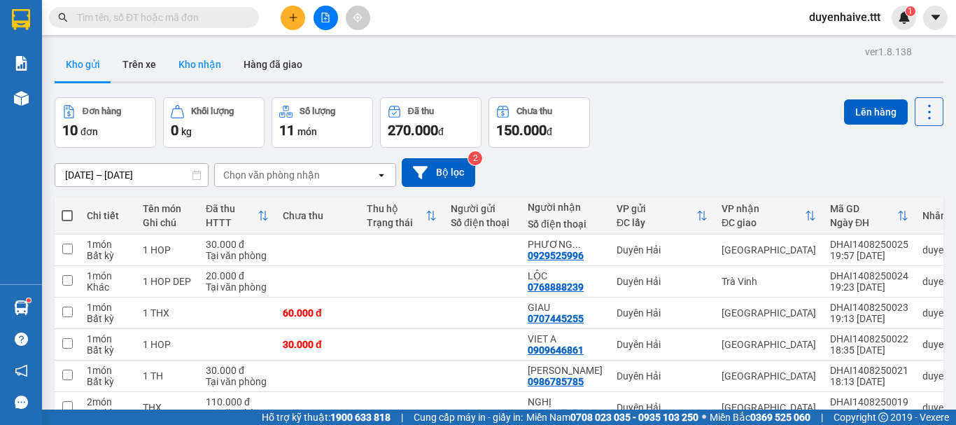
click at [207, 67] on button "Kho nhận" at bounding box center [199, 65] width 65 height 34
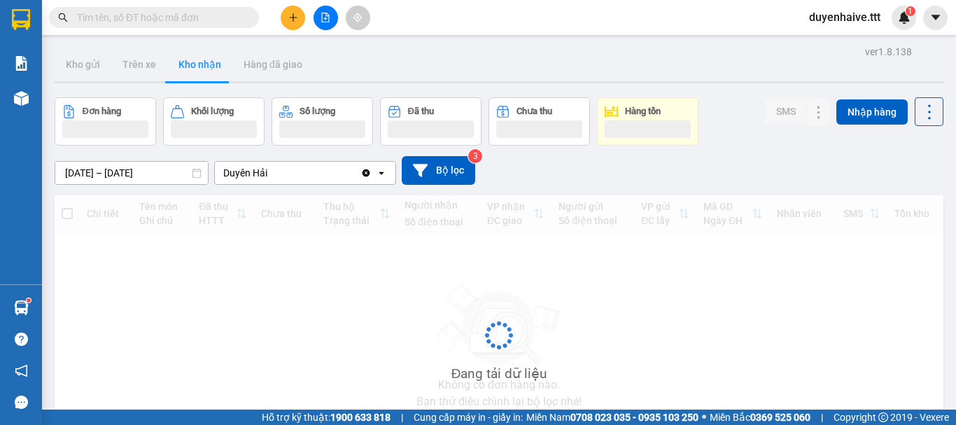
click at [180, 16] on input "text" at bounding box center [159, 17] width 165 height 15
click at [180, 16] on input "7676" at bounding box center [159, 17] width 165 height 15
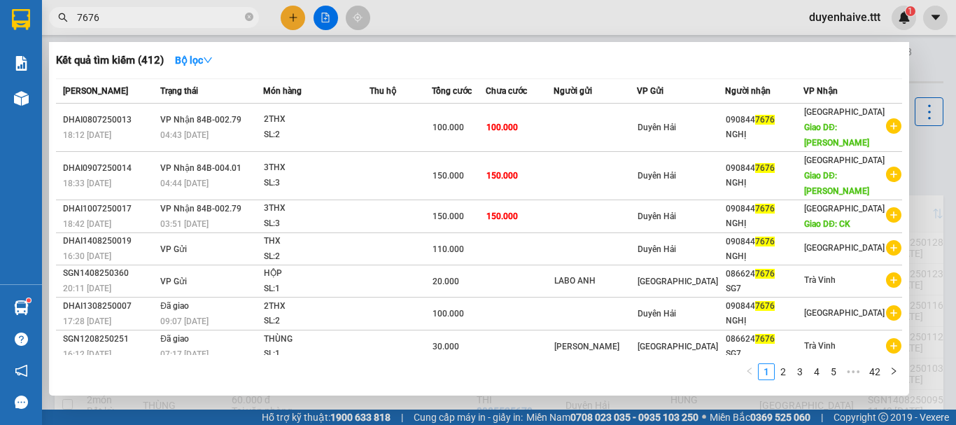
click at [201, 13] on input "7676" at bounding box center [159, 17] width 165 height 15
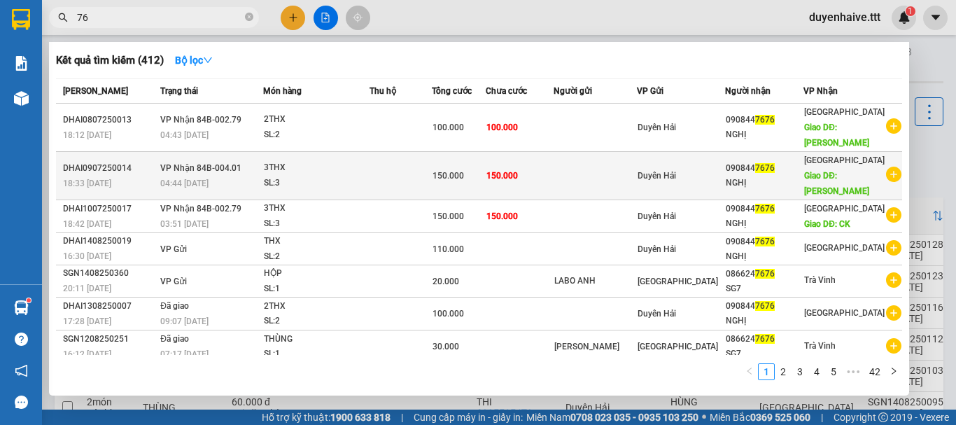
type input "7"
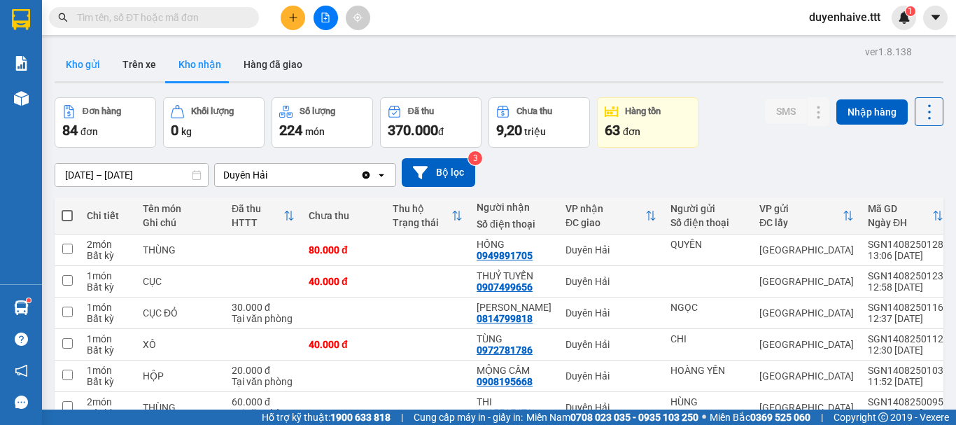
click at [85, 62] on button "Kho gửi" at bounding box center [83, 65] width 57 height 34
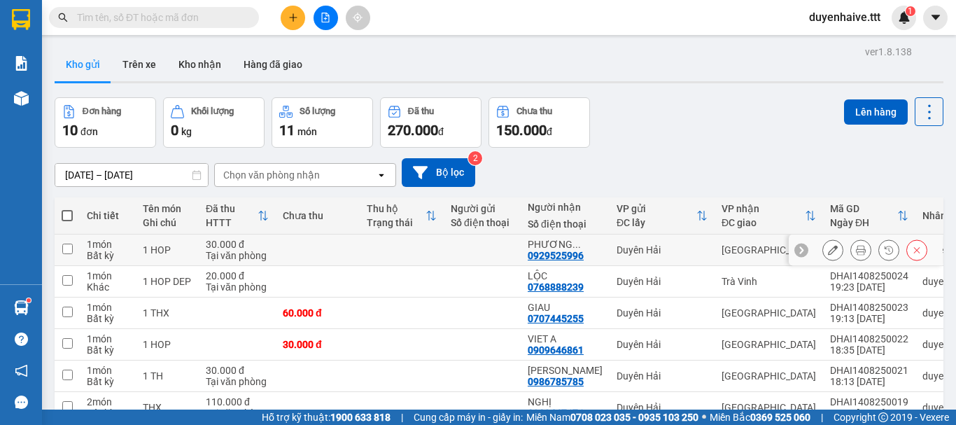
scroll to position [203, 0]
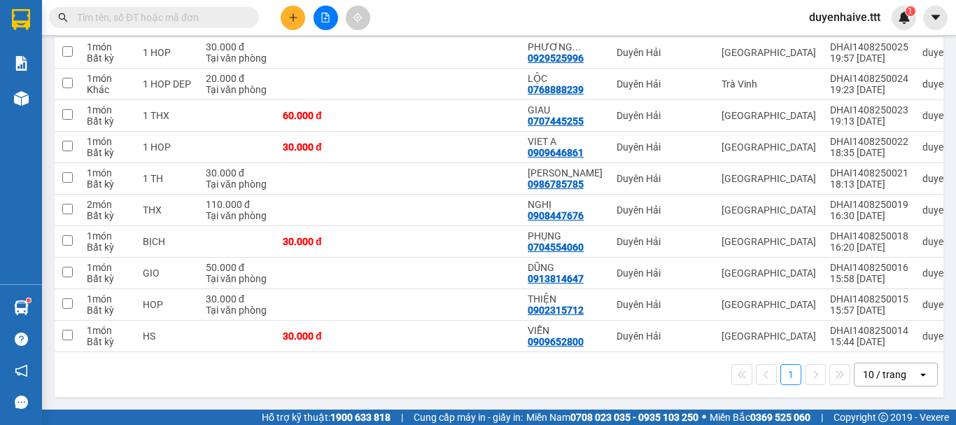
click at [870, 382] on div "10 / trang" at bounding box center [886, 374] width 63 height 22
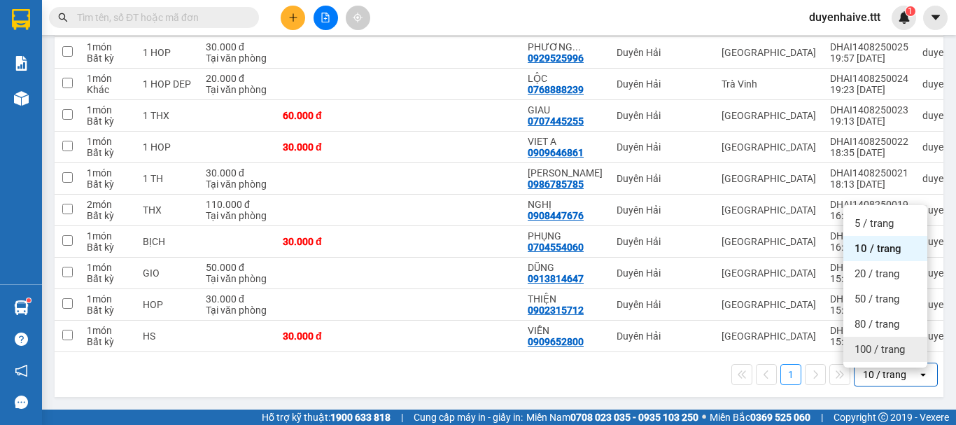
click at [879, 356] on div "100 / trang" at bounding box center [886, 349] width 84 height 25
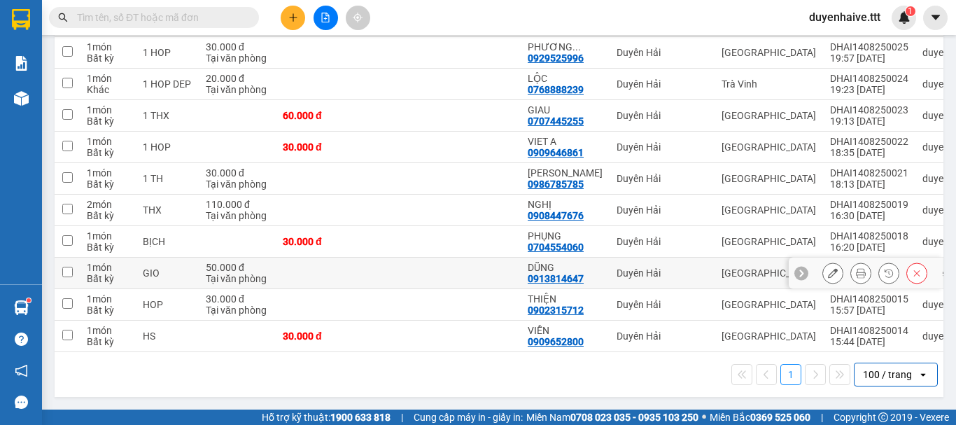
scroll to position [63, 0]
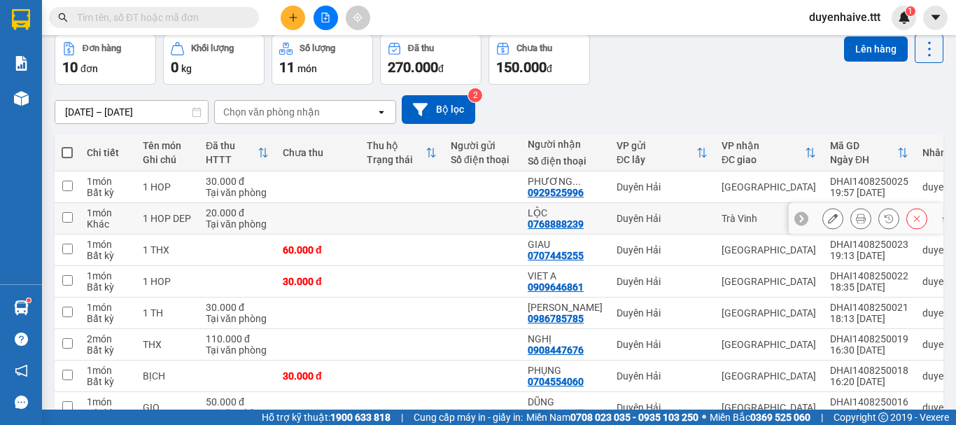
click at [67, 218] on input "checkbox" at bounding box center [67, 217] width 11 height 11
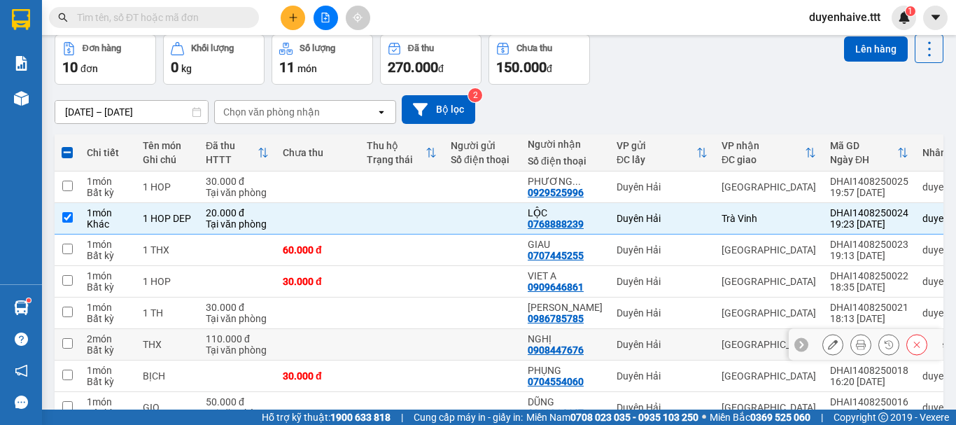
scroll to position [203, 0]
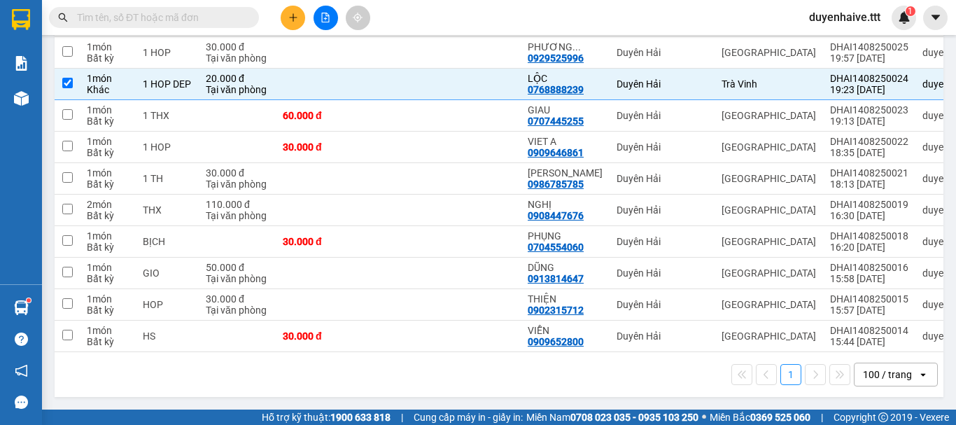
click at [869, 376] on div "100 / trang" at bounding box center [887, 375] width 49 height 14
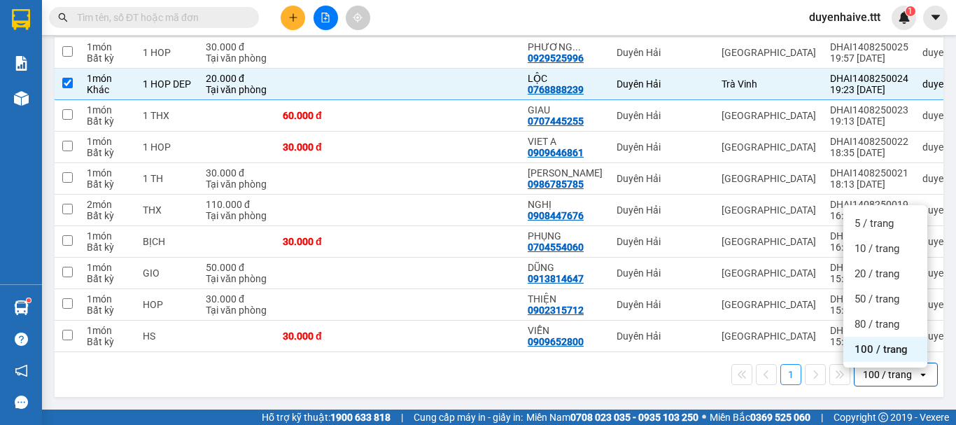
click at [875, 349] on span "100 / trang" at bounding box center [881, 349] width 53 height 14
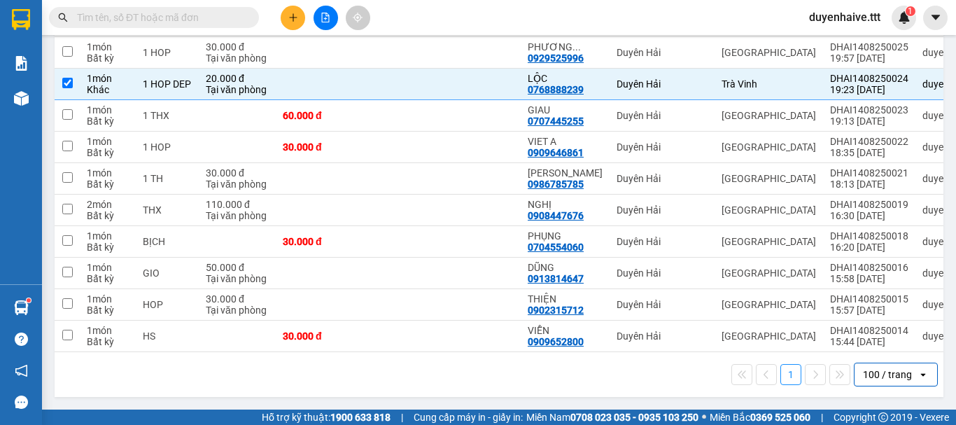
click at [863, 372] on div "100 / trang" at bounding box center [887, 375] width 49 height 14
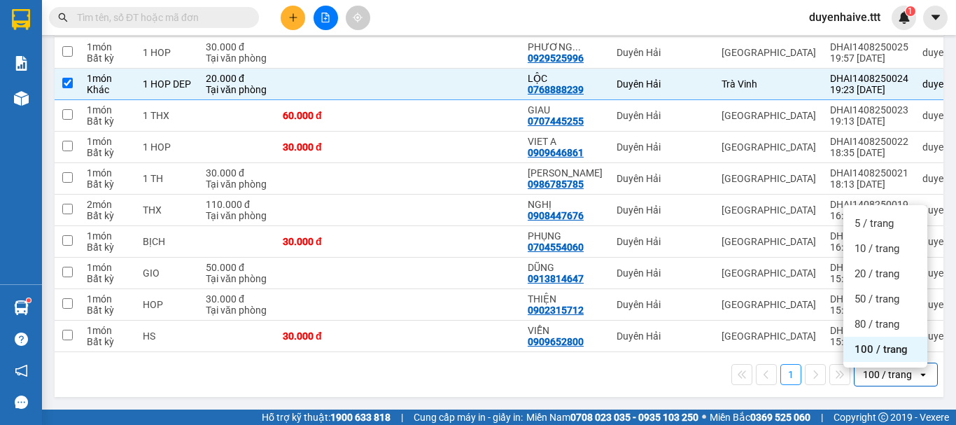
click at [875, 337] on div "100 / trang" at bounding box center [886, 349] width 84 height 25
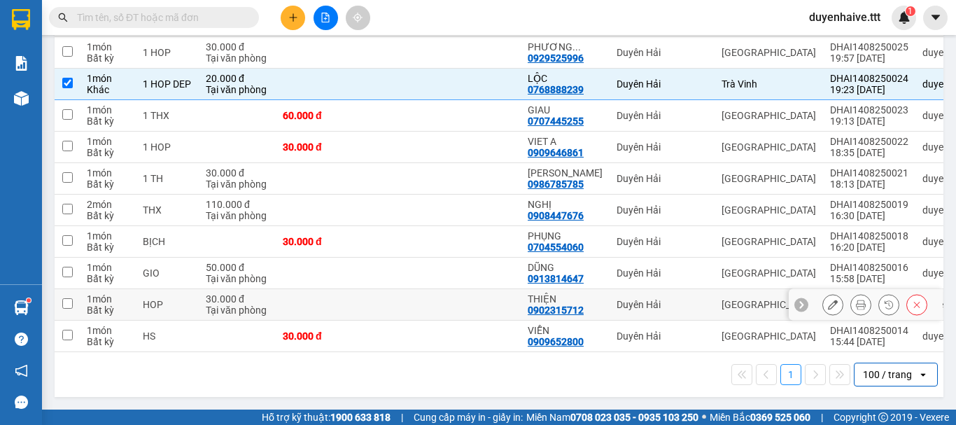
scroll to position [0, 0]
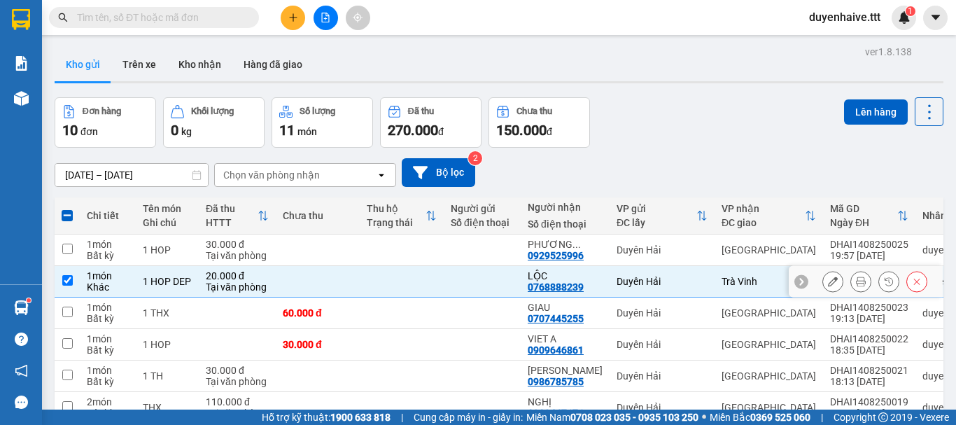
click at [70, 279] on input "checkbox" at bounding box center [67, 280] width 11 height 11
checkbox input "false"
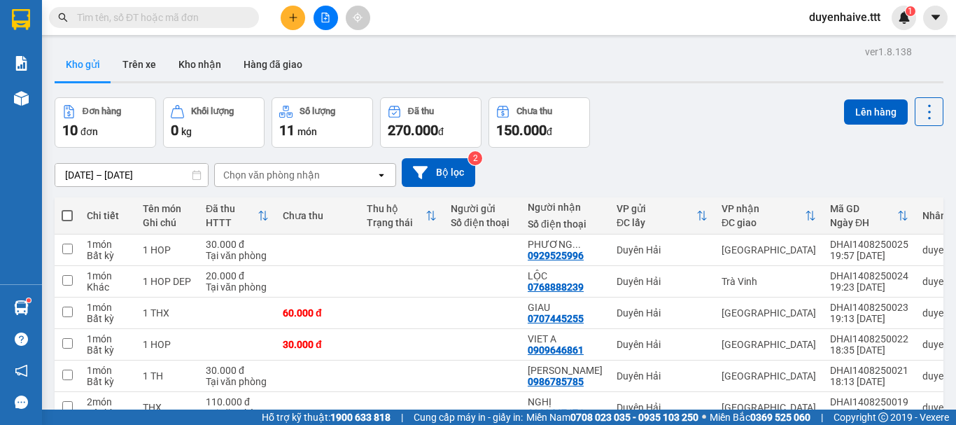
click at [326, 22] on button at bounding box center [326, 18] width 25 height 25
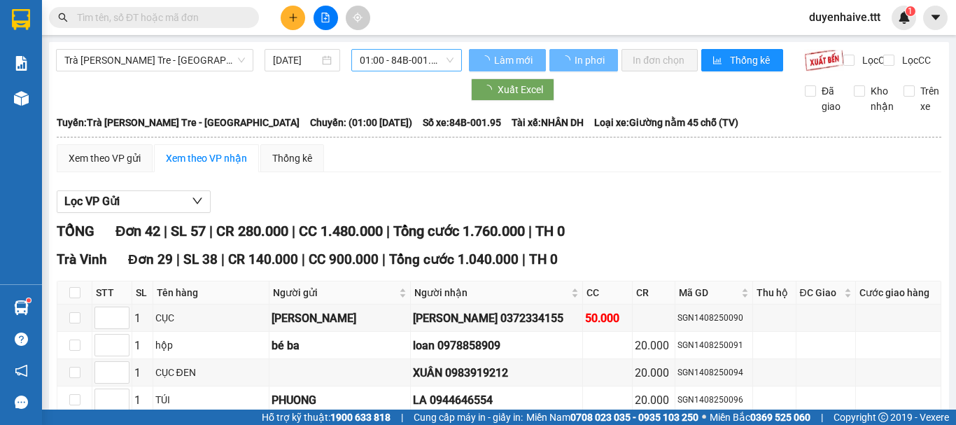
click at [391, 56] on span "01:00 - 84B-001.95" at bounding box center [407, 60] width 94 height 21
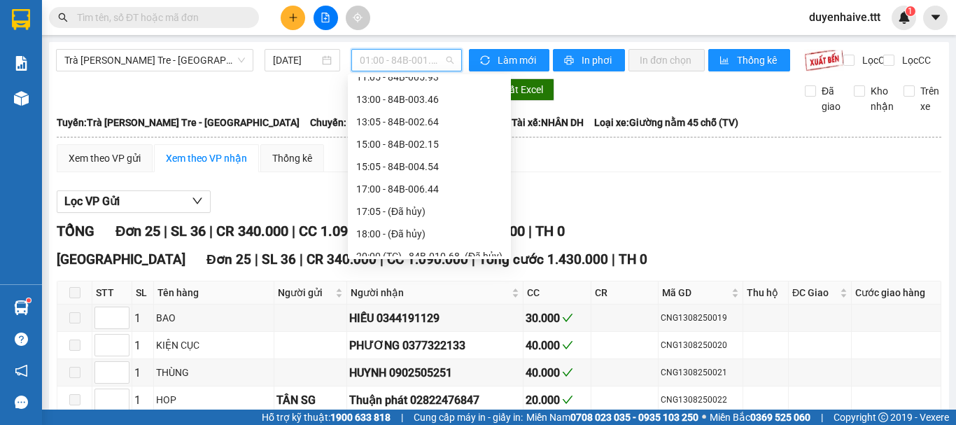
scroll to position [358, 0]
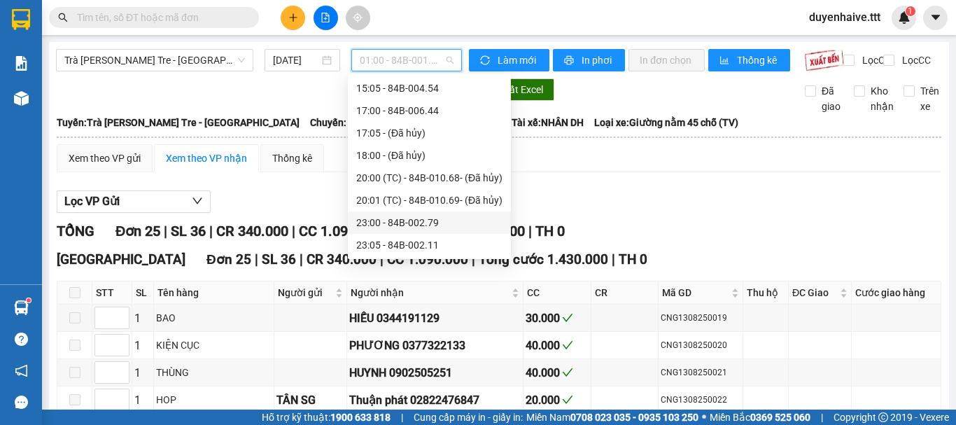
click at [398, 220] on div "23:00 - 84B-002.79" at bounding box center [429, 222] width 146 height 15
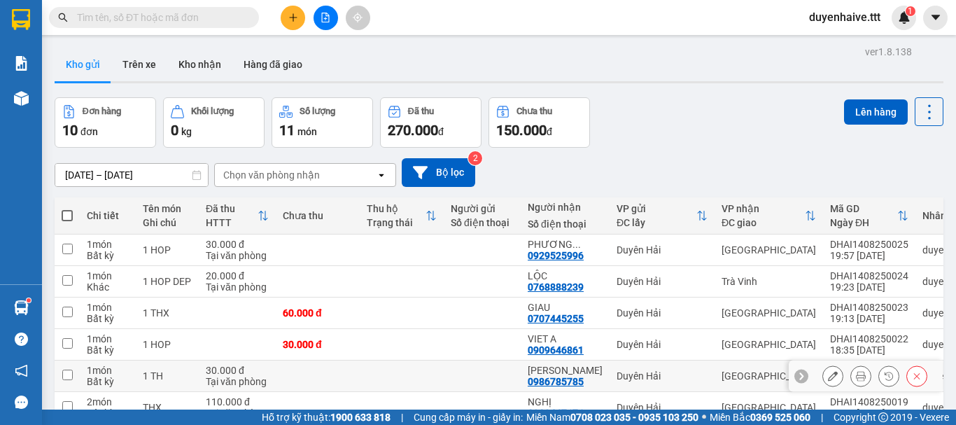
scroll to position [140, 0]
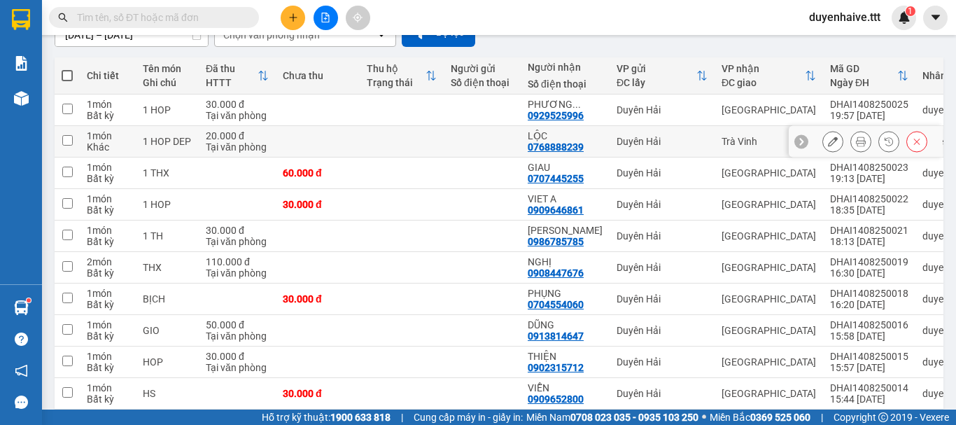
click at [62, 137] on input "checkbox" at bounding box center [67, 140] width 11 height 11
checkbox input "true"
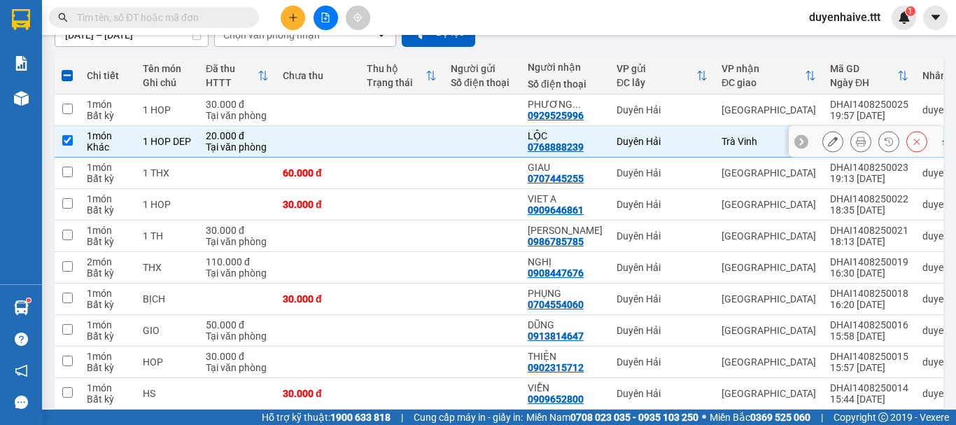
scroll to position [0, 0]
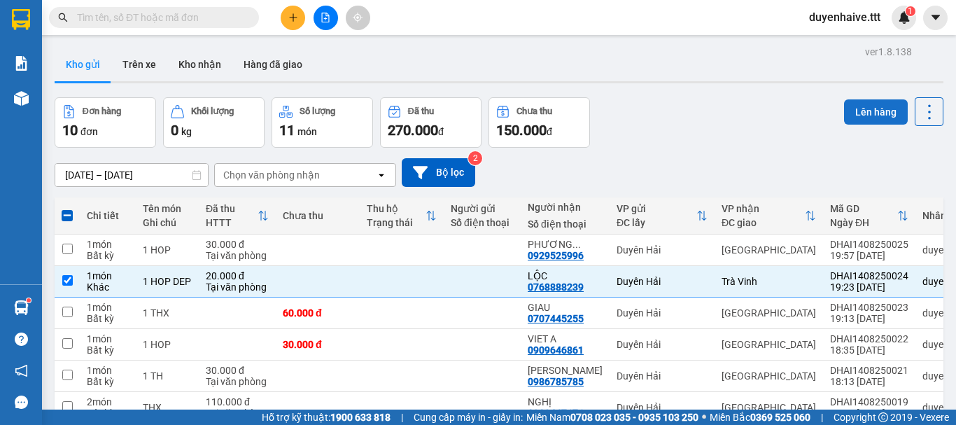
click at [876, 111] on button "Lên hàng" at bounding box center [876, 111] width 64 height 25
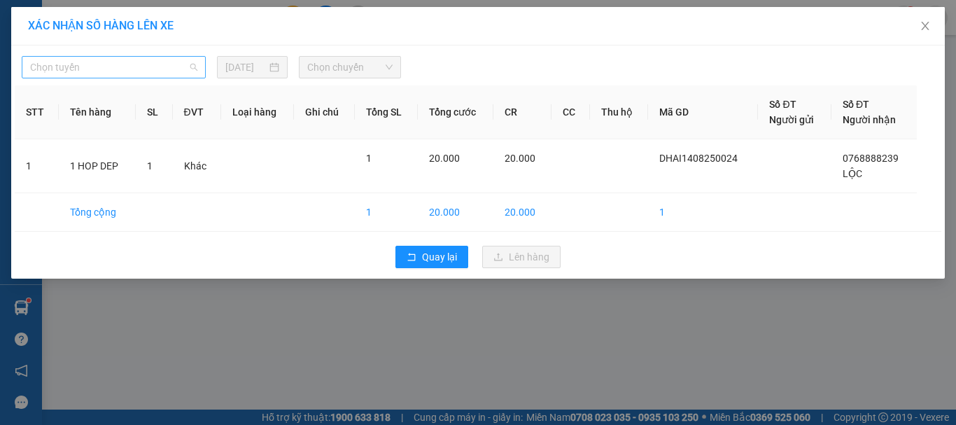
click at [82, 67] on span "Chọn tuyến" at bounding box center [113, 67] width 167 height 21
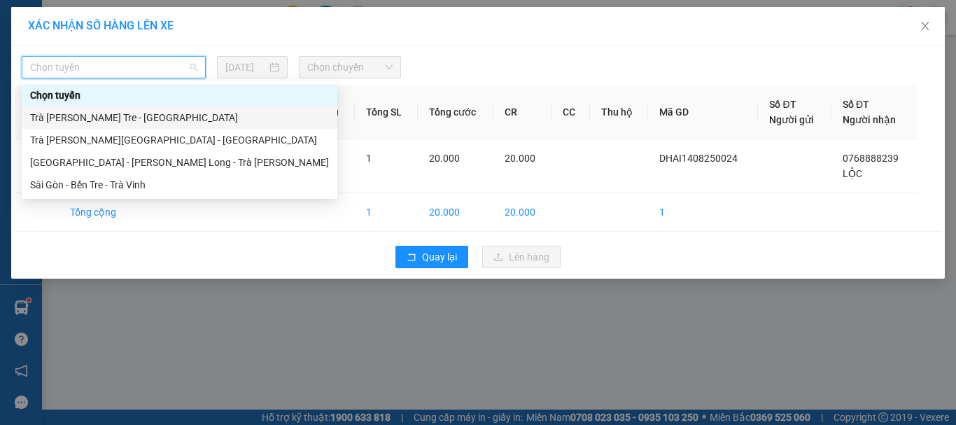
drag, startPoint x: 83, startPoint y: 121, endPoint x: 95, endPoint y: 113, distance: 14.6
click at [85, 121] on div "Trà Vinh - Bến Tre - [GEOGRAPHIC_DATA]" at bounding box center [179, 117] width 299 height 15
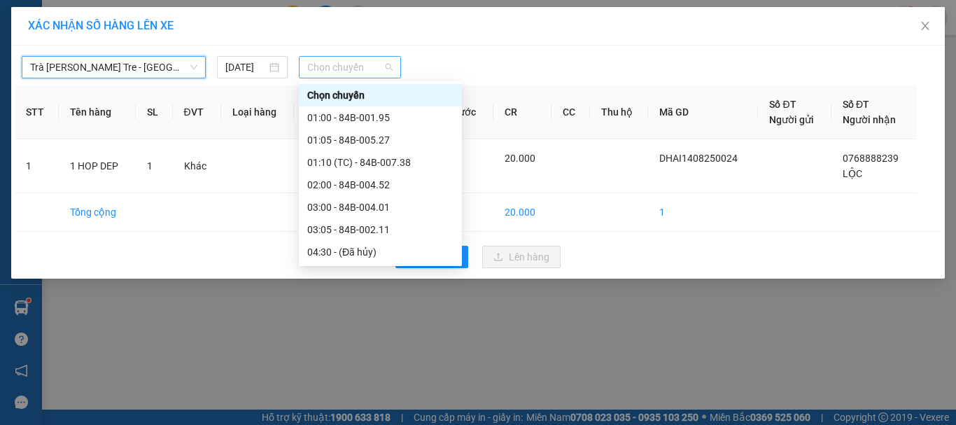
click at [340, 67] on span "Chọn chuyến" at bounding box center [350, 67] width 86 height 21
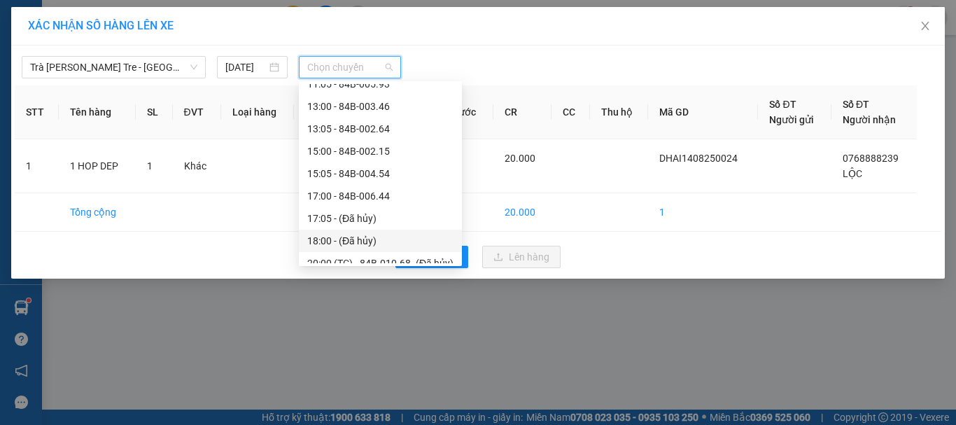
scroll to position [358, 0]
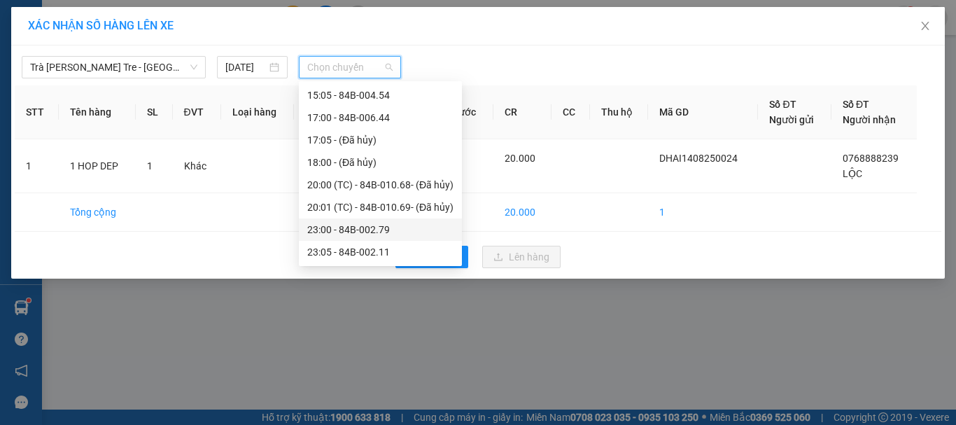
click at [357, 232] on div "23:00 - 84B-002.79" at bounding box center [380, 229] width 146 height 15
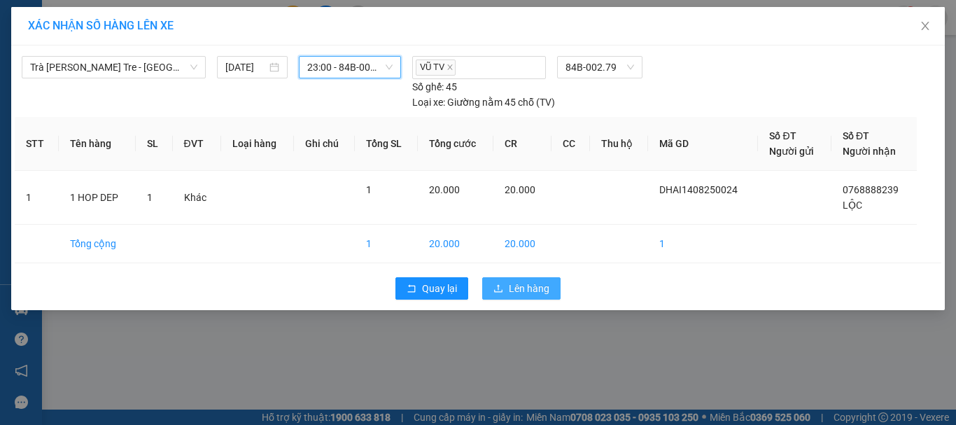
drag, startPoint x: 502, startPoint y: 291, endPoint x: 510, endPoint y: 290, distance: 8.4
click at [503, 290] on icon "upload" at bounding box center [499, 289] width 10 height 10
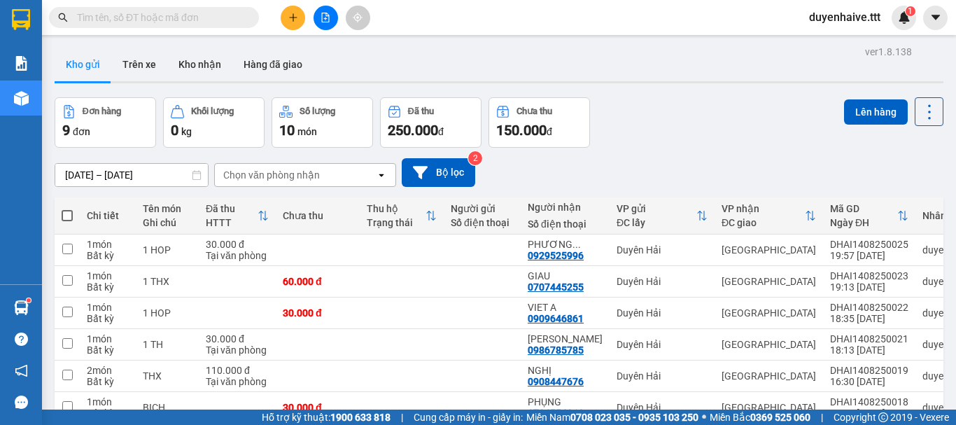
click at [294, 21] on icon "plus" at bounding box center [293, 18] width 10 height 10
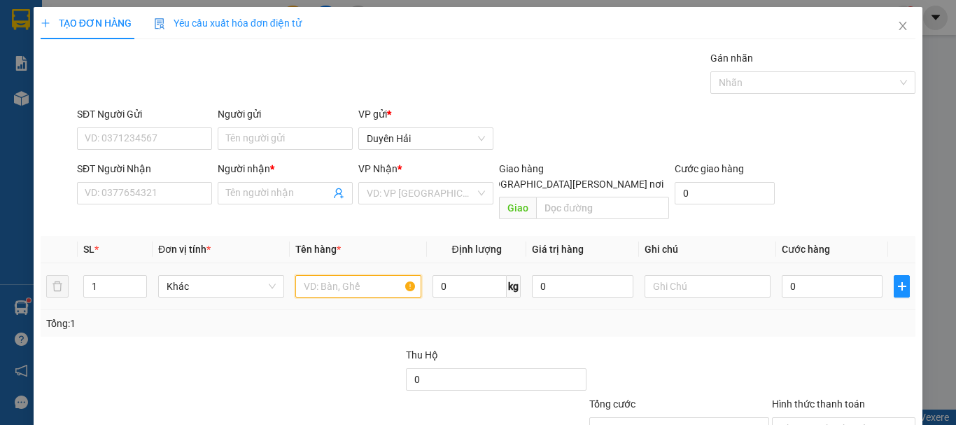
click at [352, 278] on input "text" at bounding box center [358, 286] width 126 height 22
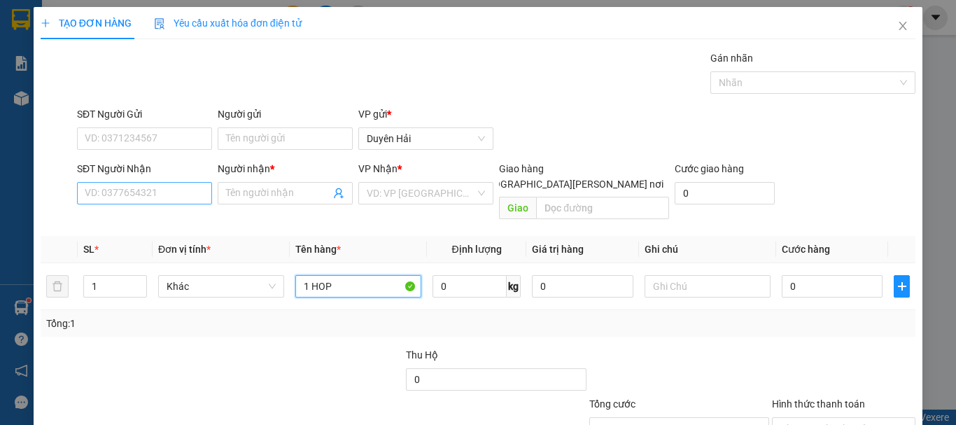
type input "1 HOP"
click at [171, 191] on input "SĐT Người Nhận" at bounding box center [144, 193] width 135 height 22
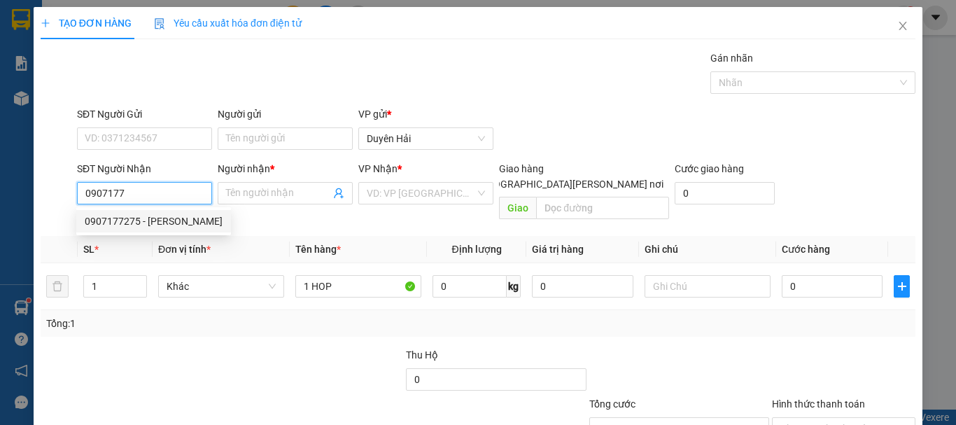
click at [171, 223] on div "0907177275 - MINH TÂM" at bounding box center [154, 221] width 138 height 15
type input "0907177275"
type input "[PERSON_NAME]"
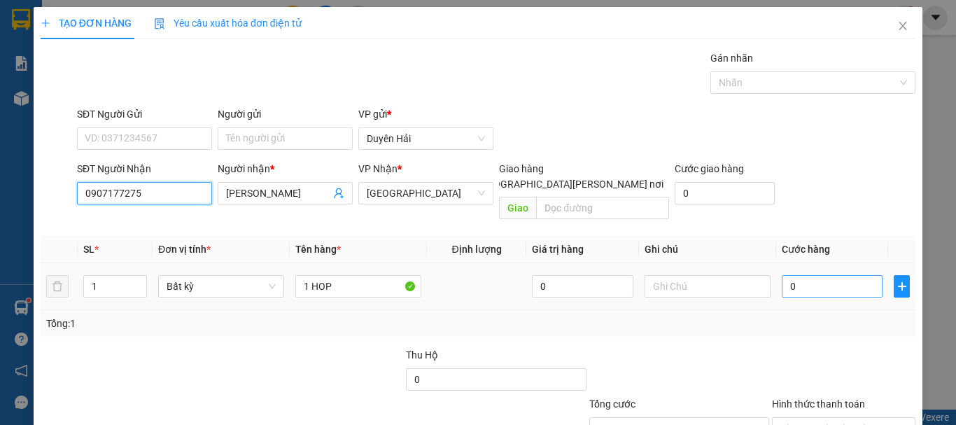
type input "0907177275"
click at [824, 275] on input "0" at bounding box center [832, 286] width 101 height 22
type input "3"
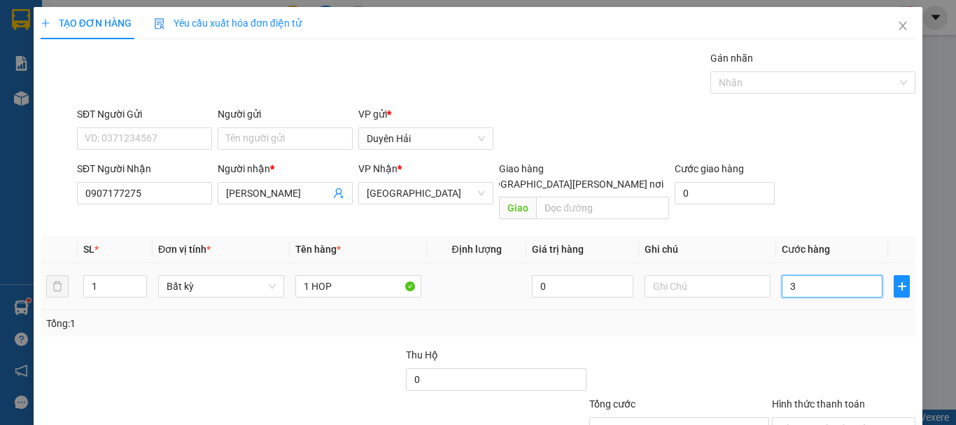
type input "30"
type input "30.000"
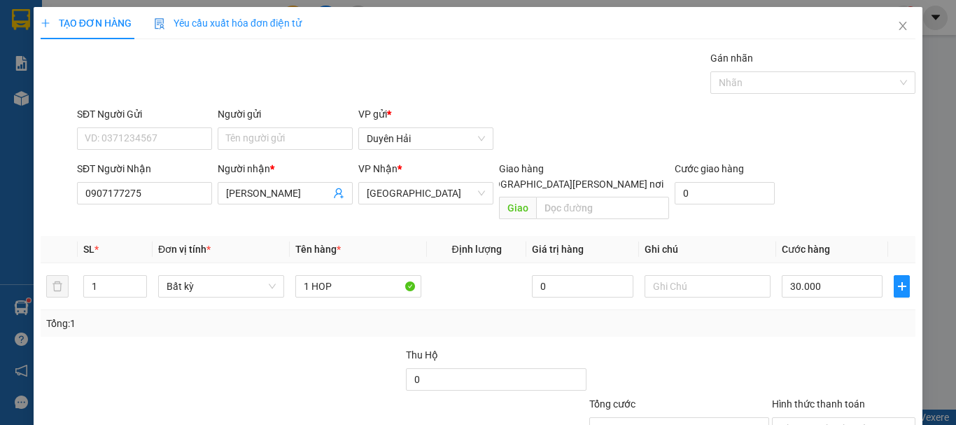
click at [797, 316] on div "Tổng: 1" at bounding box center [478, 323] width 864 height 15
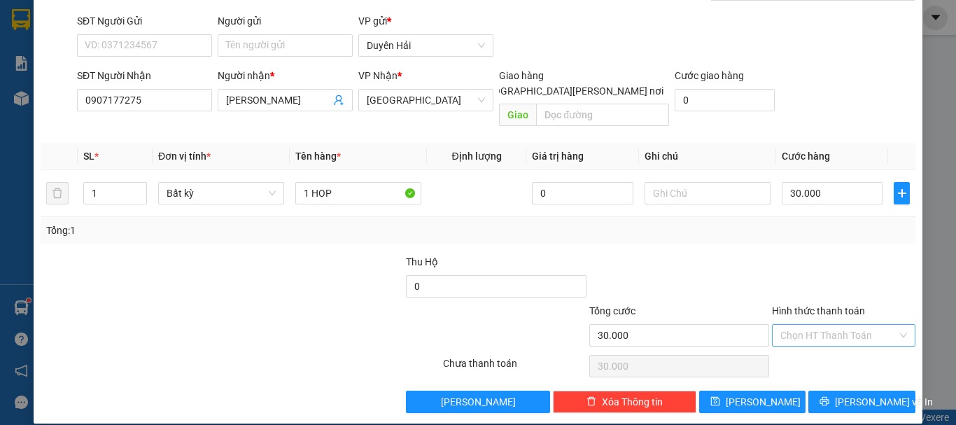
click at [797, 325] on input "Hình thức thanh toán" at bounding box center [839, 335] width 117 height 21
click at [830, 338] on div "Tại văn phòng" at bounding box center [836, 348] width 142 height 22
type input "0"
click at [849, 394] on span "[PERSON_NAME] và In" at bounding box center [884, 401] width 98 height 15
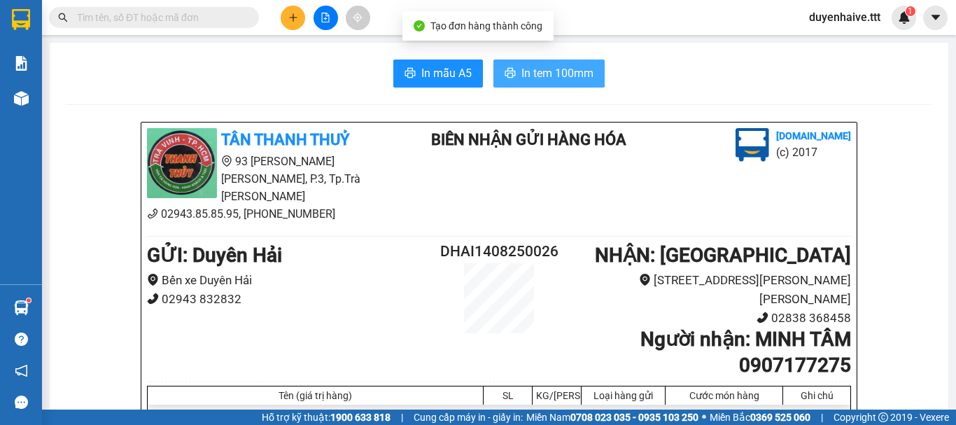
click at [565, 68] on span "In tem 100mm" at bounding box center [558, 73] width 72 height 18
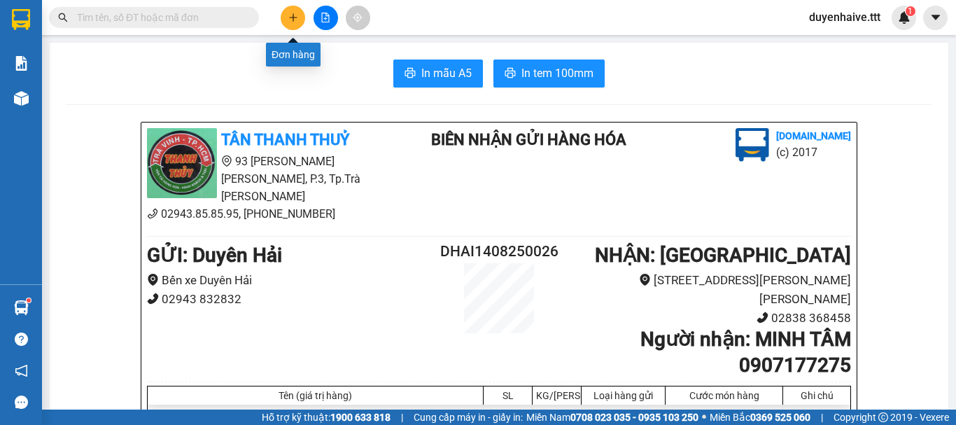
click at [289, 20] on icon "plus" at bounding box center [293, 18] width 10 height 10
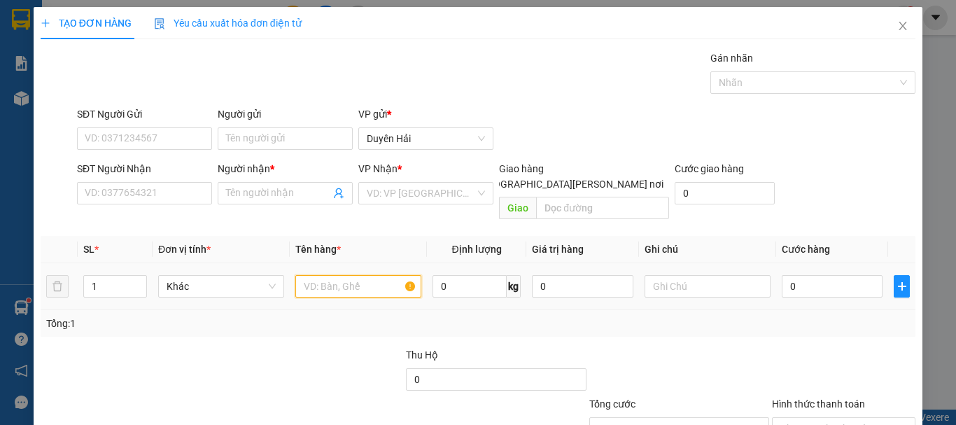
click at [353, 275] on input "text" at bounding box center [358, 286] width 126 height 22
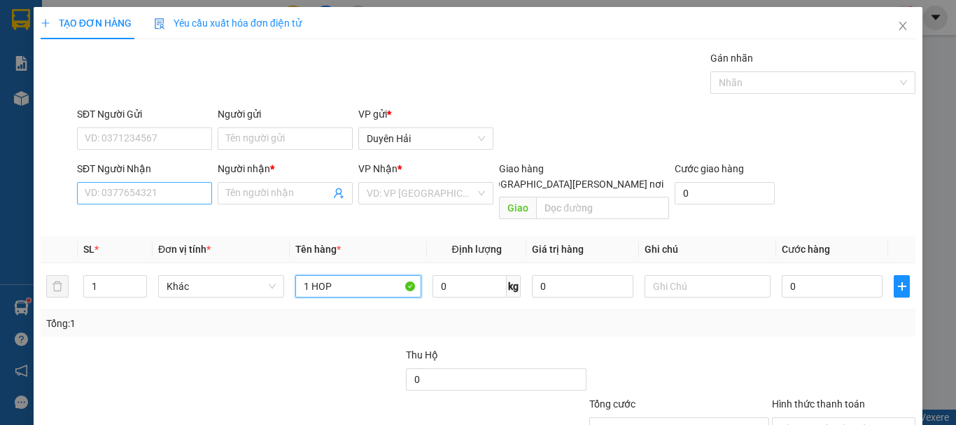
type input "1 HOP"
click at [167, 194] on input "SĐT Người Nhận" at bounding box center [144, 193] width 135 height 22
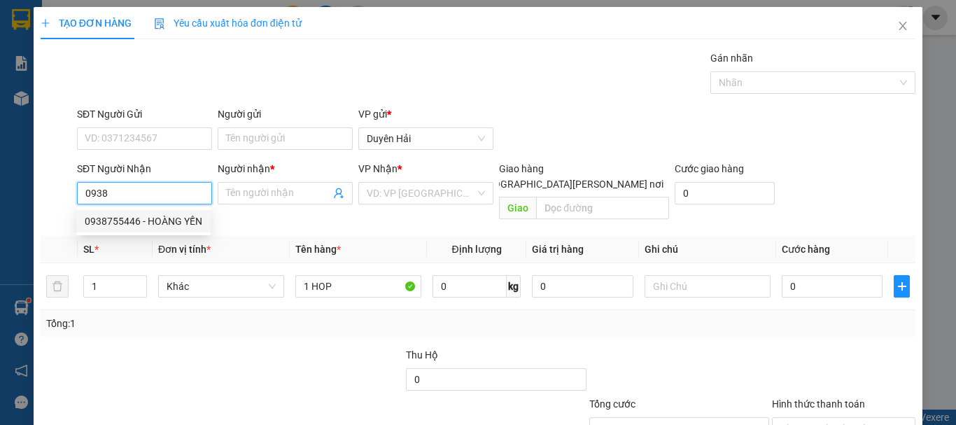
click at [134, 220] on div "0938755446 - HOÀNG YẾN" at bounding box center [144, 221] width 118 height 15
type input "0938755446"
type input "HOÀNG YẾN"
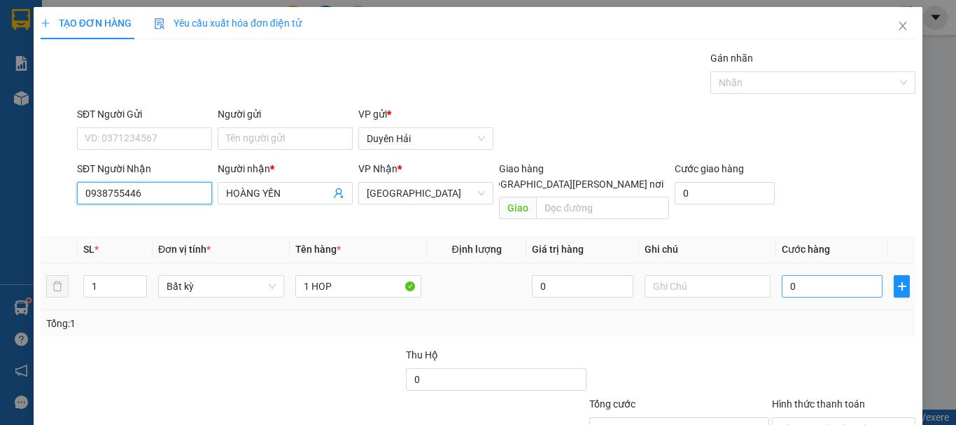
type input "0938755446"
click at [832, 275] on input "0" at bounding box center [832, 286] width 101 height 22
type input "3"
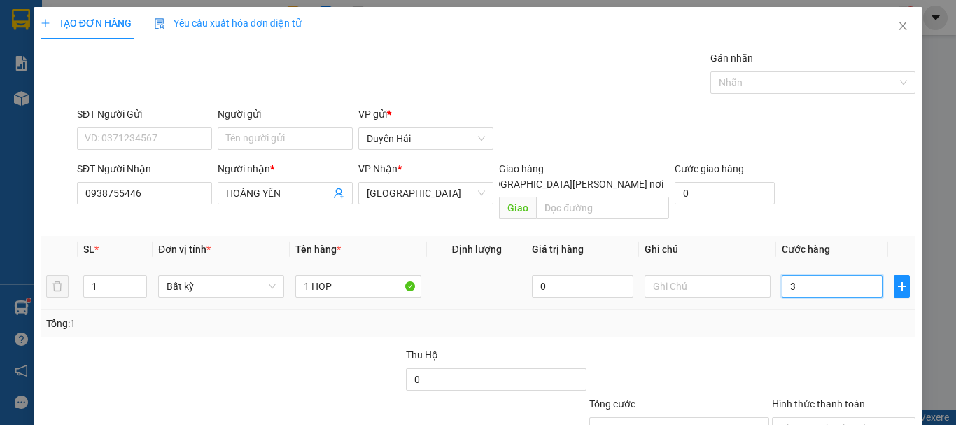
type input "30"
type input "30.000"
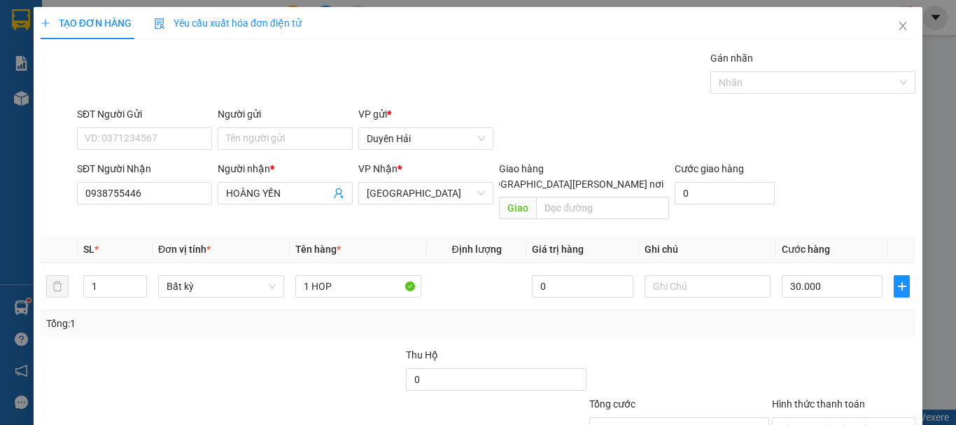
click at [791, 316] on div "Tổng: 1" at bounding box center [478, 323] width 864 height 15
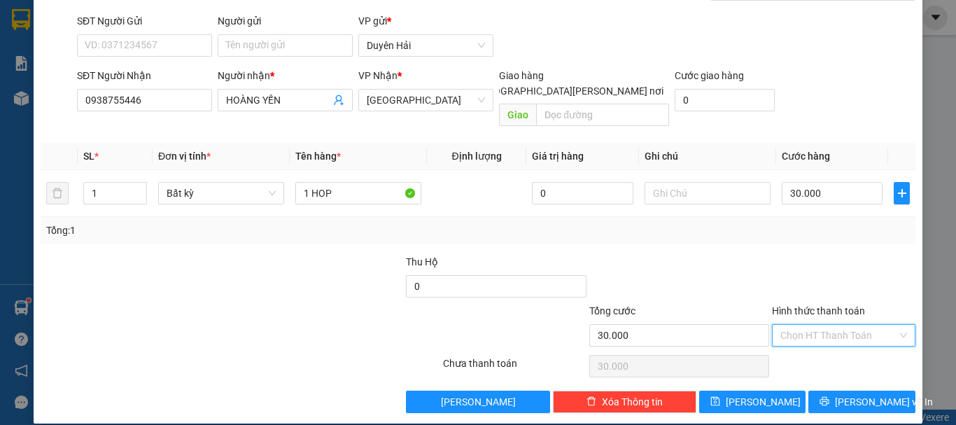
click at [832, 326] on input "Hình thức thanh toán" at bounding box center [839, 335] width 117 height 21
click at [822, 345] on div "Tại văn phòng" at bounding box center [835, 347] width 125 height 15
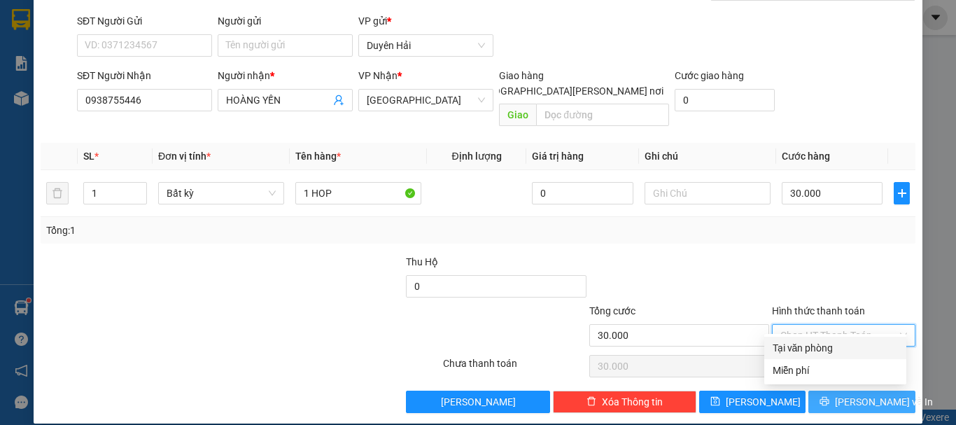
type input "0"
click at [842, 394] on span "[PERSON_NAME] và In" at bounding box center [884, 401] width 98 height 15
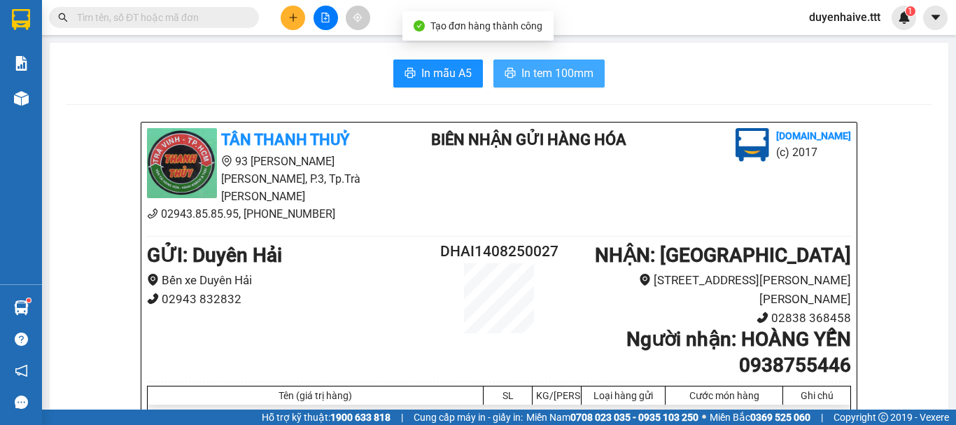
click at [572, 77] on span "In tem 100mm" at bounding box center [558, 73] width 72 height 18
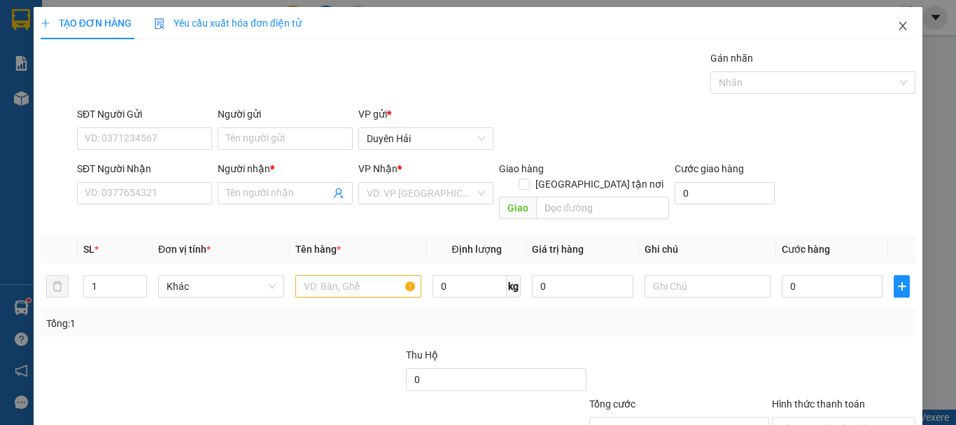
click at [898, 24] on icon "close" at bounding box center [903, 25] width 11 height 11
click at [898, 27] on icon "close" at bounding box center [903, 25] width 11 height 11
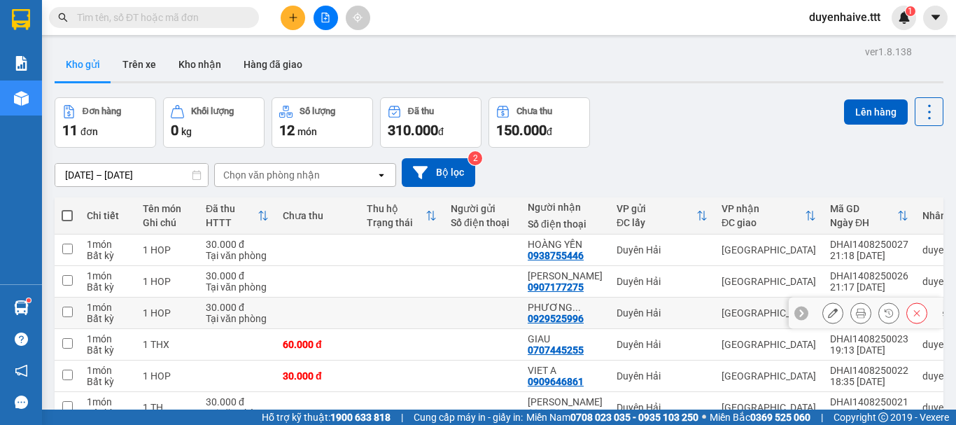
scroll to position [235, 0]
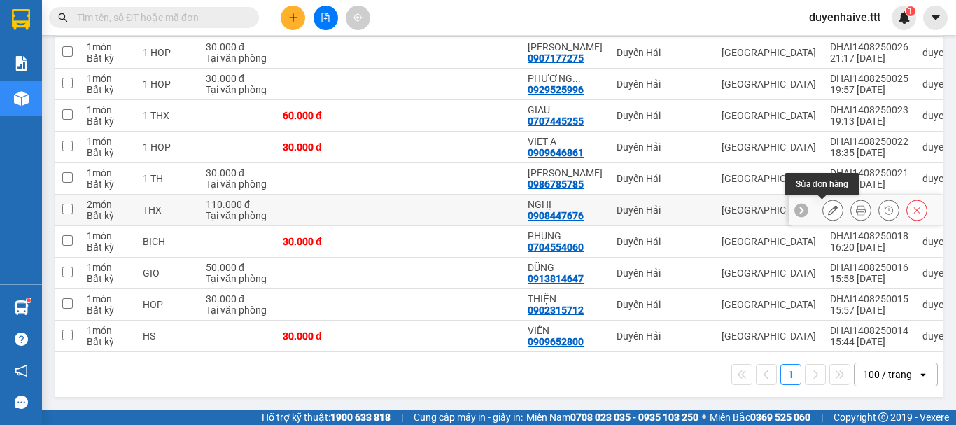
click at [823, 202] on button at bounding box center [833, 210] width 20 height 25
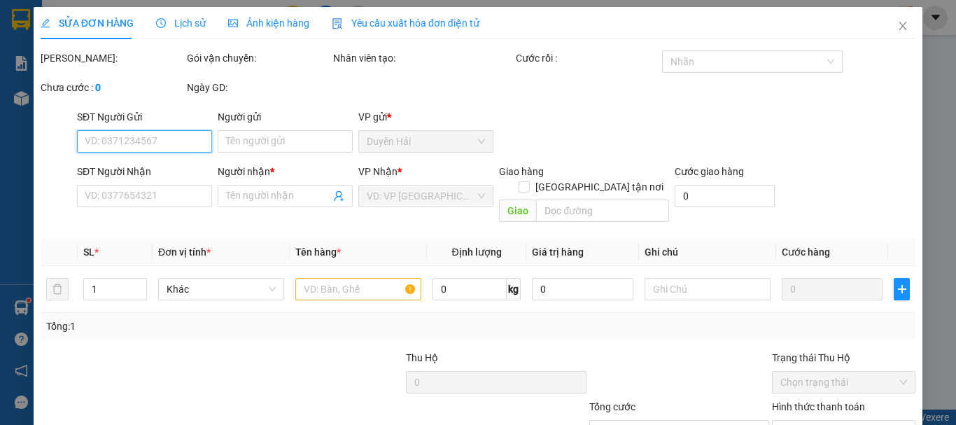
type input "0908447676"
type input "NGHỊ"
type input "110.000"
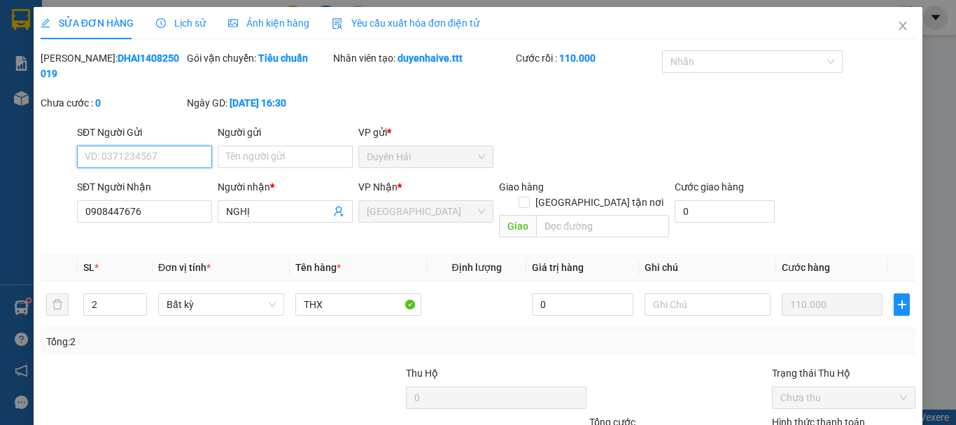
scroll to position [96, 0]
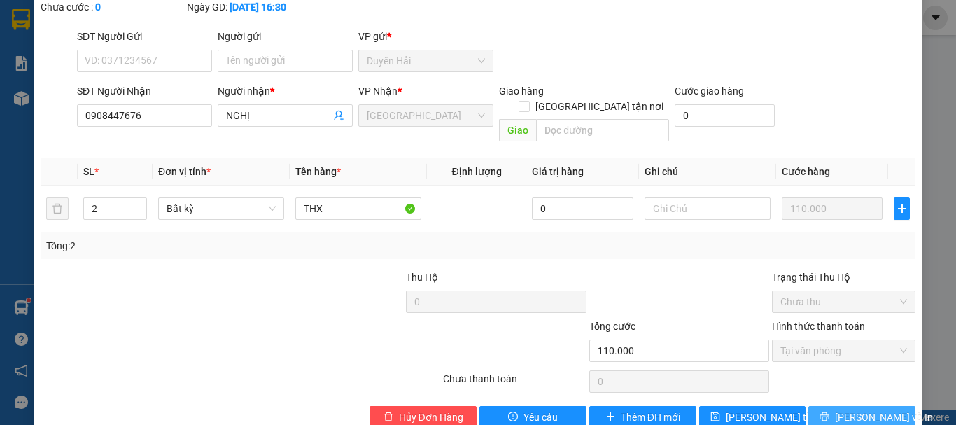
click at [847, 410] on span "[PERSON_NAME] và In" at bounding box center [884, 417] width 98 height 15
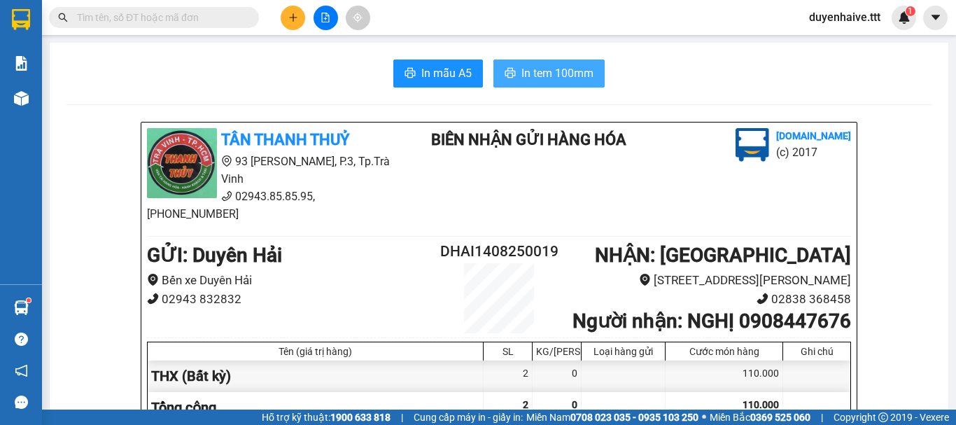
click at [563, 81] on span "In tem 100mm" at bounding box center [558, 73] width 72 height 18
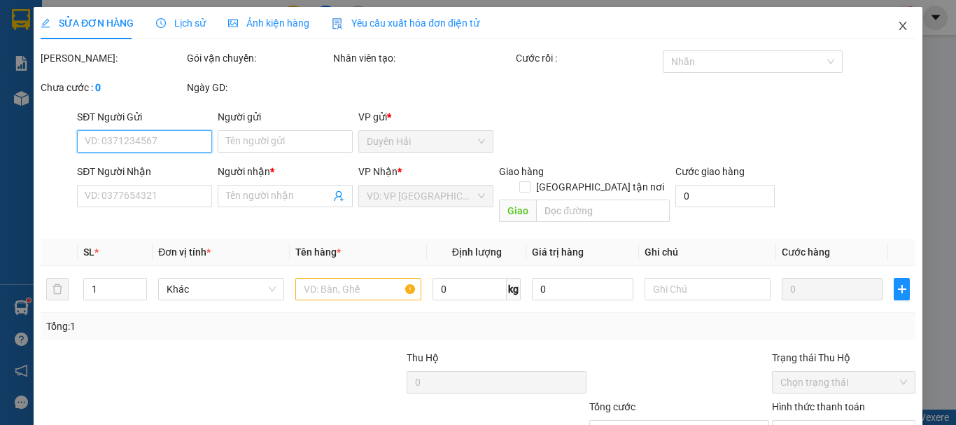
type input "0908447676"
type input "NGHỊ"
type input "110.000"
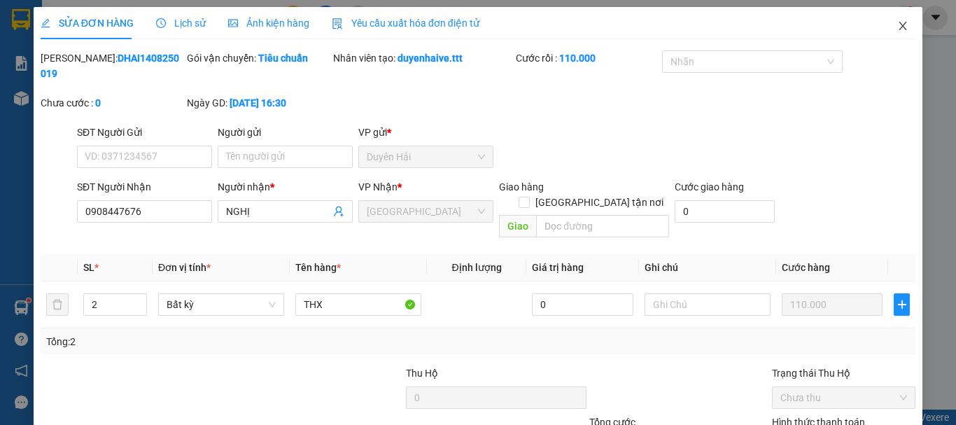
click at [898, 22] on icon "close" at bounding box center [903, 25] width 11 height 11
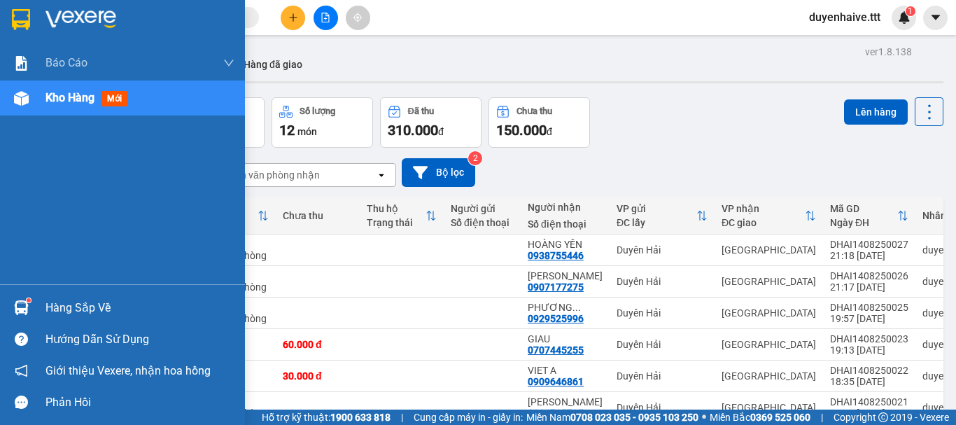
drag, startPoint x: 50, startPoint y: 300, endPoint x: 86, endPoint y: 309, distance: 37.4
click at [58, 302] on div "Hàng sắp về" at bounding box center [140, 308] width 189 height 21
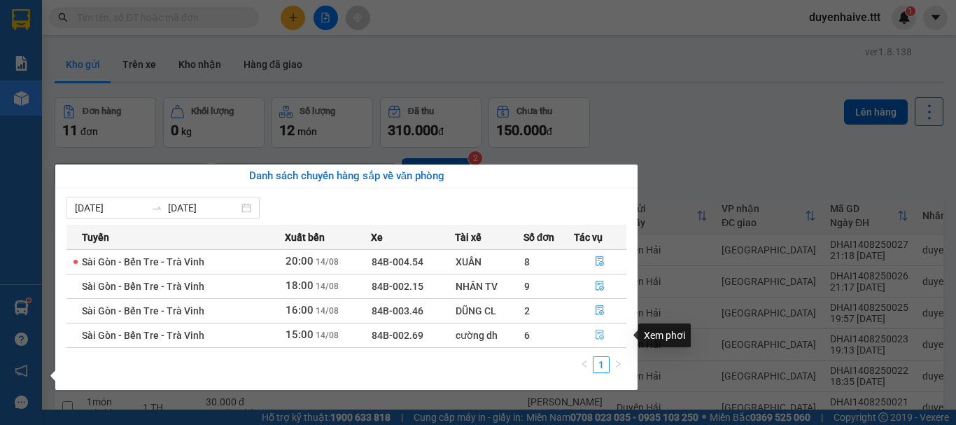
click at [601, 333] on icon "file-done" at bounding box center [601, 335] width 8 height 10
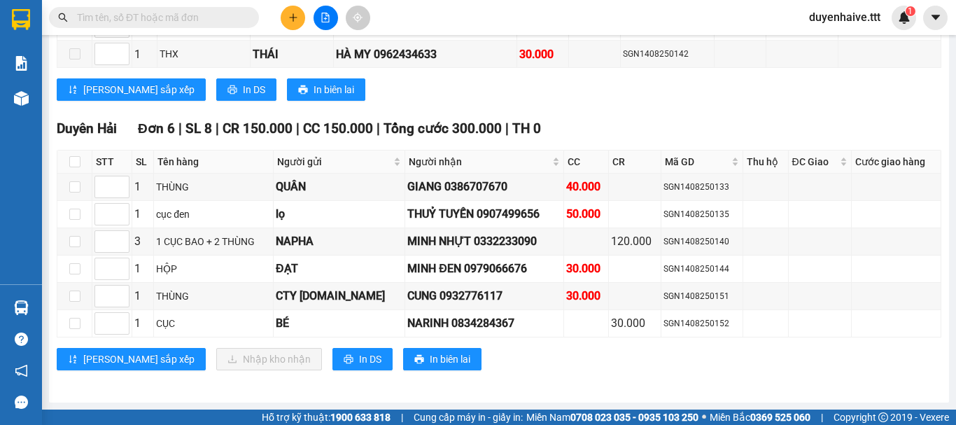
scroll to position [846, 0]
click at [69, 160] on input "checkbox" at bounding box center [74, 161] width 11 height 11
checkbox input "true"
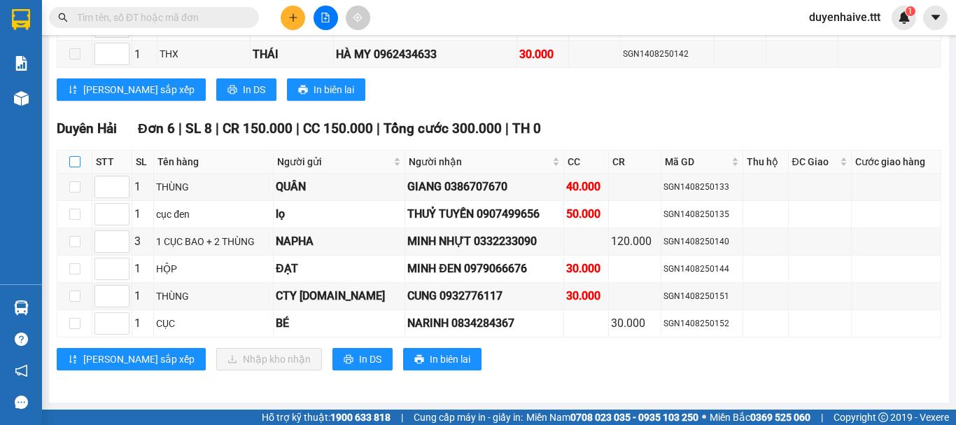
checkbox input "true"
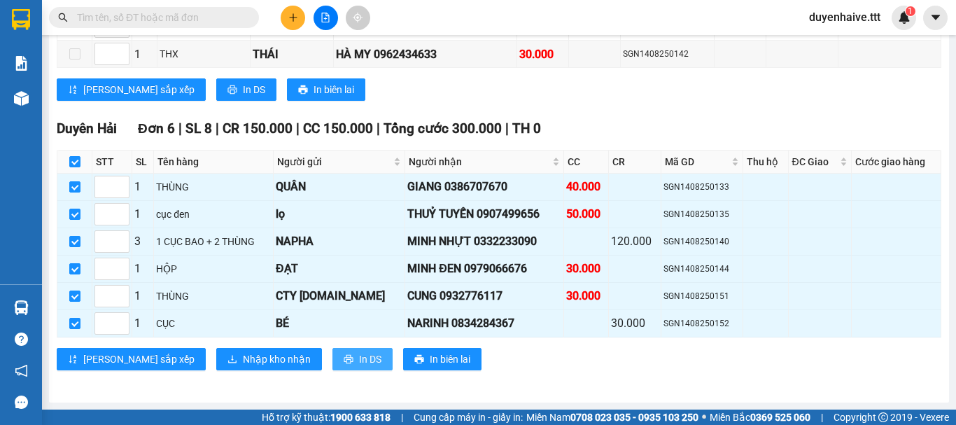
click at [359, 355] on span "In DS" at bounding box center [370, 358] width 22 height 15
click at [243, 355] on span "Nhập kho nhận" at bounding box center [277, 358] width 68 height 15
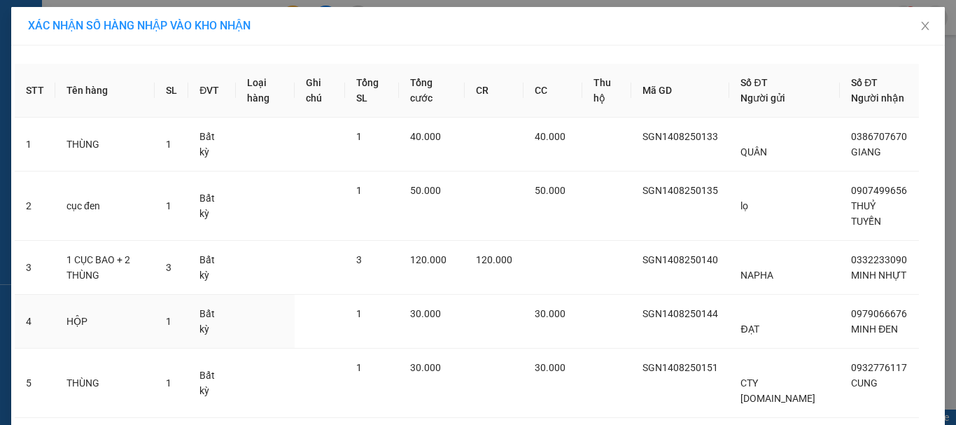
scroll to position [118, 0]
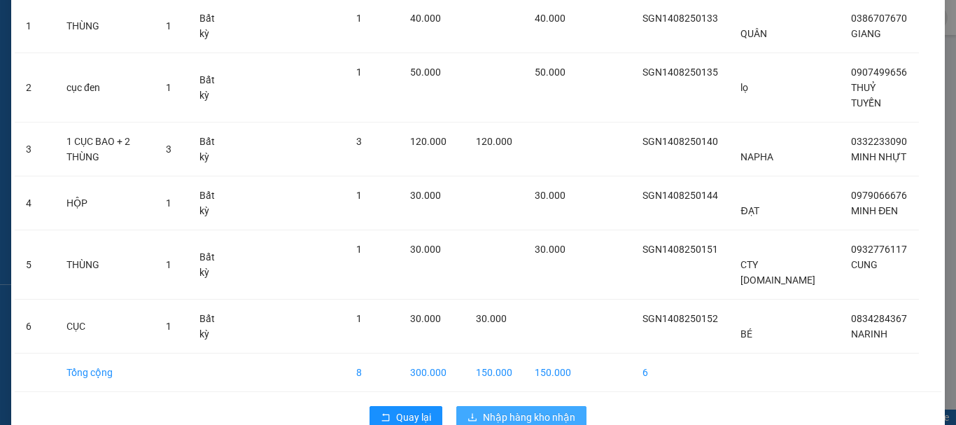
click at [499, 410] on span "Nhập hàng kho nhận" at bounding box center [529, 417] width 92 height 15
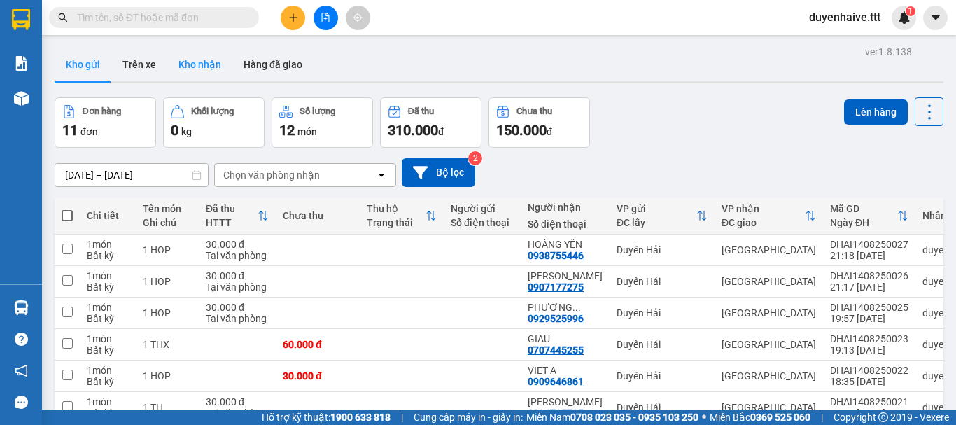
click at [210, 69] on button "Kho nhận" at bounding box center [199, 65] width 65 height 34
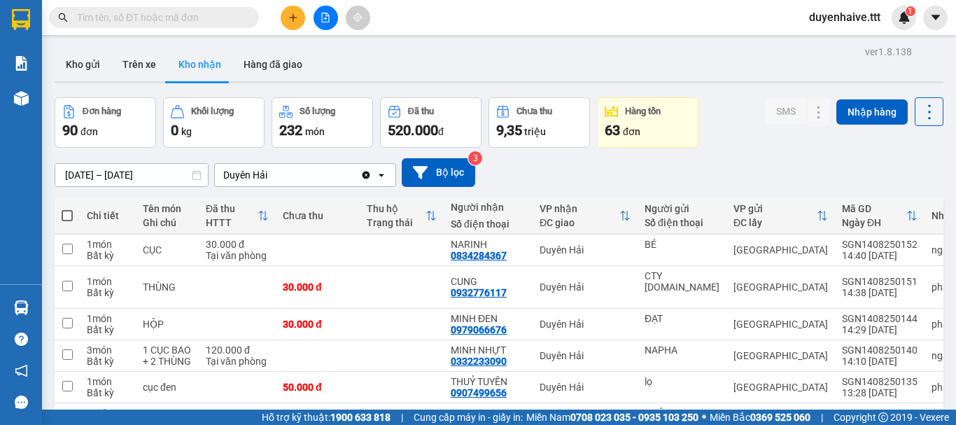
click at [176, 21] on input "text" at bounding box center [159, 17] width 165 height 15
click at [273, 68] on button "Hàng đã giao" at bounding box center [272, 65] width 81 height 34
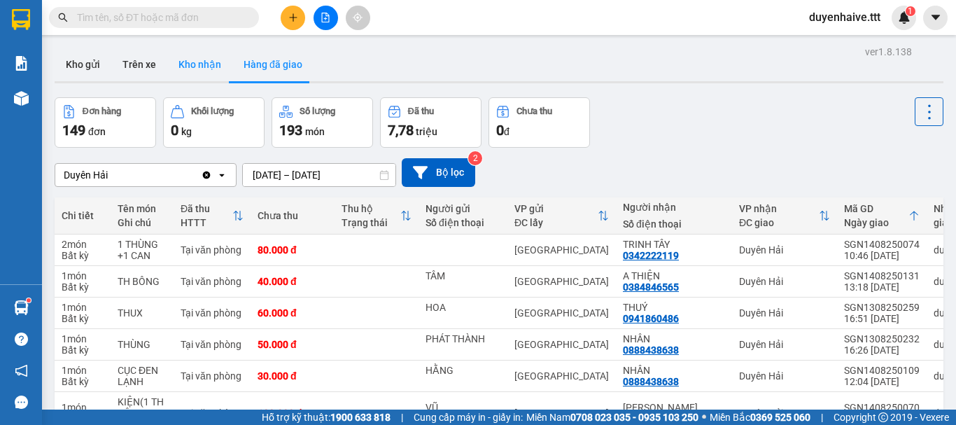
click at [179, 64] on button "Kho nhận" at bounding box center [199, 65] width 65 height 34
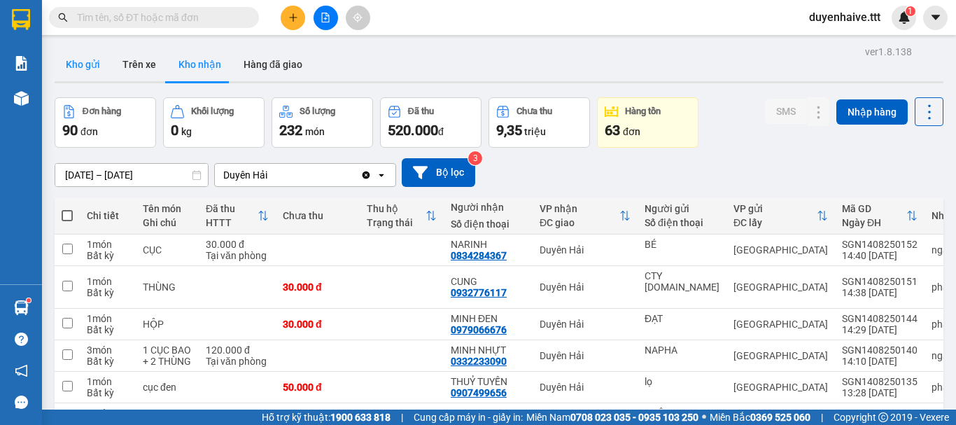
click at [98, 63] on button "Kho gửi" at bounding box center [83, 65] width 57 height 34
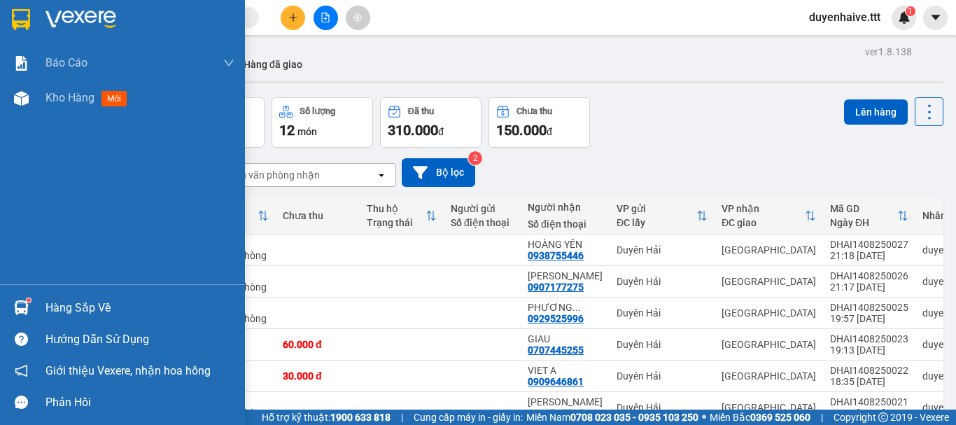
drag, startPoint x: 78, startPoint y: 304, endPoint x: 91, endPoint y: 314, distance: 16.4
click at [81, 305] on div "Hàng sắp về" at bounding box center [140, 308] width 189 height 21
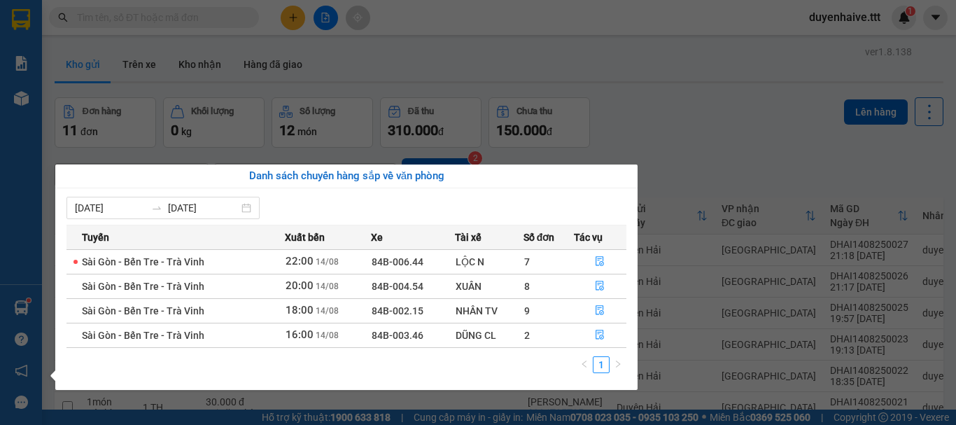
click at [711, 111] on section "Kết quả tìm kiếm ( 412 ) Bộ lọc Mã ĐH Trạng thái Món hàng Thu hộ Tổng cước Chưa…" at bounding box center [478, 212] width 956 height 425
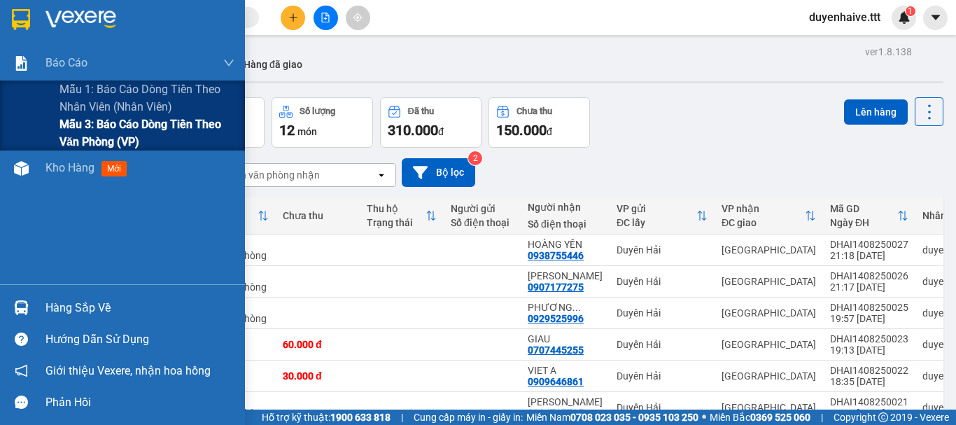
click at [90, 126] on span "Mẫu 3: Báo cáo dòng tiền theo văn phòng (VP)" at bounding box center [147, 133] width 175 height 35
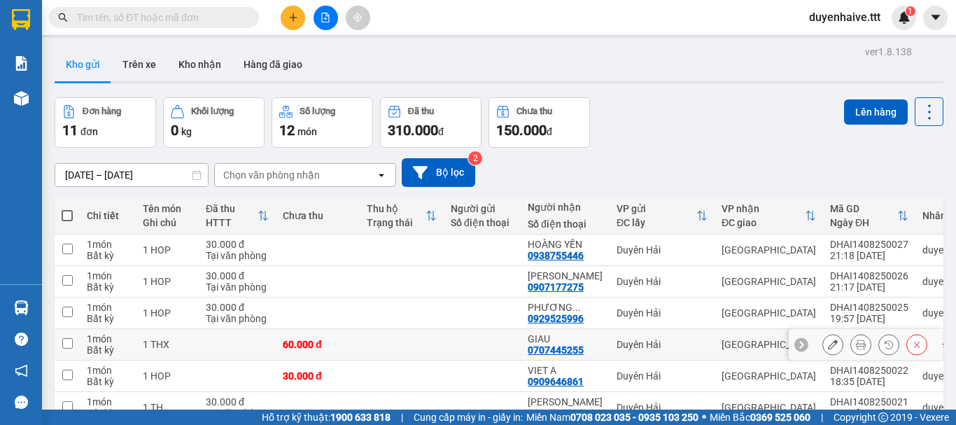
scroll to position [140, 0]
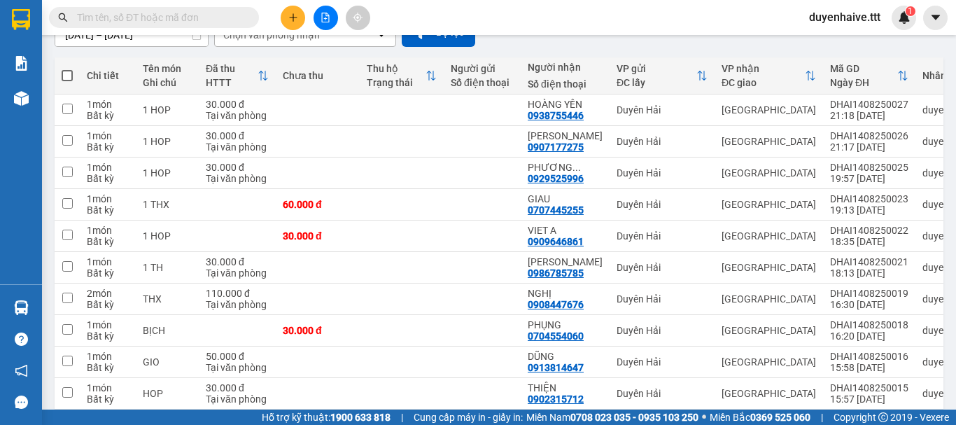
click at [64, 70] on span at bounding box center [67, 75] width 11 height 11
click at [67, 69] on input "checkbox" at bounding box center [67, 69] width 0 height 0
checkbox input "true"
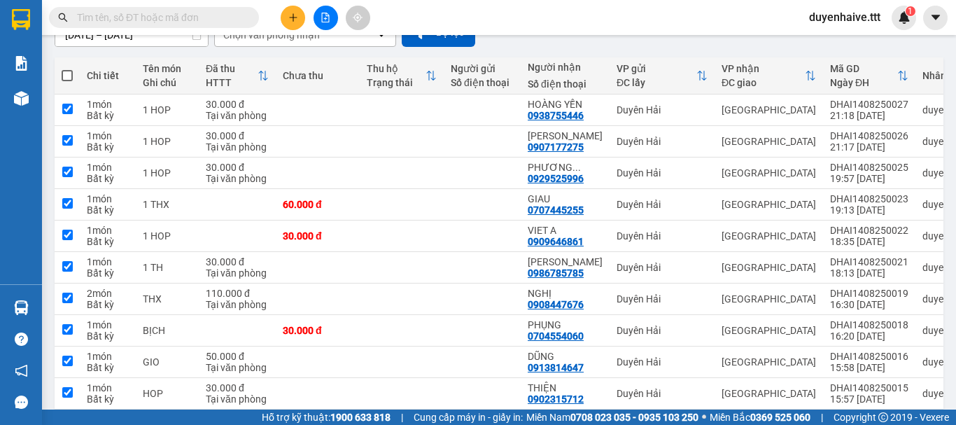
checkbox input "true"
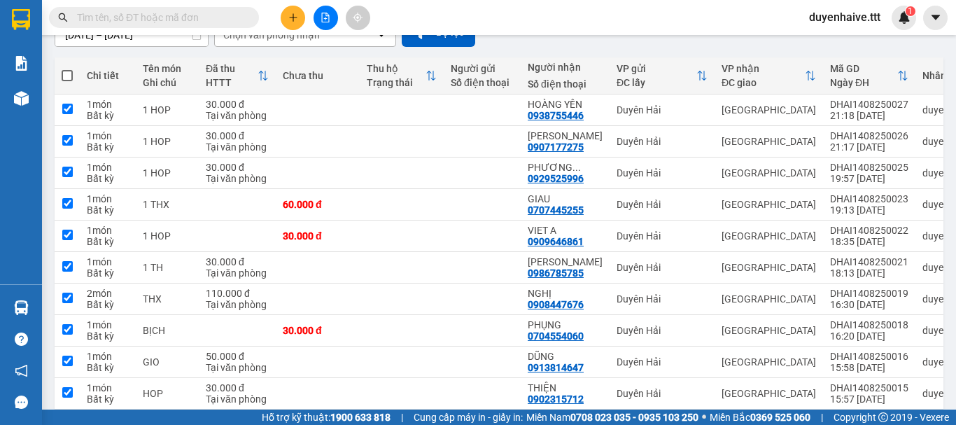
checkbox input "true"
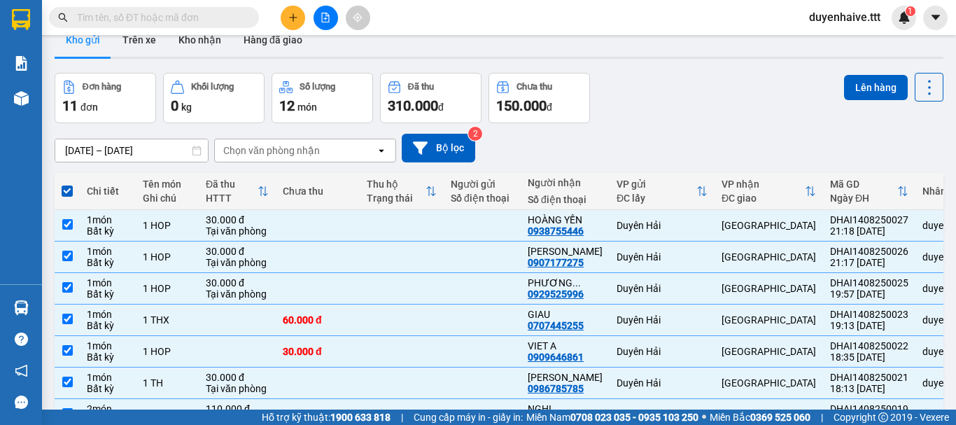
scroll to position [0, 0]
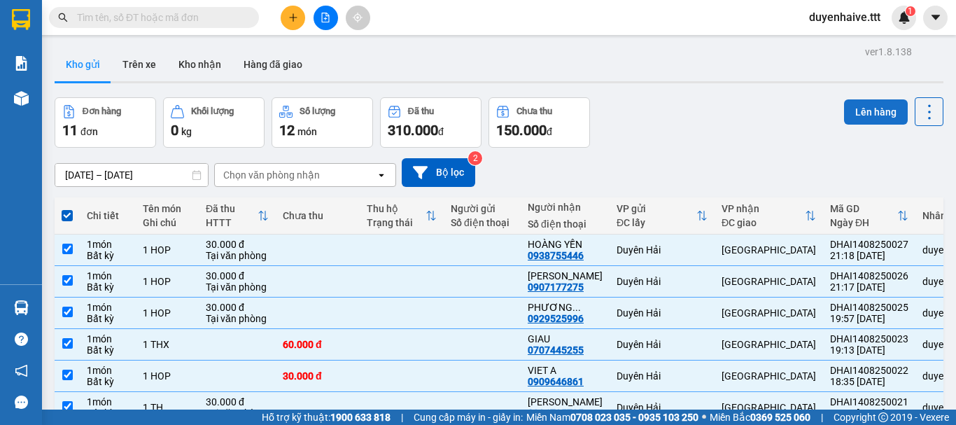
click at [879, 111] on button "Lên hàng" at bounding box center [876, 111] width 64 height 25
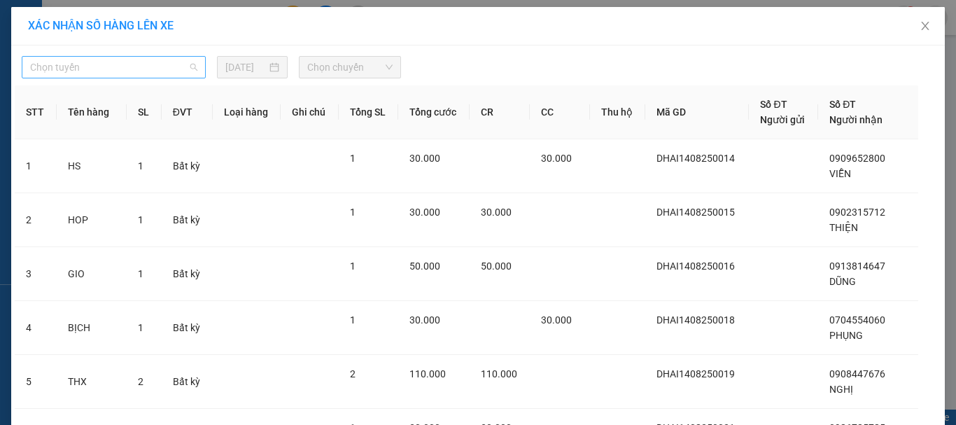
click at [125, 68] on span "Chọn tuyến" at bounding box center [113, 67] width 167 height 21
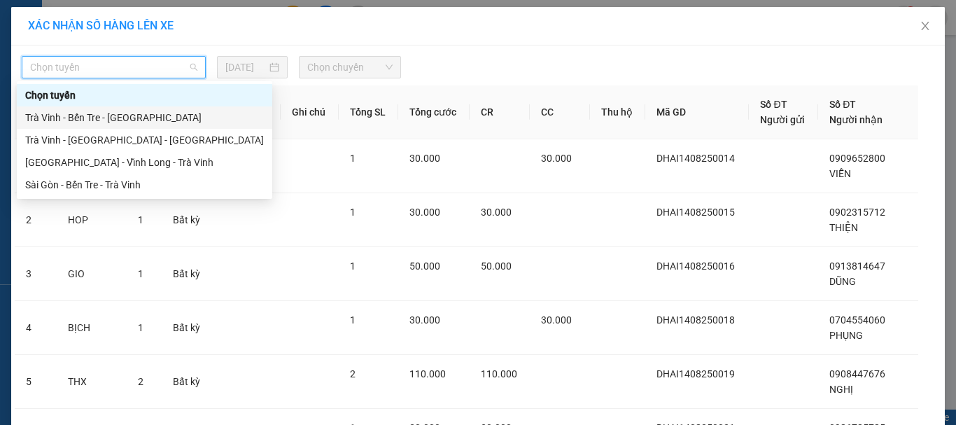
click at [92, 116] on div "Trà Vinh - Bến Tre - [GEOGRAPHIC_DATA]" at bounding box center [144, 117] width 239 height 15
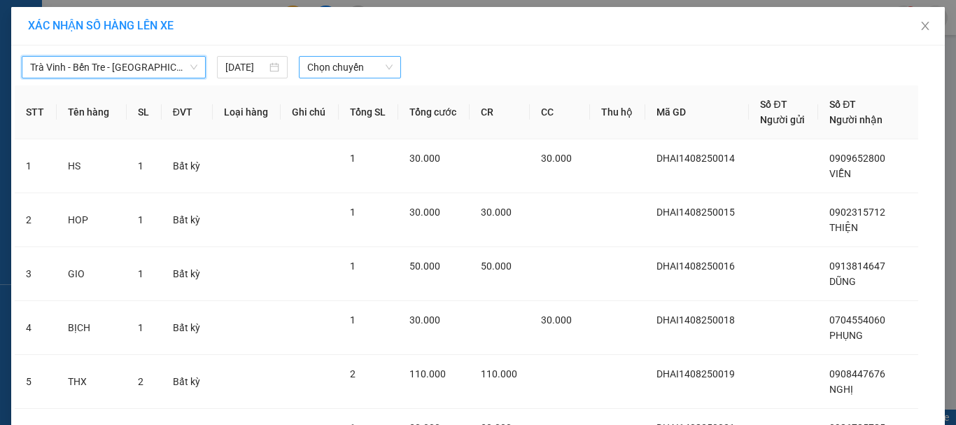
click at [324, 68] on span "Chọn chuyến" at bounding box center [350, 67] width 86 height 21
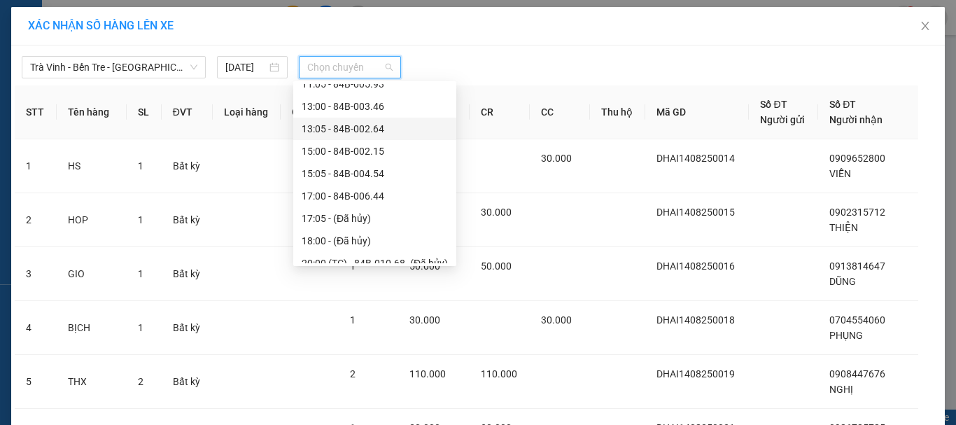
scroll to position [70, 0]
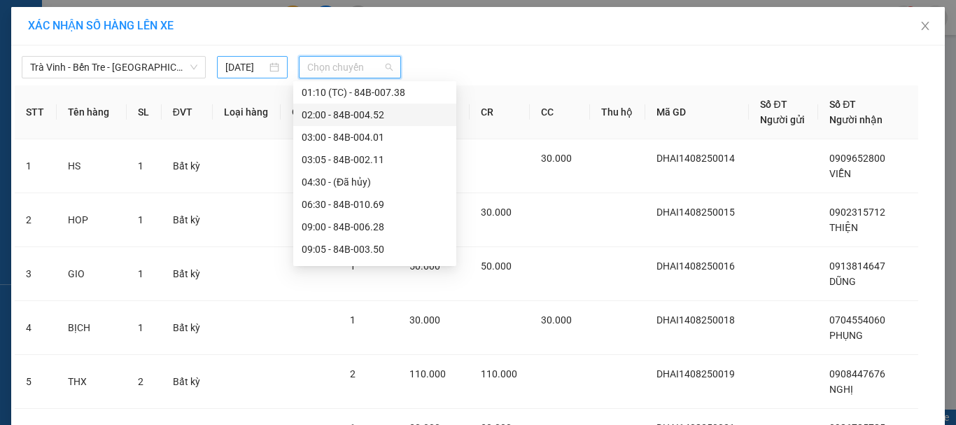
click at [225, 66] on input "[DATE]" at bounding box center [245, 67] width 41 height 15
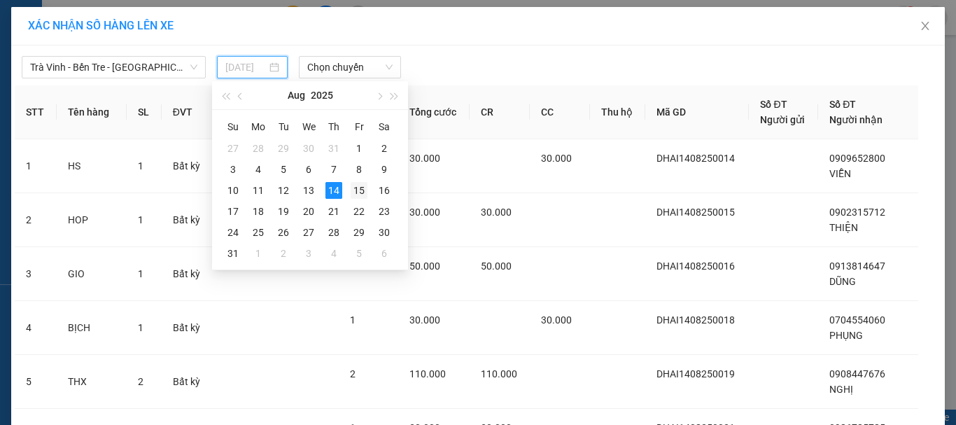
click at [361, 192] on div "15" at bounding box center [359, 190] width 17 height 17
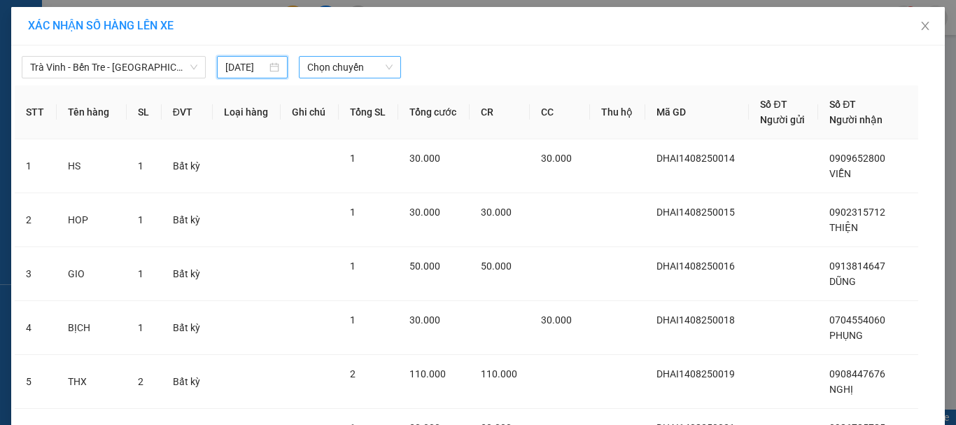
type input "[DATE]"
click at [328, 67] on span "Chọn chuyến" at bounding box center [350, 67] width 86 height 21
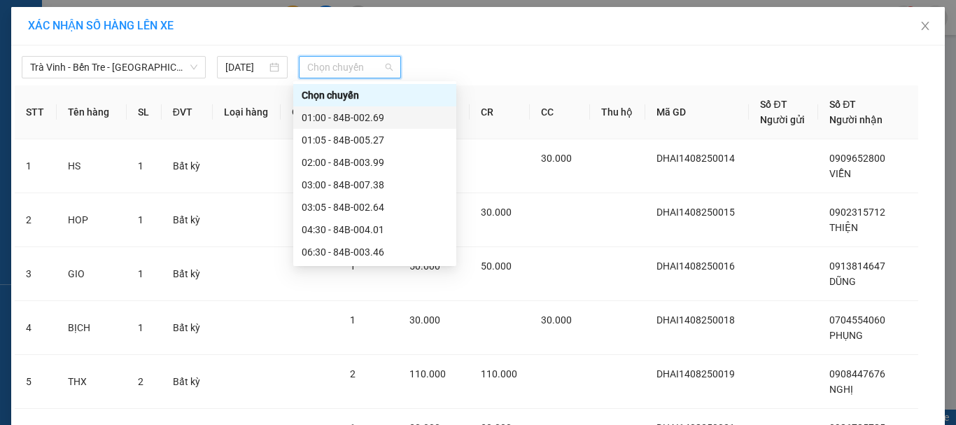
click at [340, 123] on div "01:00 - 84B-002.69" at bounding box center [375, 117] width 146 height 15
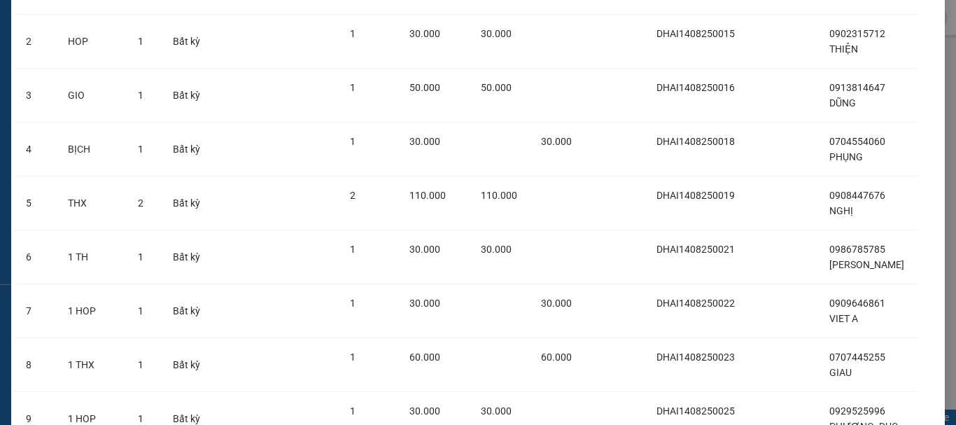
scroll to position [441, 0]
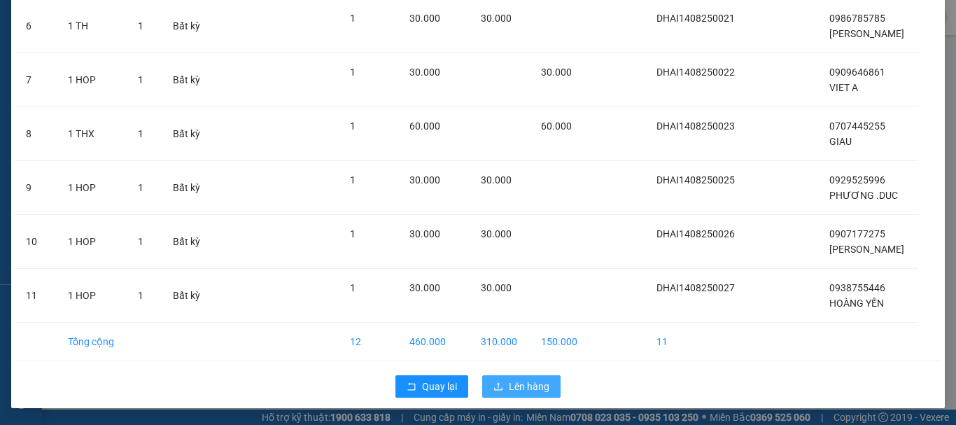
click at [518, 387] on span "Lên hàng" at bounding box center [529, 386] width 41 height 15
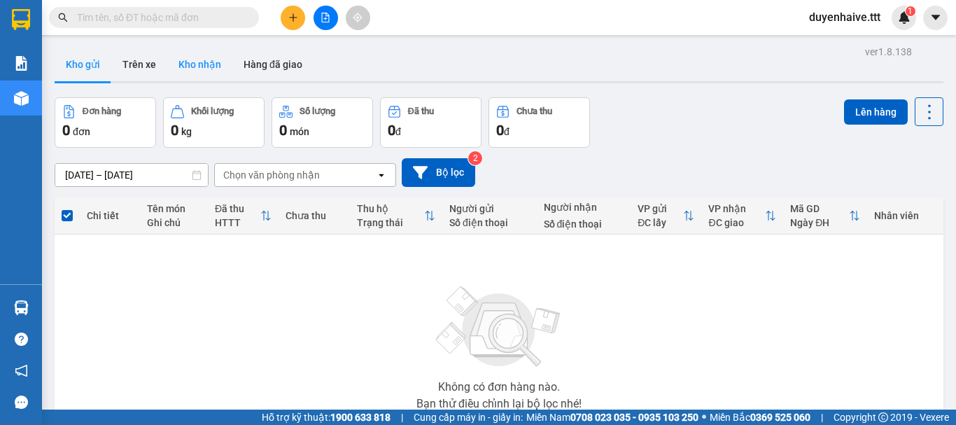
click at [202, 70] on button "Kho nhận" at bounding box center [199, 65] width 65 height 34
